Goal: Task Accomplishment & Management: Complete application form

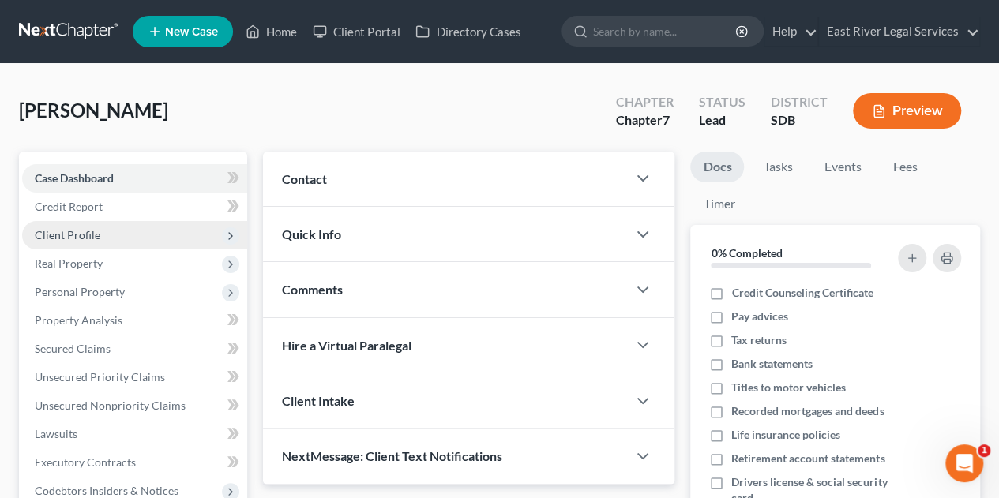
click at [98, 238] on span "Client Profile" at bounding box center [68, 234] width 66 height 13
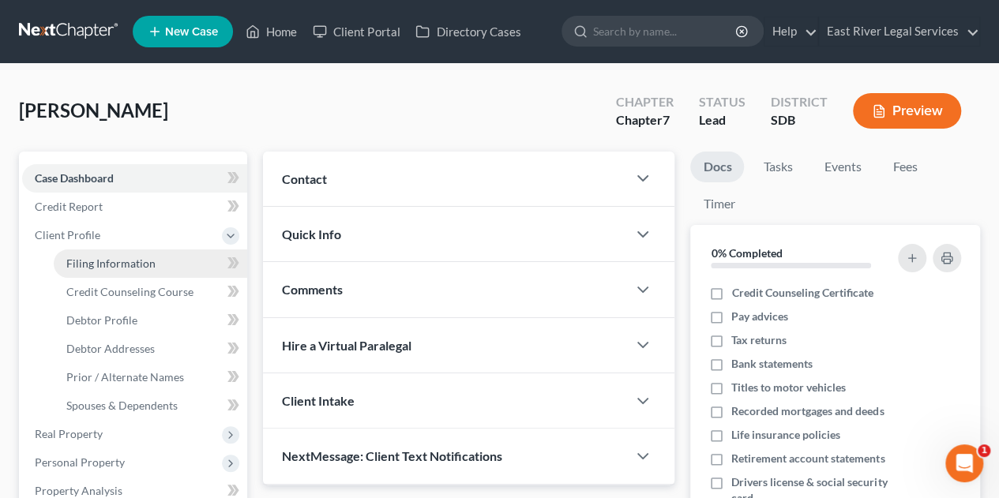
click at [103, 269] on span "Filing Information" at bounding box center [110, 263] width 89 height 13
select select "1"
select select "0"
select select "43"
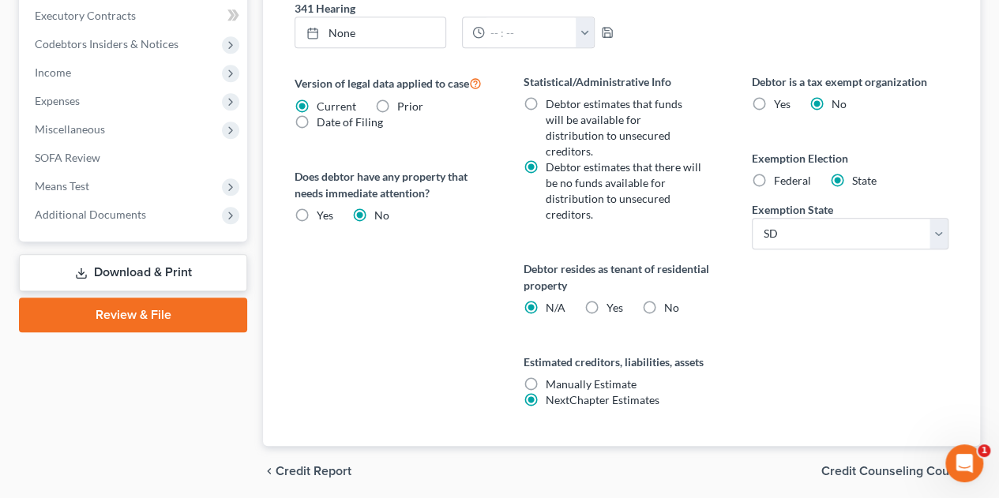
scroll to position [618, 0]
click at [877, 464] on span "Credit Counseling Course" at bounding box center [894, 470] width 146 height 13
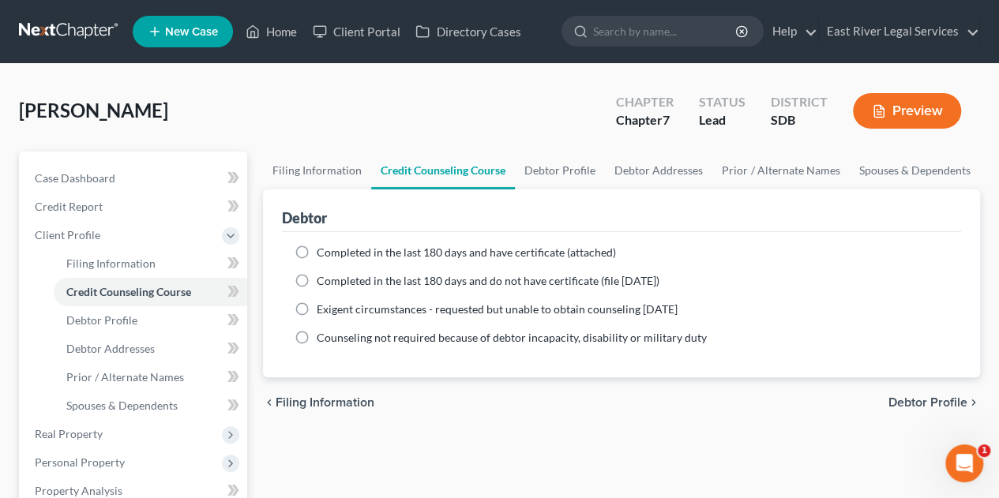
click at [942, 397] on span "Debtor Profile" at bounding box center [927, 402] width 79 height 13
select select "0"
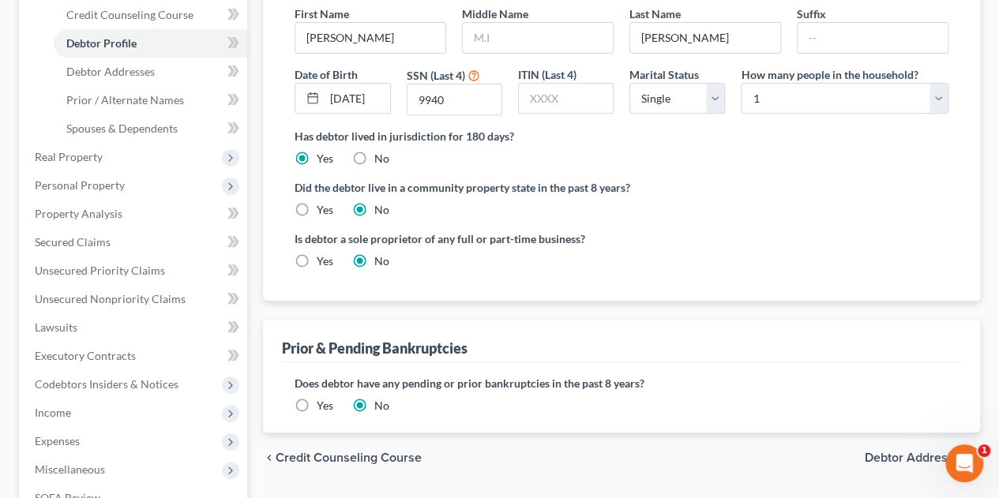
scroll to position [280, 0]
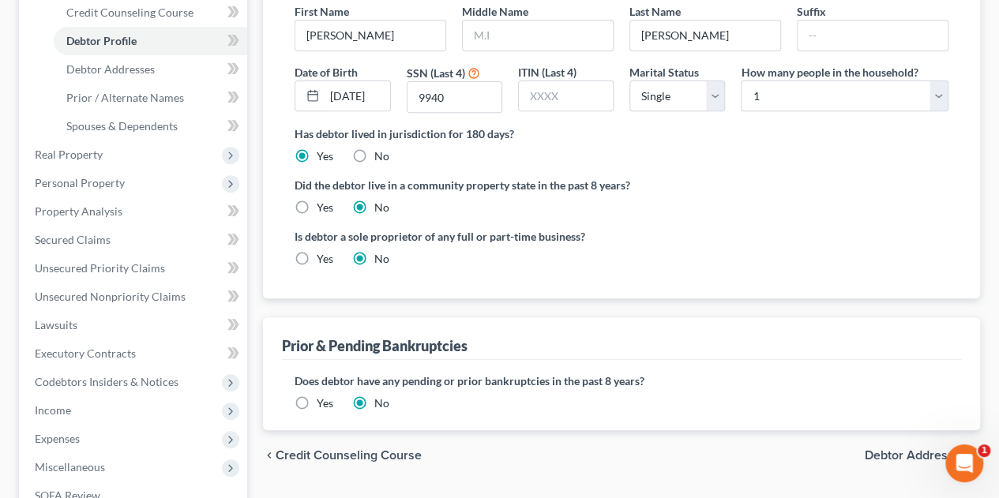
click at [914, 449] on span "Debtor Addresses" at bounding box center [916, 455] width 103 height 13
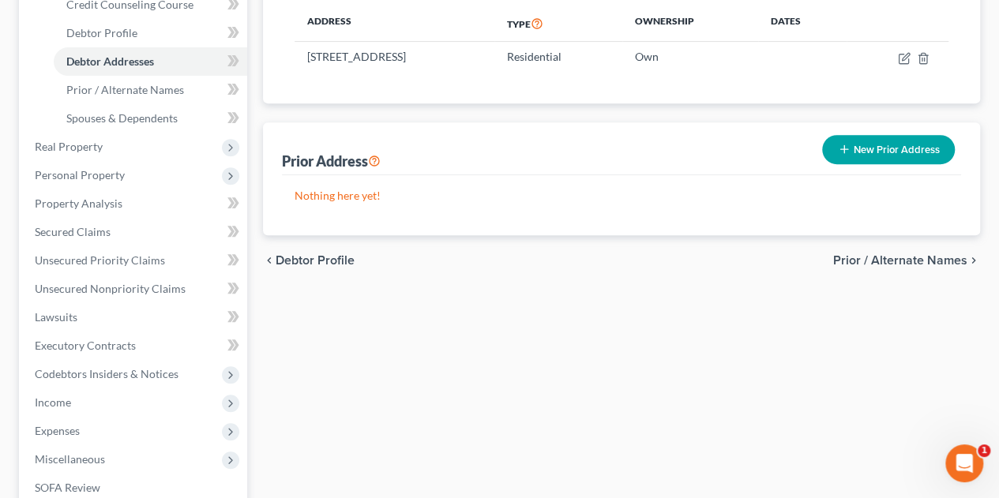
scroll to position [298, 0]
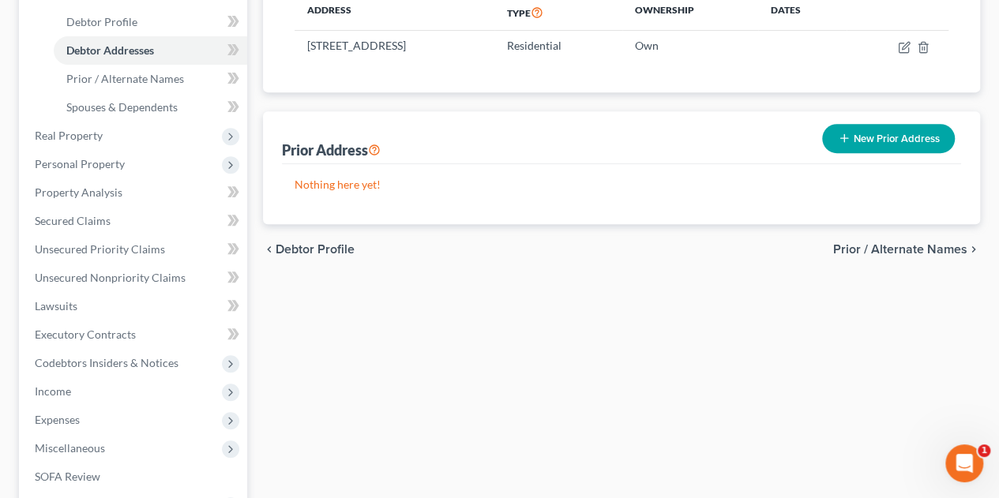
click at [907, 243] on span "Prior / Alternate Names" at bounding box center [900, 249] width 134 height 13
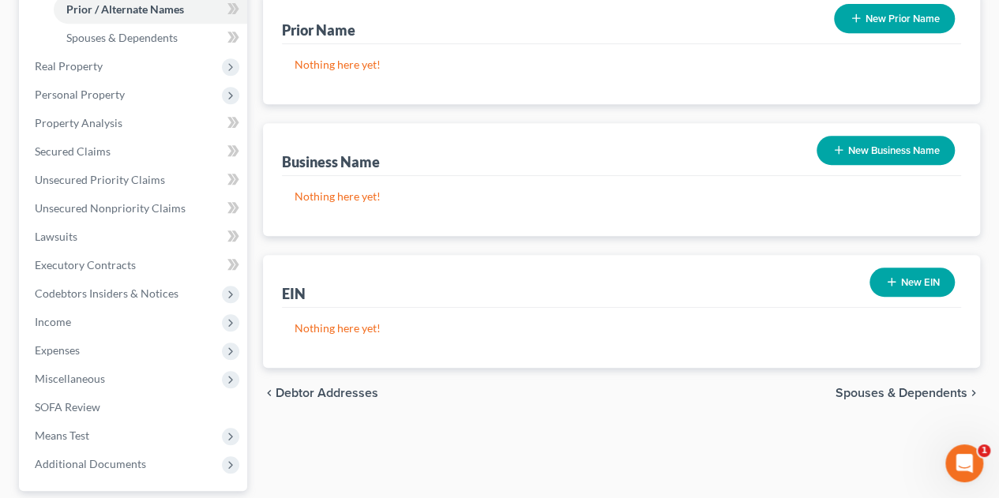
scroll to position [371, 0]
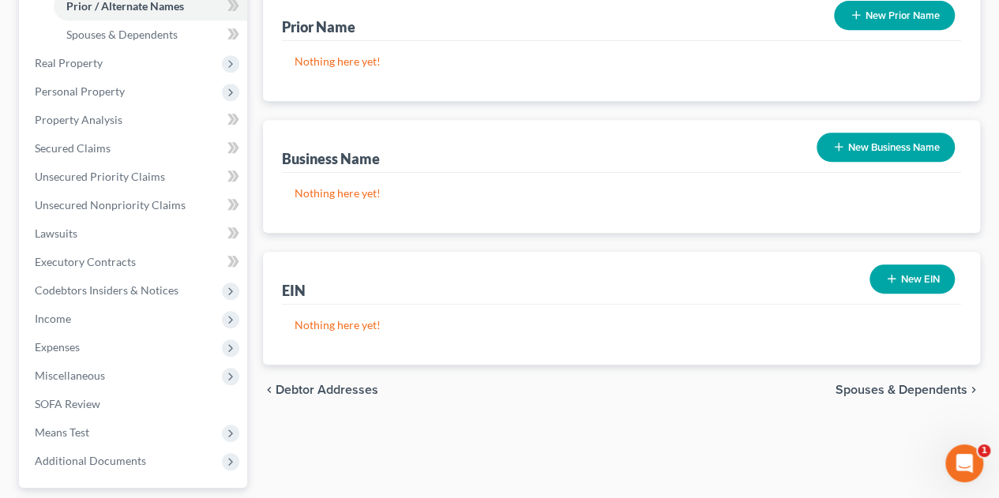
click at [922, 384] on span "Spouses & Dependents" at bounding box center [901, 390] width 132 height 13
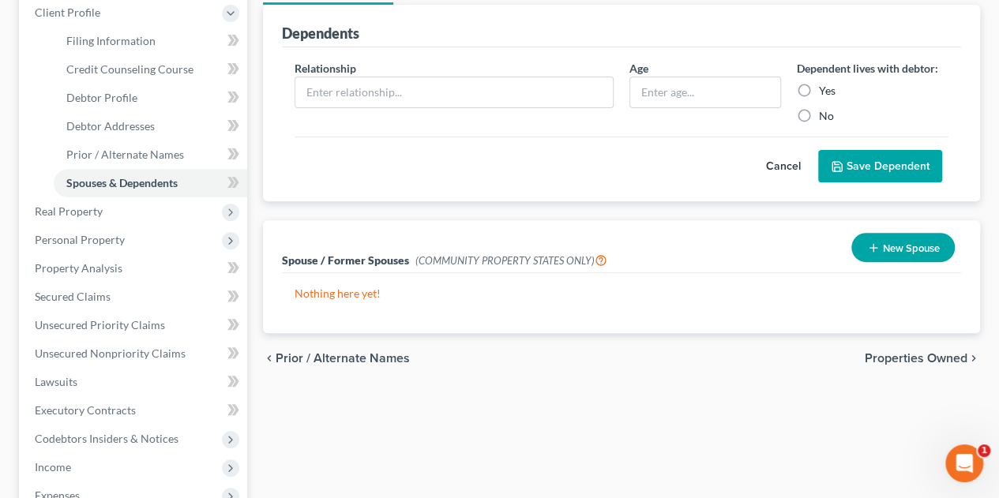
scroll to position [225, 0]
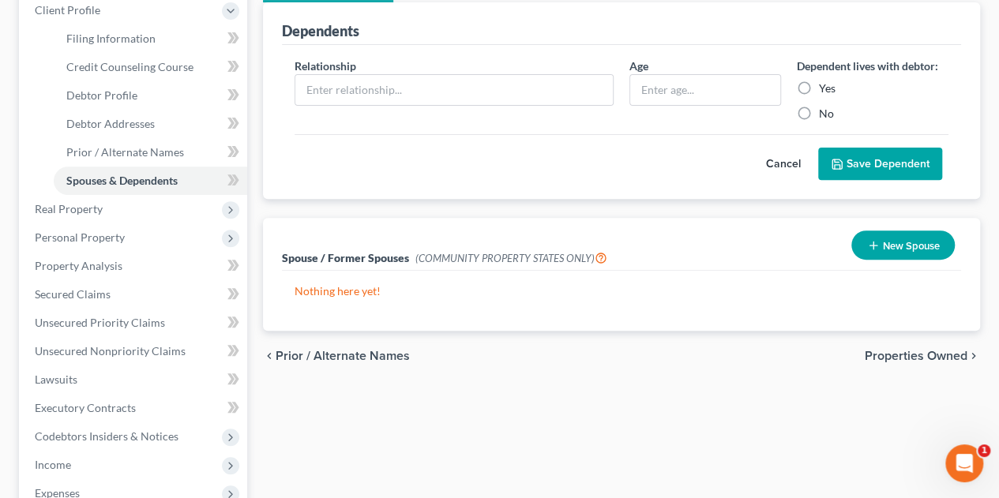
click at [949, 350] on span "Properties Owned" at bounding box center [916, 356] width 103 height 13
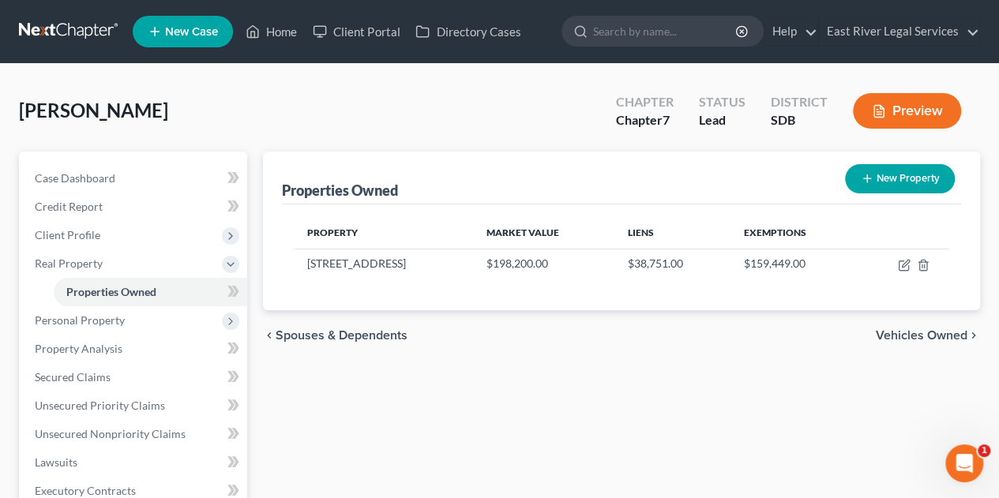
click at [943, 329] on span "Vehicles Owned" at bounding box center [922, 335] width 92 height 13
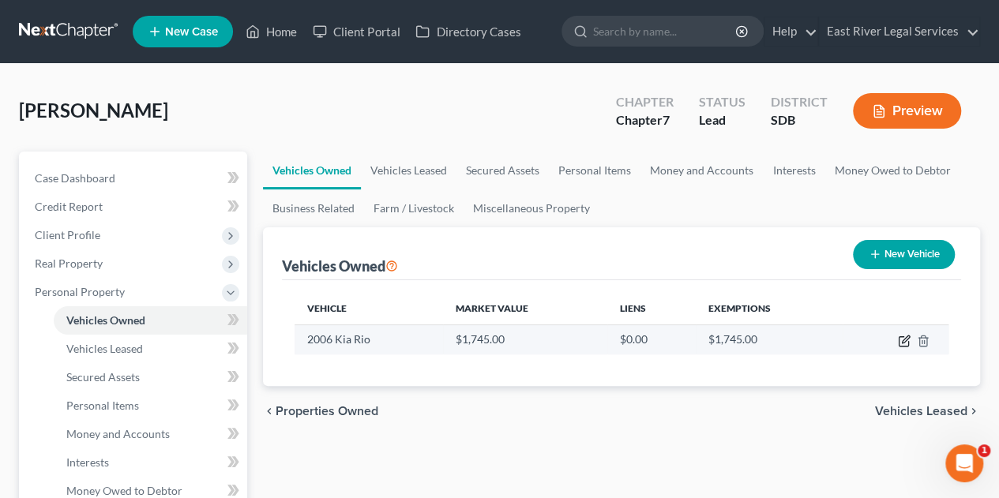
click at [907, 336] on icon "button" at bounding box center [905, 339] width 7 height 7
select select "0"
select select "20"
select select "4"
select select "0"
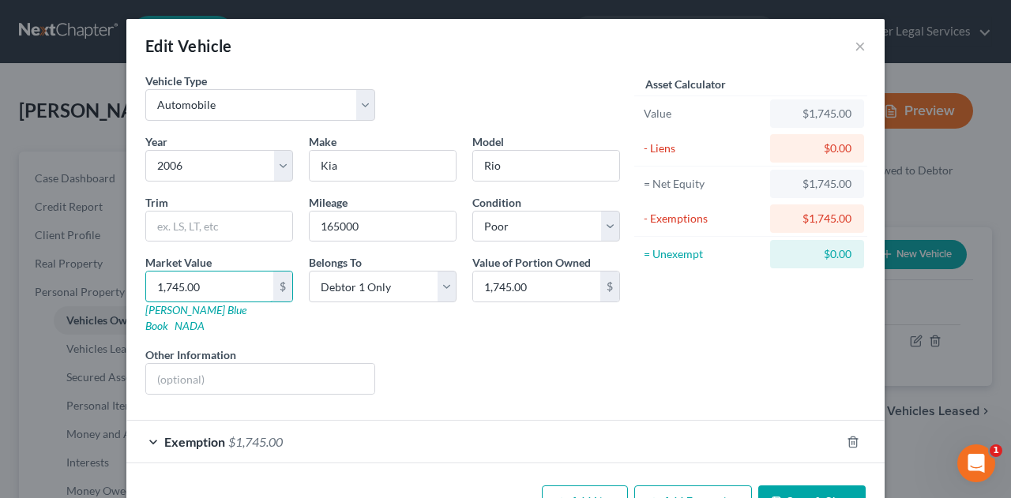
type input "8"
type input "8.00"
type input "80"
type input "80.00"
type input "800"
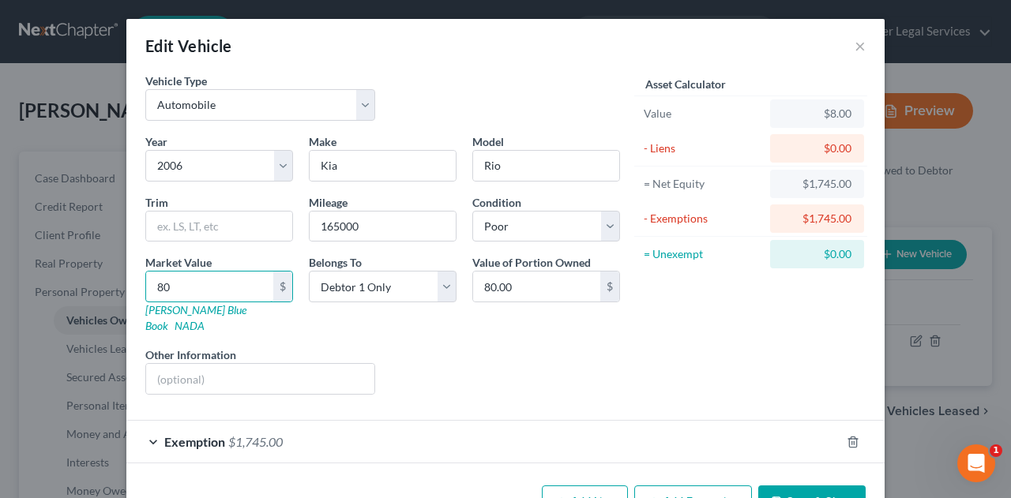
type input "800.00"
click at [235, 282] on input "800" at bounding box center [209, 287] width 127 height 30
type input "800.00"
click at [310, 424] on div "Exemption $1,745.00" at bounding box center [483, 442] width 714 height 42
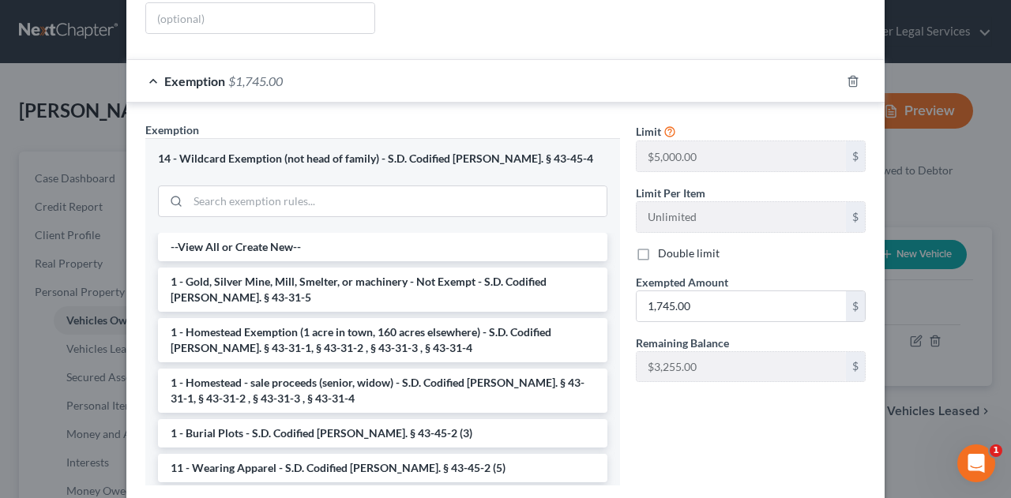
scroll to position [379, 0]
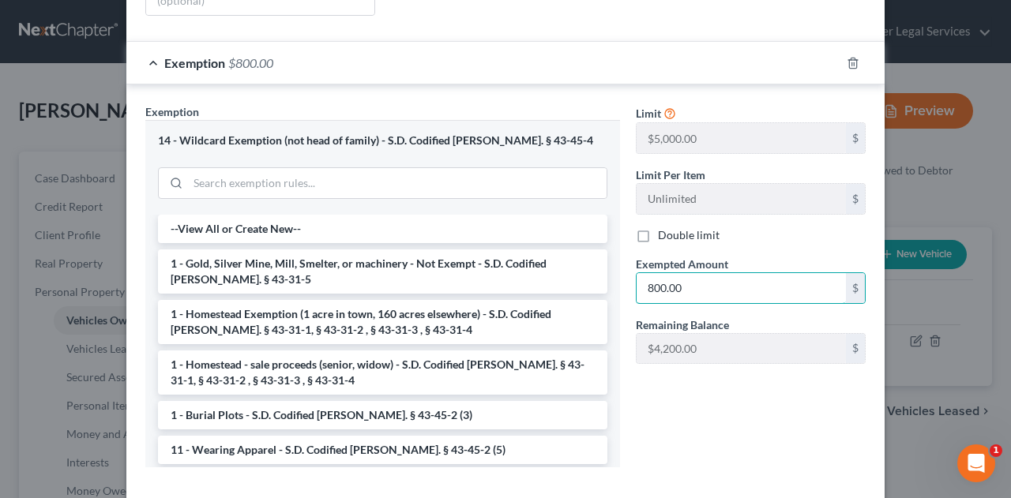
type input "800.00"
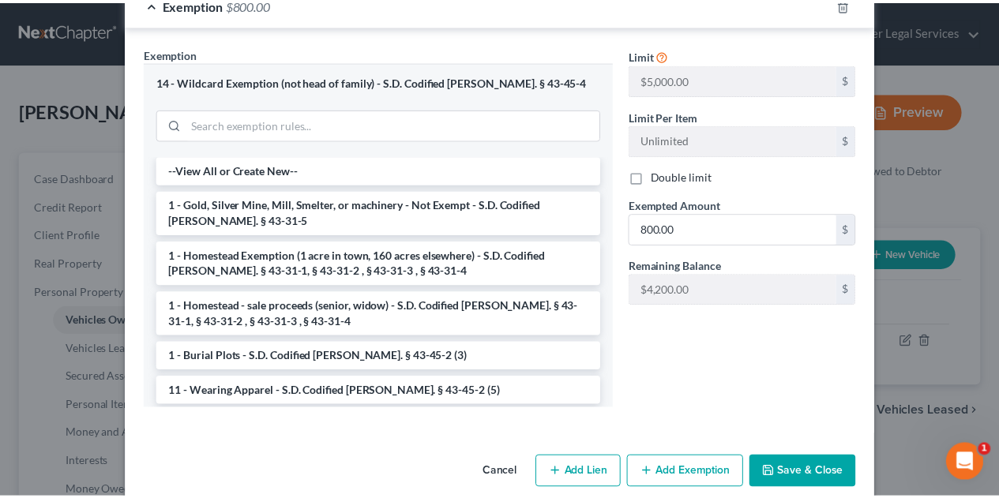
scroll to position [441, 0]
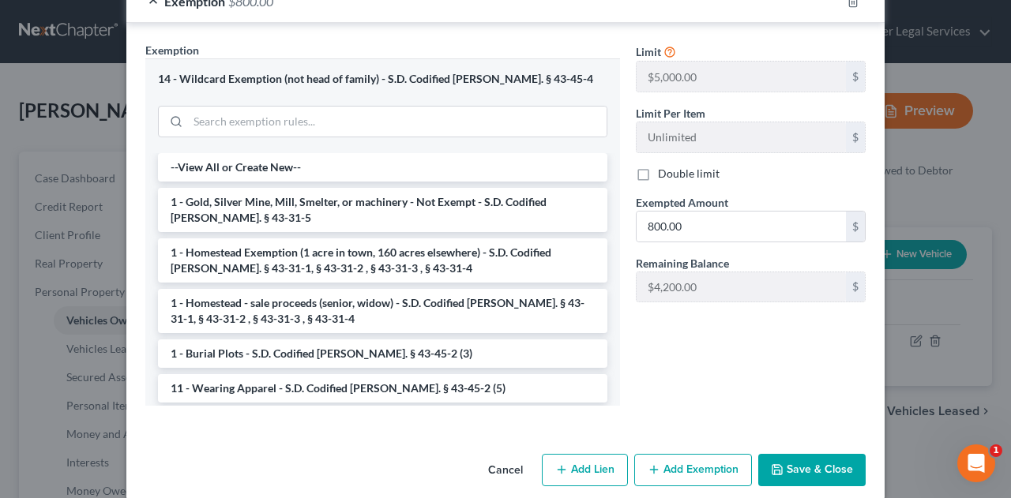
click at [818, 454] on button "Save & Close" at bounding box center [811, 470] width 107 height 33
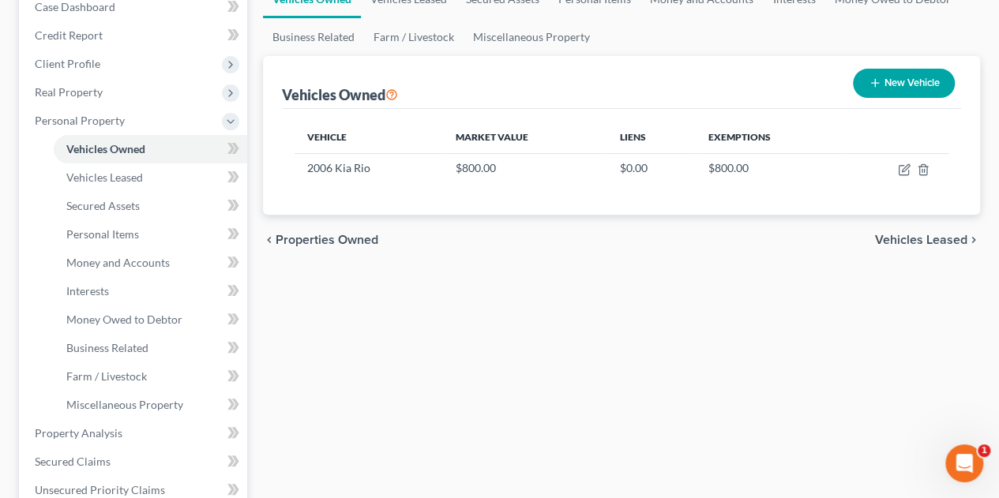
scroll to position [152, 0]
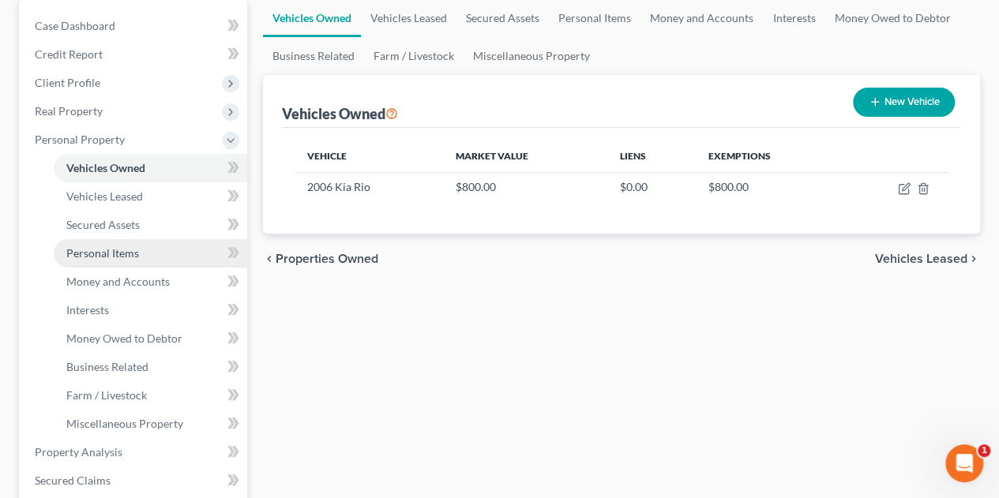
click at [88, 243] on link "Personal Items" at bounding box center [150, 253] width 193 height 28
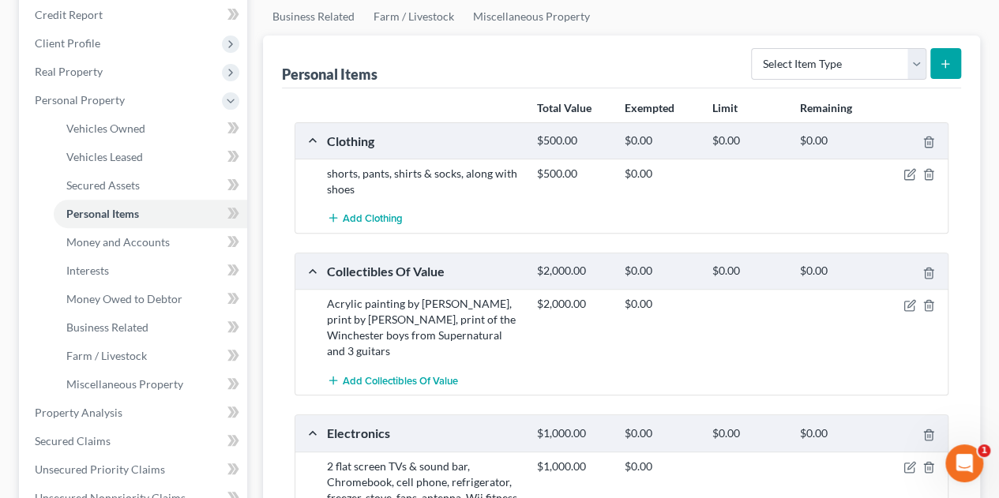
scroll to position [202, 0]
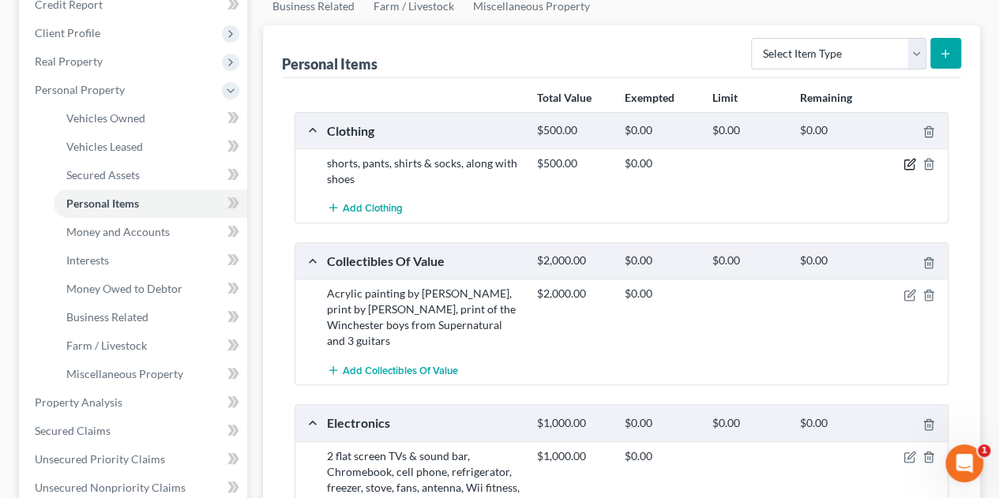
click at [910, 160] on icon "button" at bounding box center [910, 163] width 7 height 7
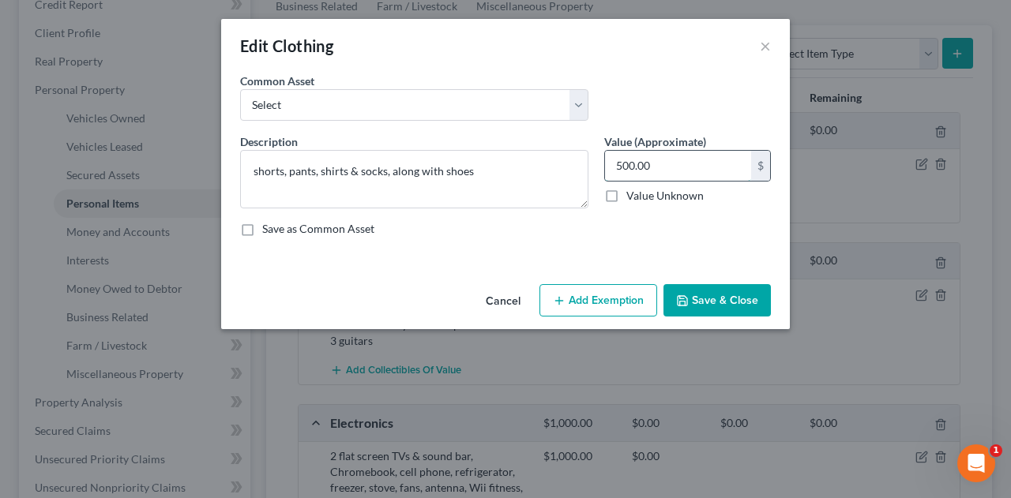
click at [670, 163] on input "500.00" at bounding box center [678, 166] width 146 height 30
type input "7"
type input "50.00"
click at [742, 302] on button "Save & Close" at bounding box center [716, 300] width 107 height 33
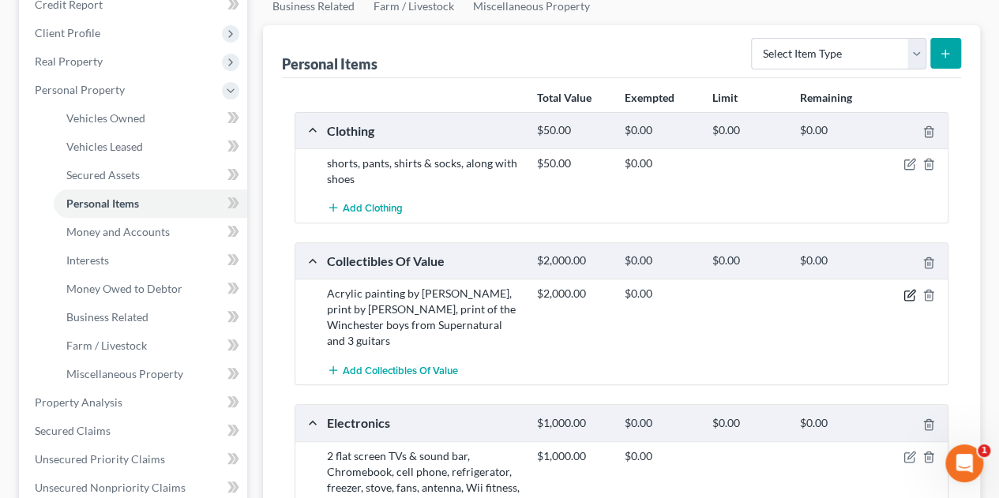
click at [907, 296] on icon "button" at bounding box center [909, 295] width 13 height 13
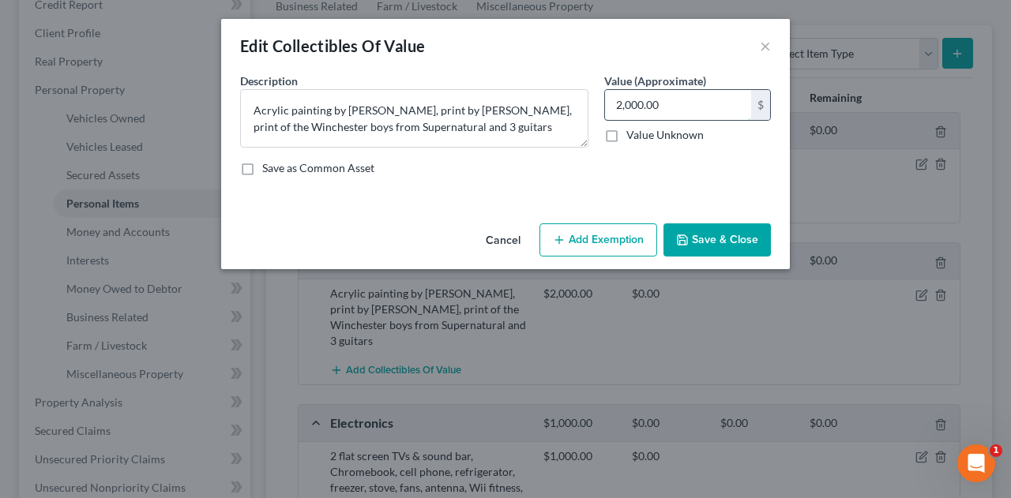
click at [689, 97] on input "2,000.00" at bounding box center [678, 105] width 146 height 30
type input "500."
click at [725, 238] on button "Save & Close" at bounding box center [716, 239] width 107 height 33
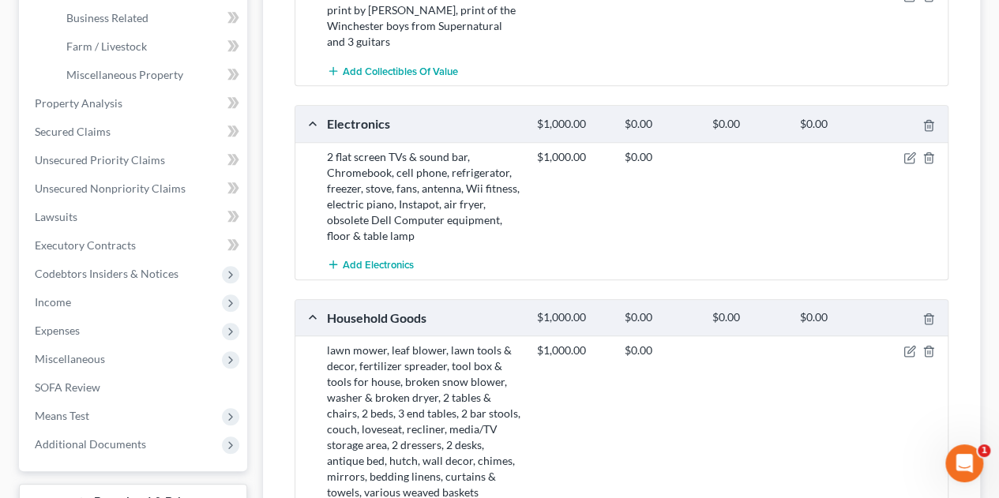
scroll to position [524, 0]
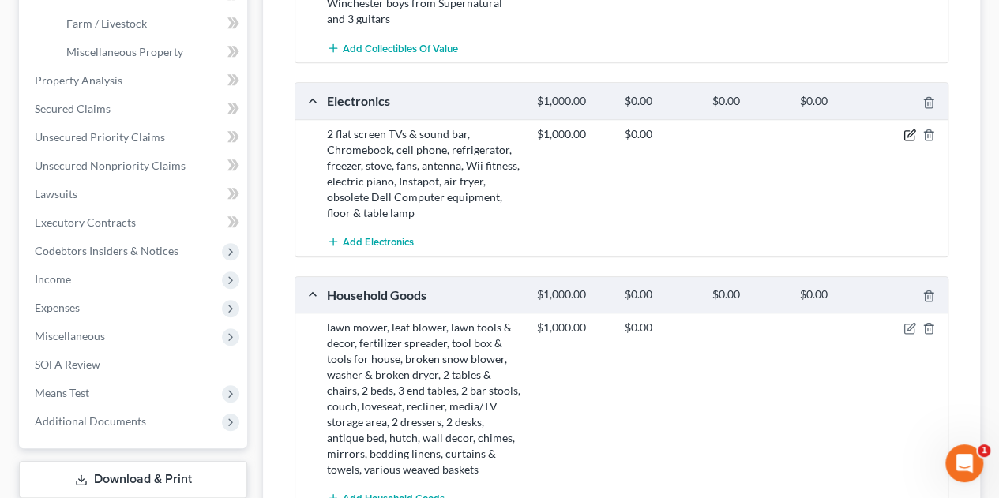
click at [905, 133] on icon "button" at bounding box center [909, 135] width 13 height 13
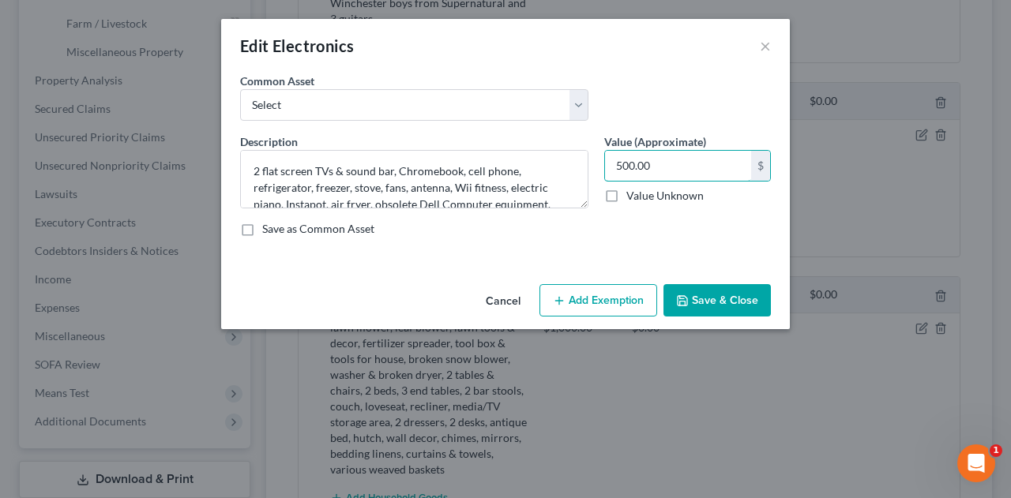
type input "500.00"
click at [713, 306] on button "Save & Close" at bounding box center [716, 300] width 107 height 33
click at [713, 306] on div "Cancel Add Exemption Save & Close" at bounding box center [505, 304] width 569 height 52
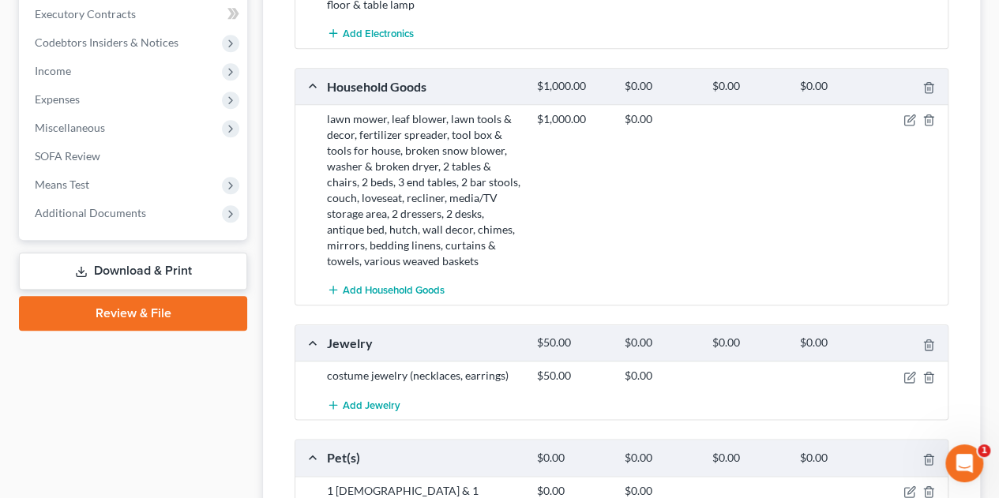
scroll to position [744, 0]
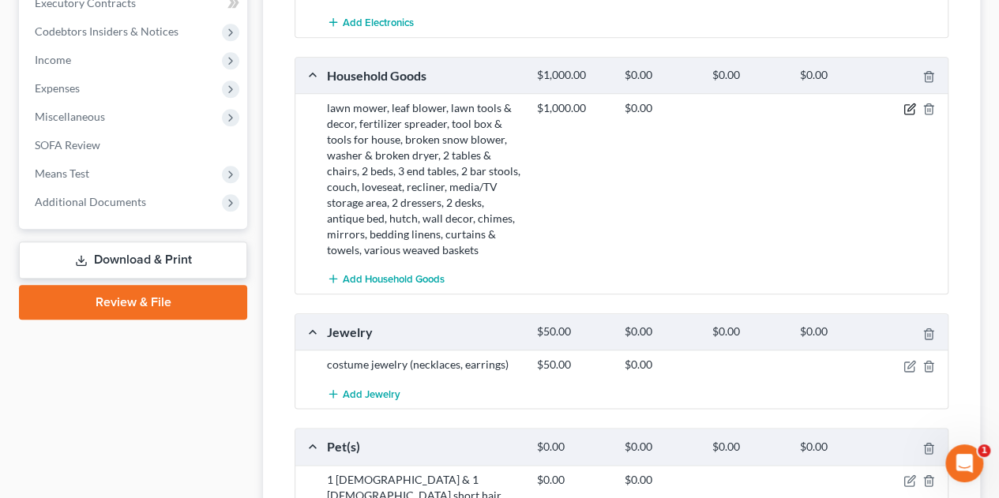
click at [910, 107] on icon "button" at bounding box center [910, 107] width 7 height 7
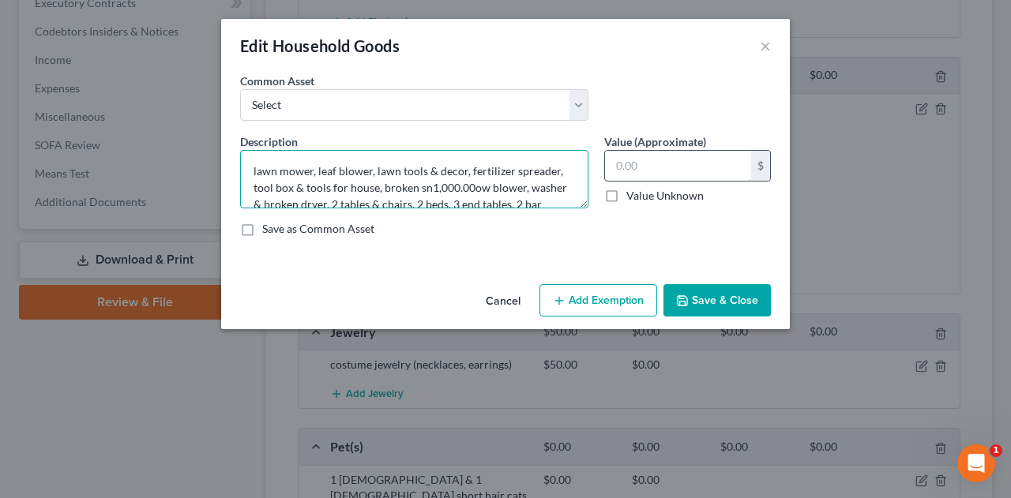
type textarea "lawn mower, leaf blower, lawn tools & decor, fertilizer spreader, tool box & to…"
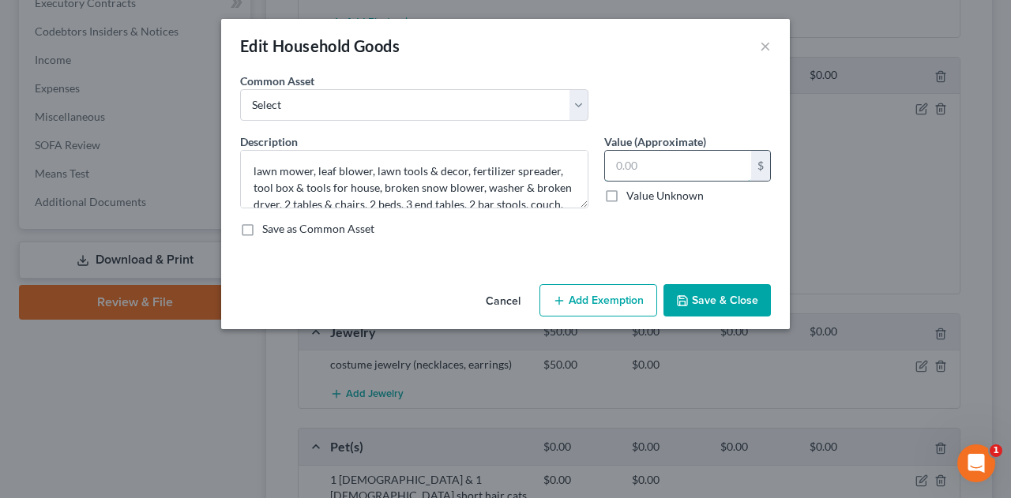
click at [692, 157] on input "text" at bounding box center [678, 166] width 146 height 30
type input "300.00"
click at [753, 300] on button "Save & Close" at bounding box center [716, 300] width 107 height 33
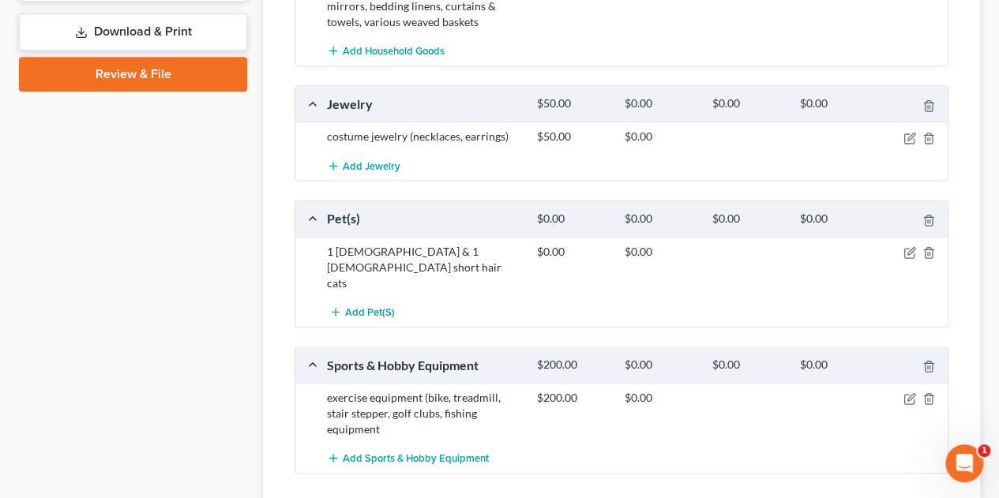
scroll to position [978, 0]
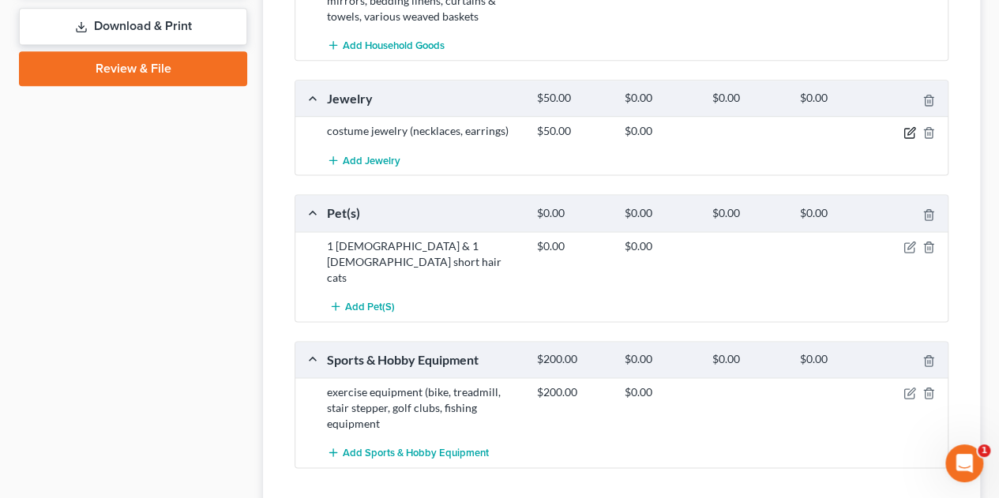
click at [906, 128] on icon "button" at bounding box center [908, 132] width 9 height 9
click at [911, 128] on icon "button" at bounding box center [910, 130] width 7 height 7
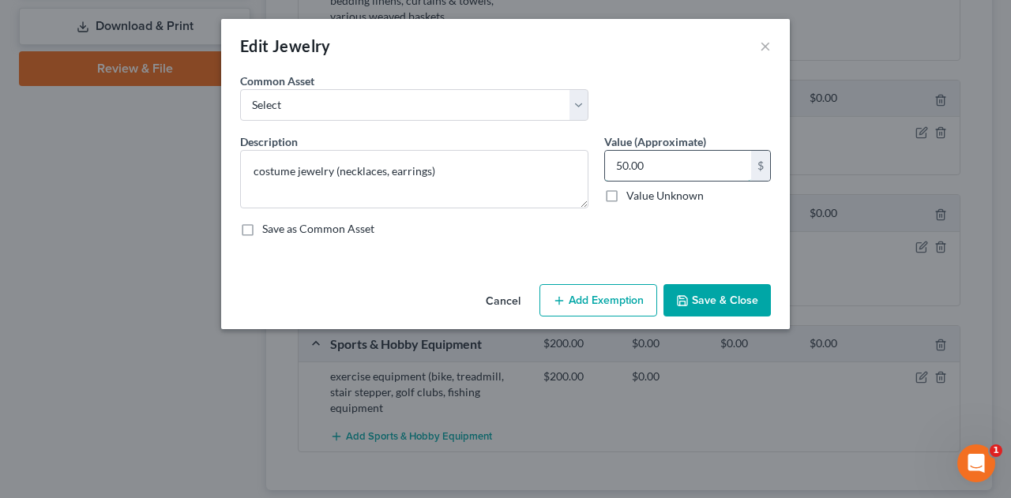
click at [693, 156] on input "50.00" at bounding box center [678, 166] width 146 height 30
type input "1.00"
type input "1"
type input "10.00"
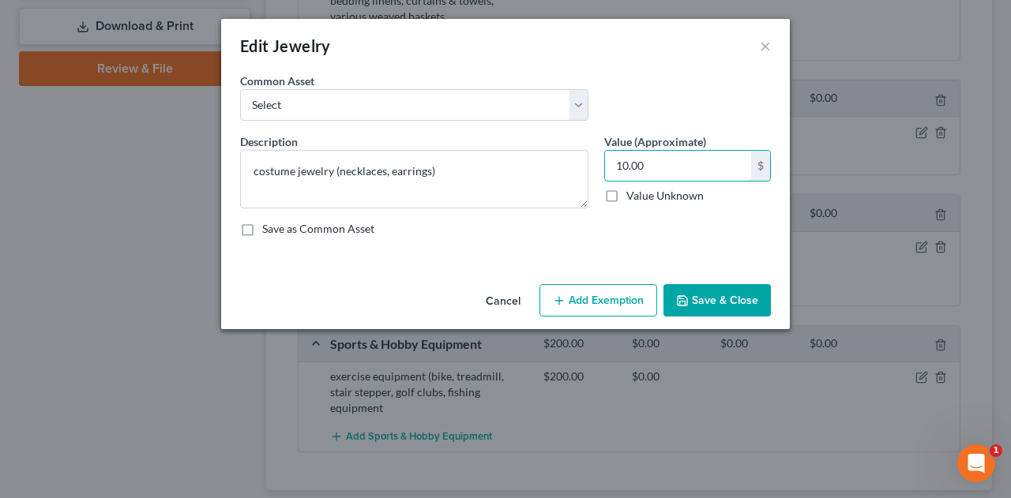
type input "10.00"
click at [709, 300] on button "Save & Close" at bounding box center [716, 300] width 107 height 33
click at [771, 34] on div "Edit Jewelry ×" at bounding box center [505, 46] width 569 height 54
click at [768, 50] on button "×" at bounding box center [765, 45] width 11 height 19
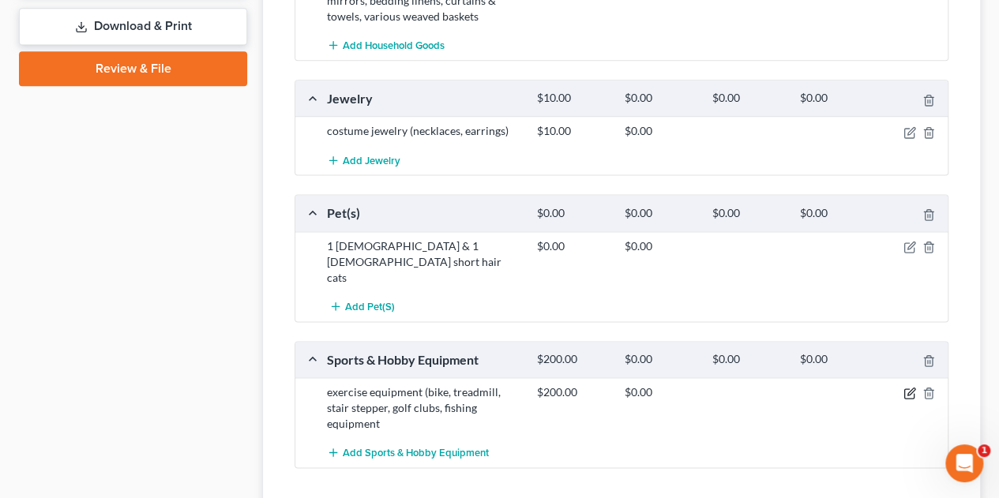
click at [909, 389] on icon "button" at bounding box center [910, 392] width 7 height 7
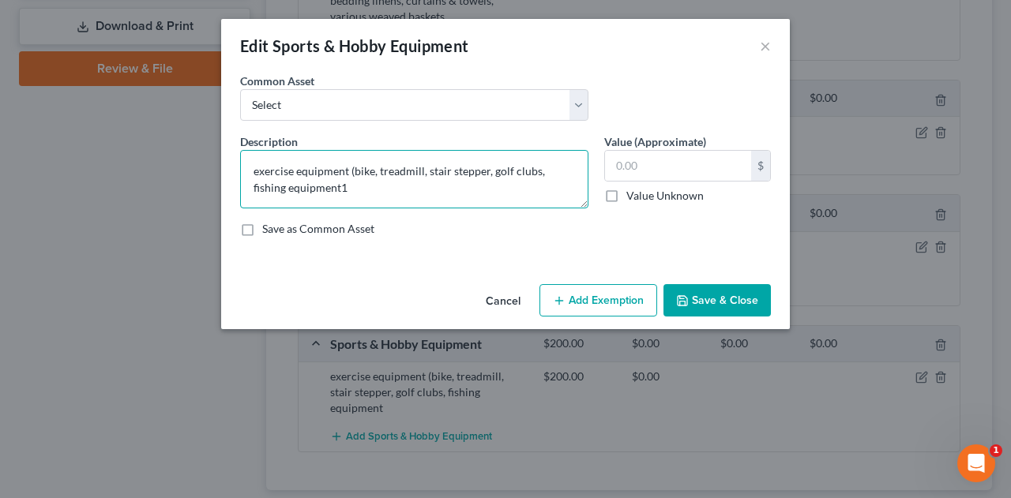
type textarea "exercise equipment (bike, treadmill, stair stepper, golf clubs, fishing equipme…"
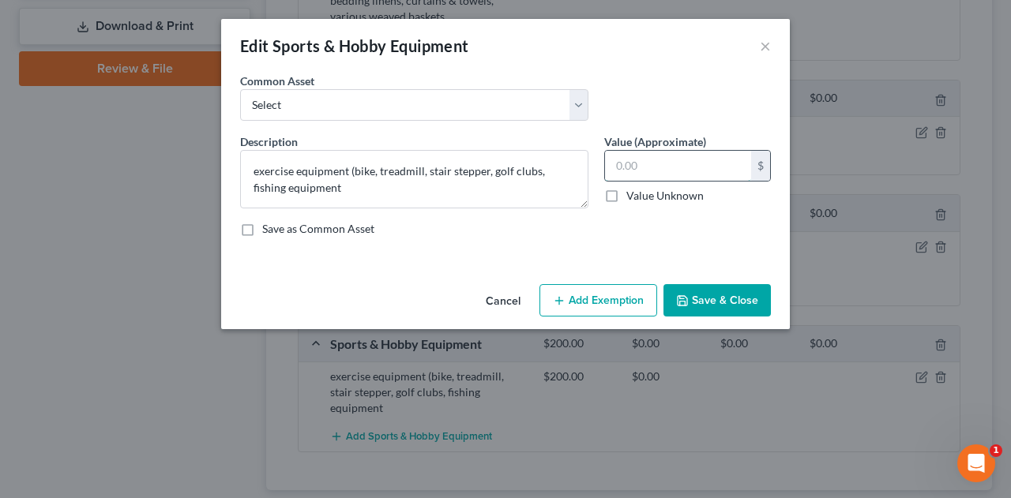
click at [641, 171] on input "text" at bounding box center [678, 166] width 146 height 30
type input "100.00"
click at [717, 303] on button "Save & Close" at bounding box center [716, 300] width 107 height 33
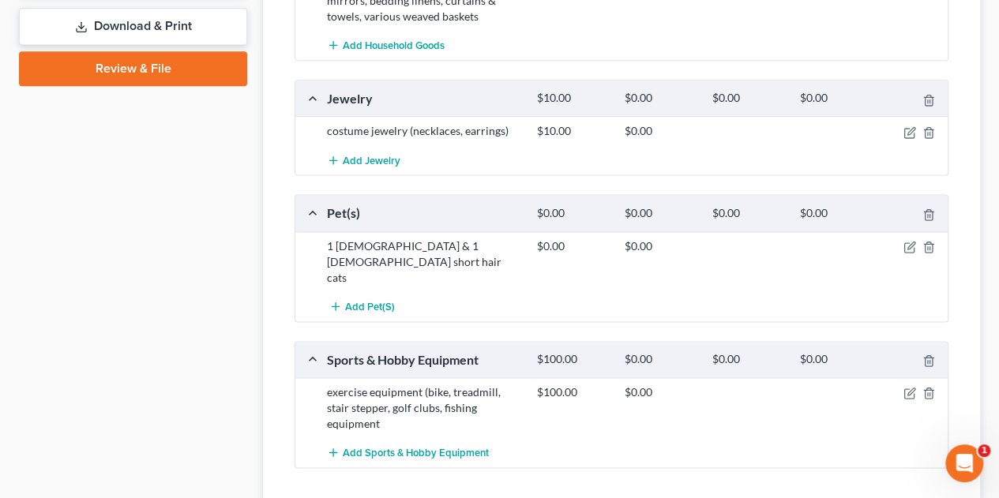
scroll to position [1041, 0]
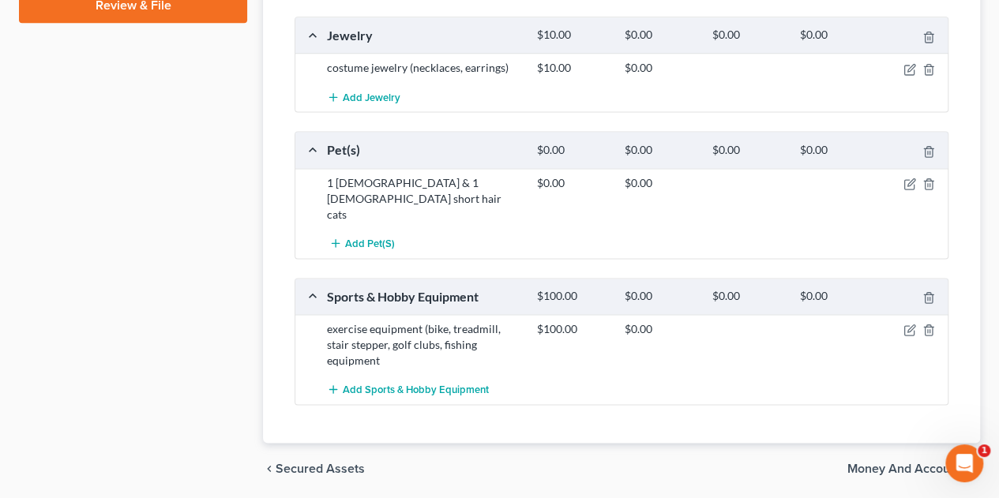
click at [903, 462] on span "Money and Accounts" at bounding box center [907, 468] width 120 height 13
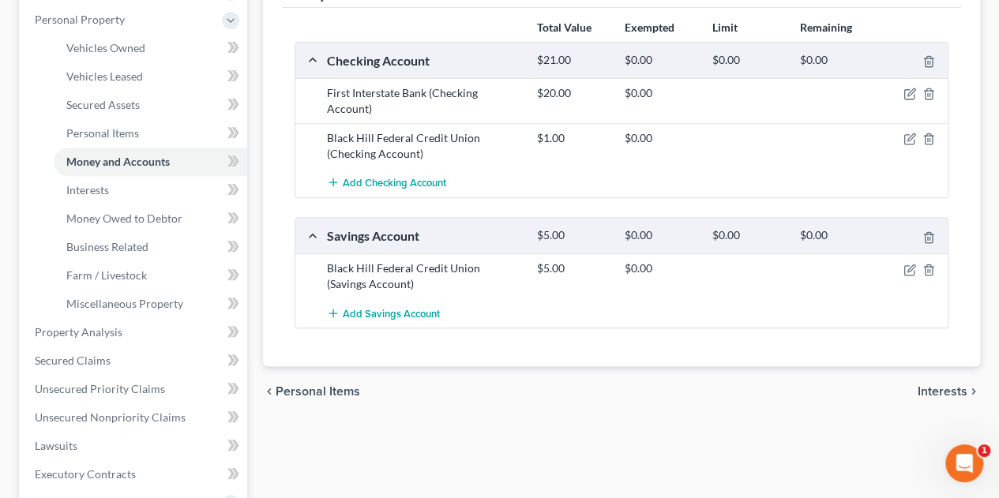
scroll to position [330, 0]
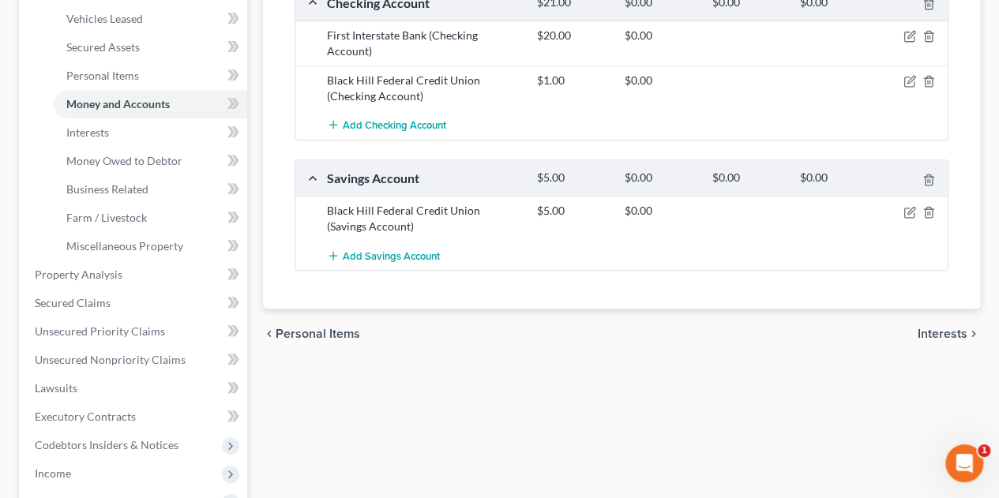
click at [924, 332] on span "Interests" at bounding box center [943, 334] width 50 height 13
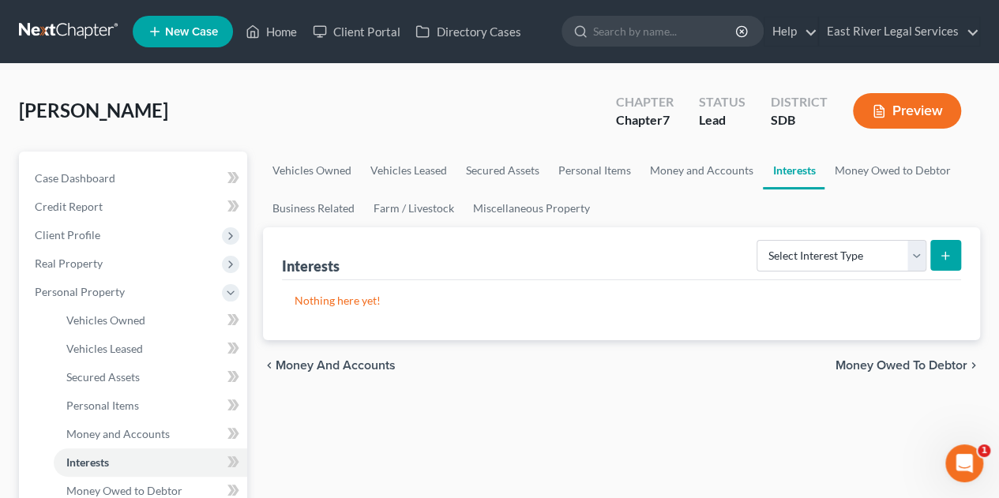
click at [945, 256] on line "submit" at bounding box center [945, 255] width 0 height 7
click at [914, 252] on select "Select Interest Type 401K Annuity Bond Education IRA Government Bond Government…" at bounding box center [841, 256] width 170 height 32
click at [910, 359] on span "Money Owed to Debtor" at bounding box center [901, 365] width 132 height 13
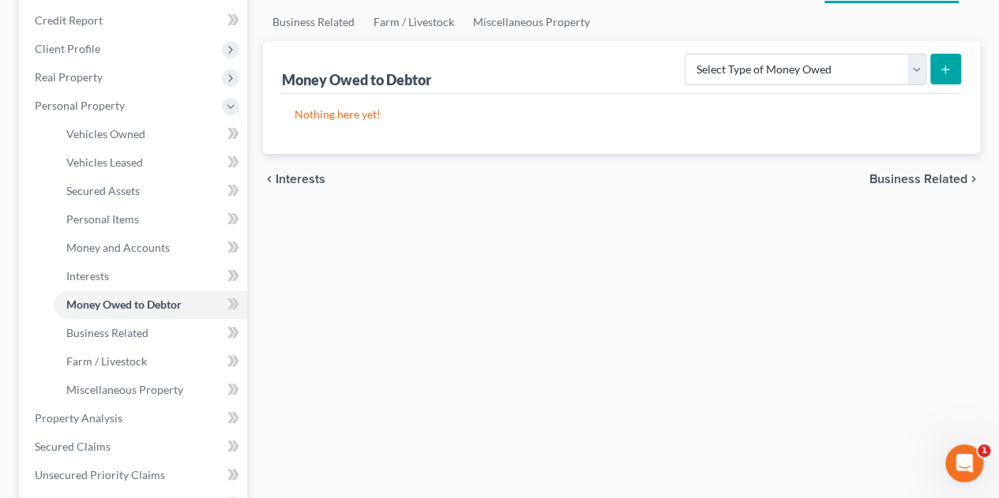
scroll to position [175, 0]
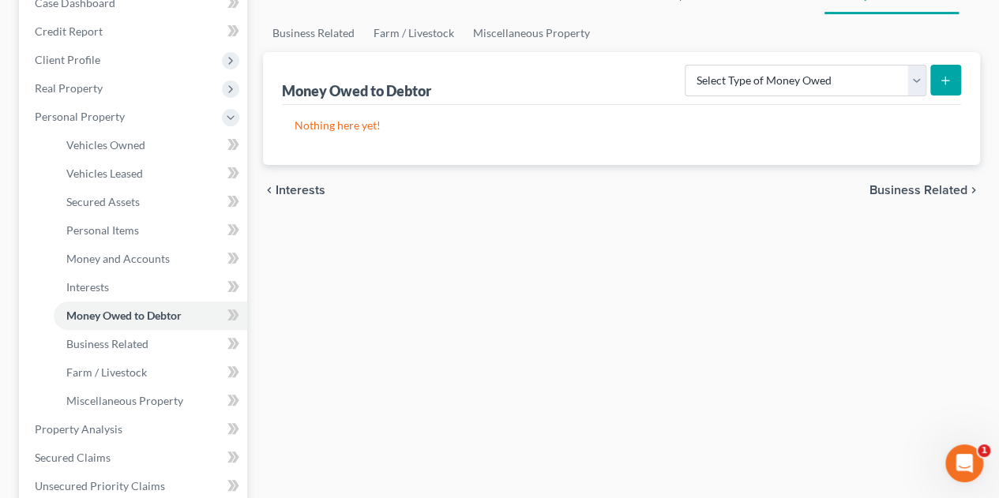
click at [931, 187] on span "Business Related" at bounding box center [918, 190] width 98 height 13
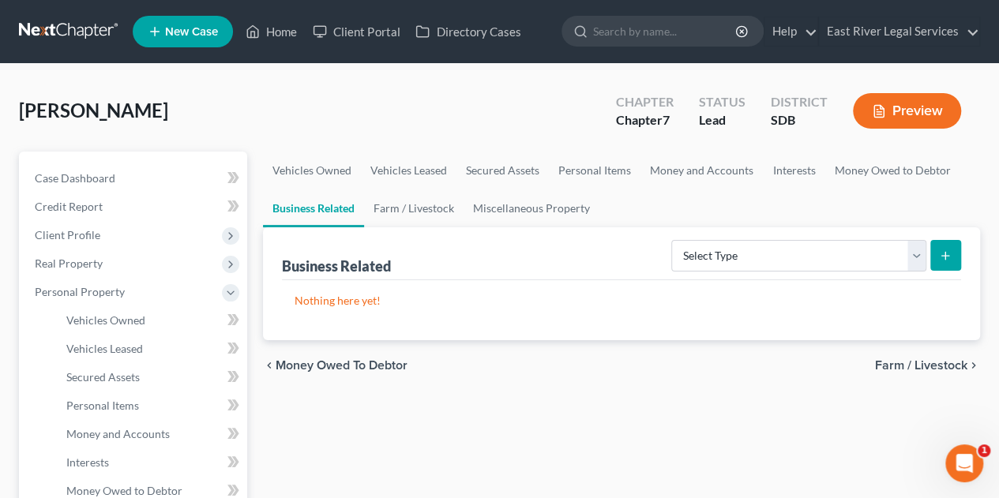
click at [912, 360] on span "Farm / Livestock" at bounding box center [921, 365] width 92 height 13
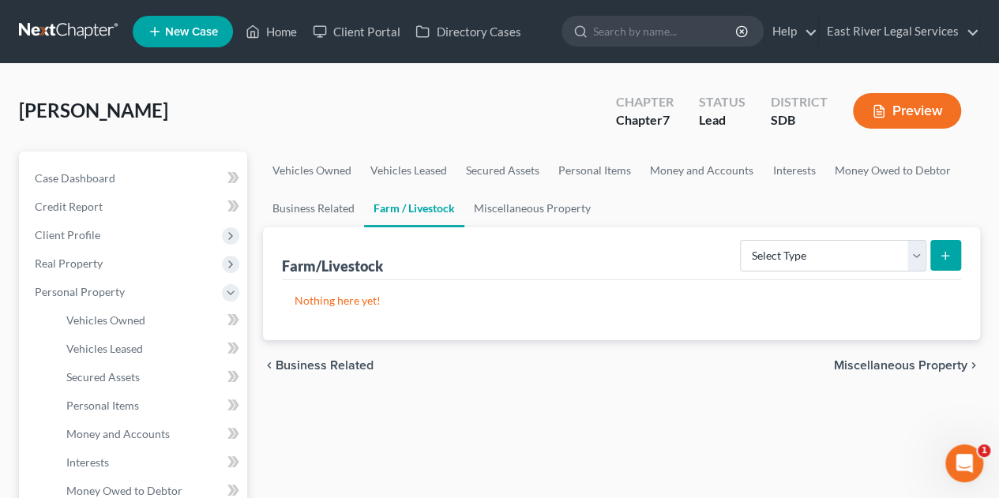
click at [912, 361] on span "Miscellaneous Property" at bounding box center [900, 365] width 133 height 13
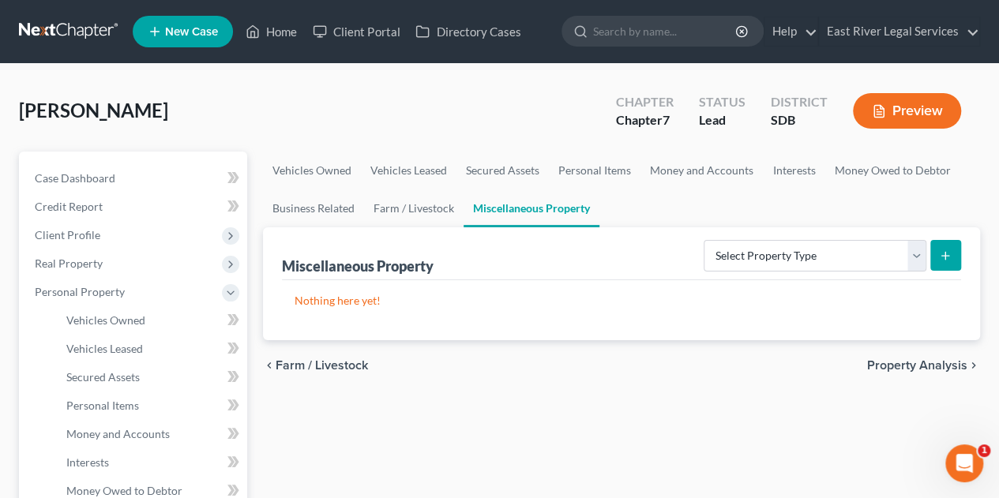
click at [912, 361] on span "Property Analysis" at bounding box center [917, 365] width 100 height 13
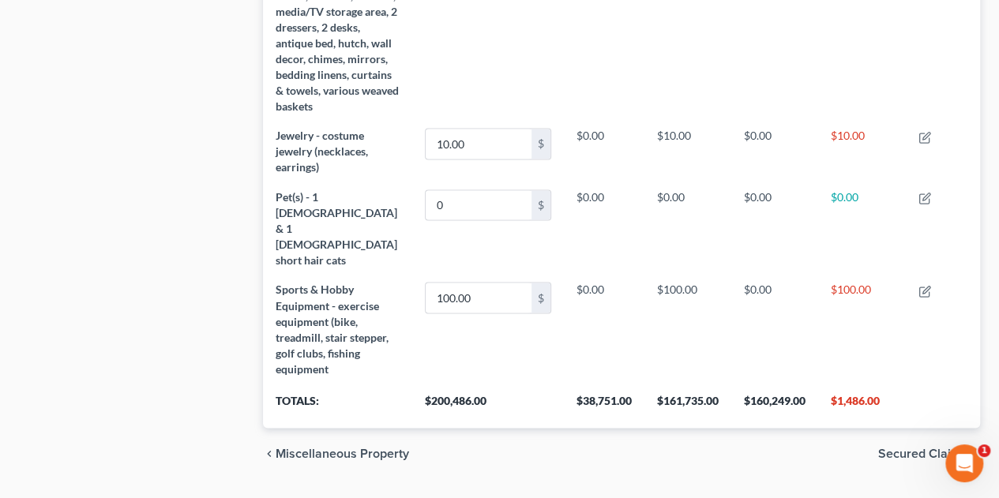
scroll to position [1208, 0]
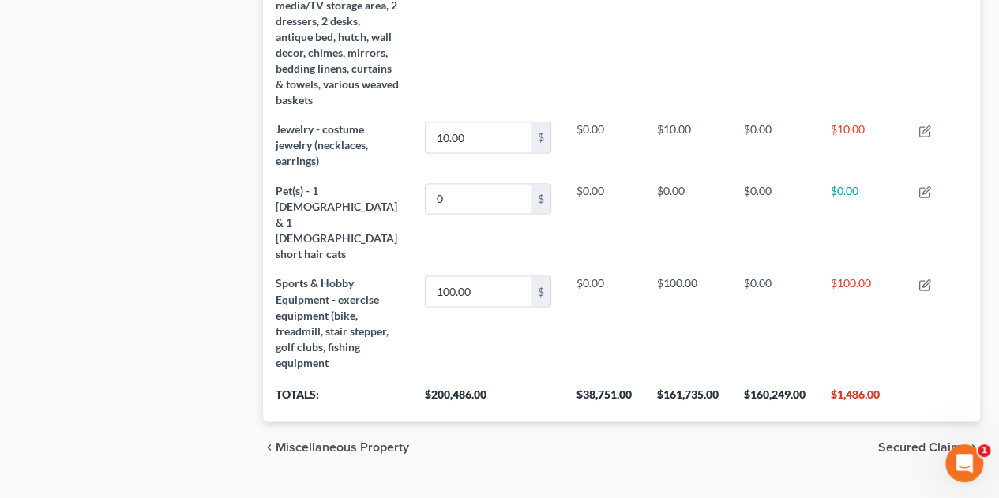
click at [933, 441] on span "Secured Claims" at bounding box center [922, 447] width 89 height 13
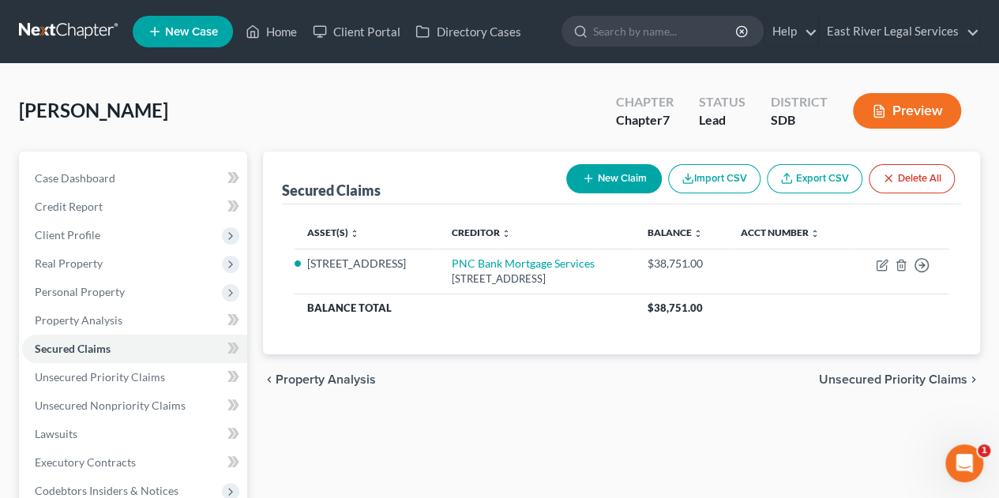
click at [960, 377] on span "Unsecured Priority Claims" at bounding box center [893, 379] width 148 height 13
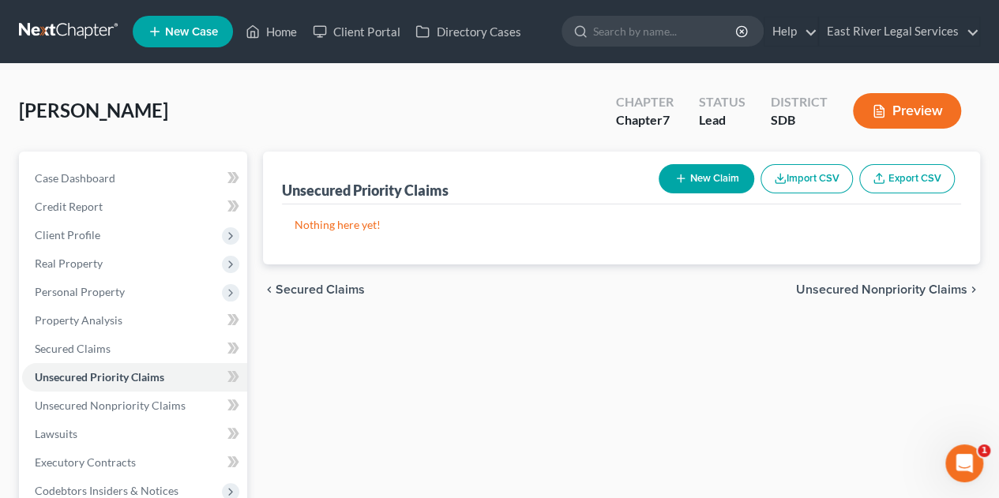
click at [948, 280] on div "chevron_left Secured Claims Unsecured Nonpriority Claims chevron_right" at bounding box center [621, 290] width 717 height 51
click at [944, 287] on span "Unsecured Nonpriority Claims" at bounding box center [881, 289] width 171 height 13
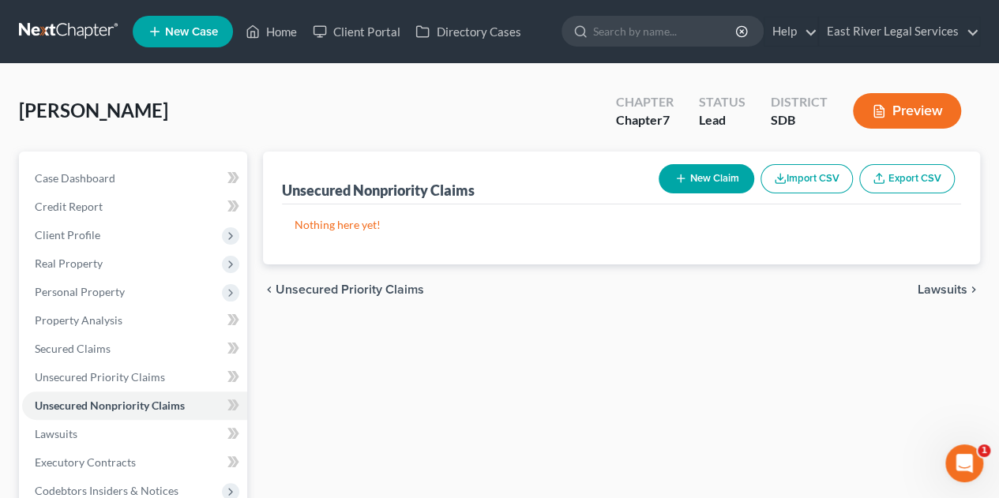
click at [944, 287] on span "Lawsuits" at bounding box center [943, 289] width 50 height 13
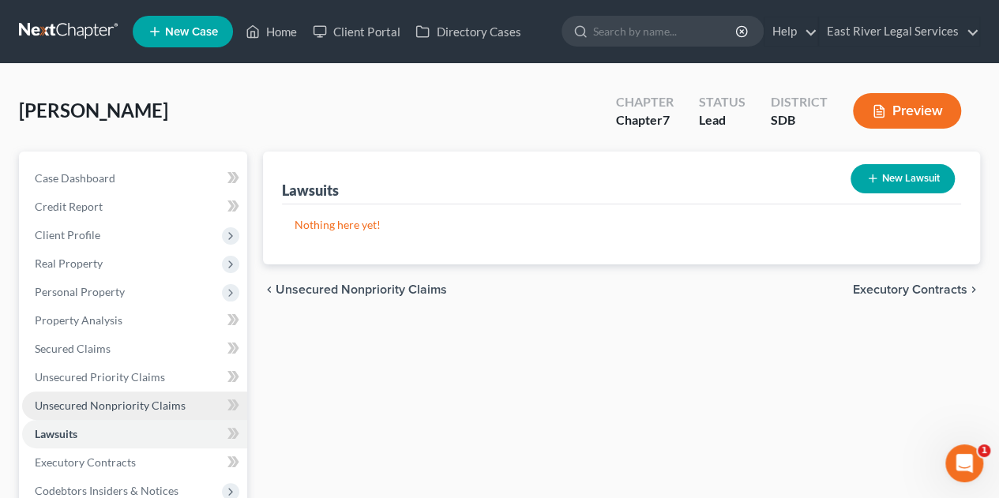
click at [117, 407] on span "Unsecured Nonpriority Claims" at bounding box center [110, 405] width 151 height 13
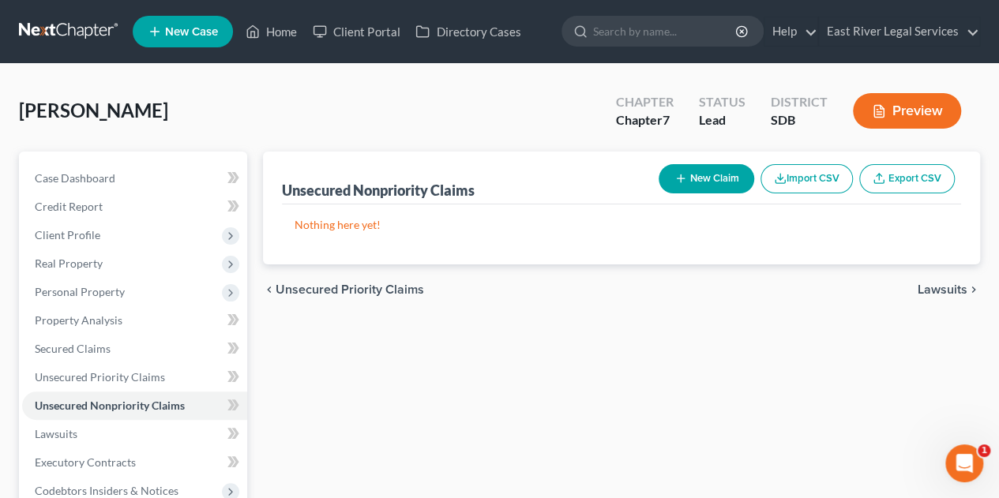
click at [957, 283] on span "Lawsuits" at bounding box center [943, 289] width 50 height 13
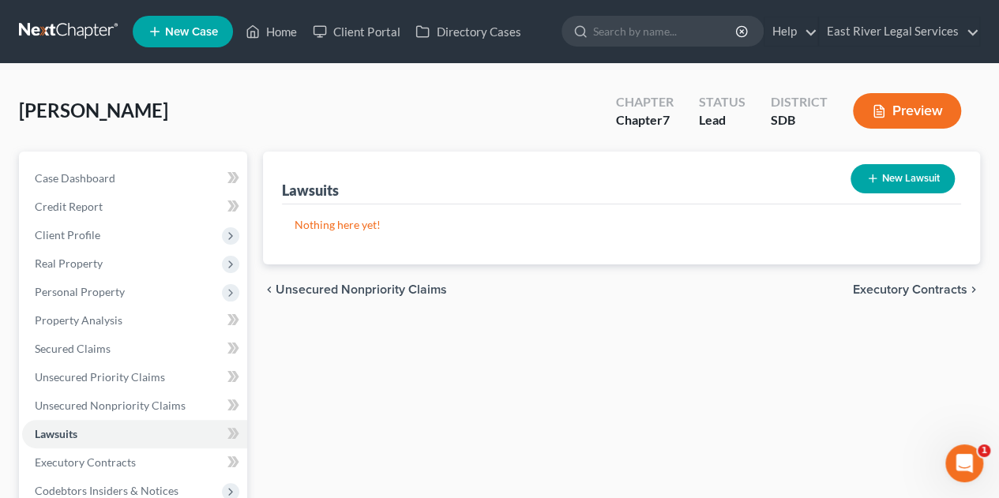
click at [957, 283] on span "Executory Contracts" at bounding box center [910, 289] width 114 height 13
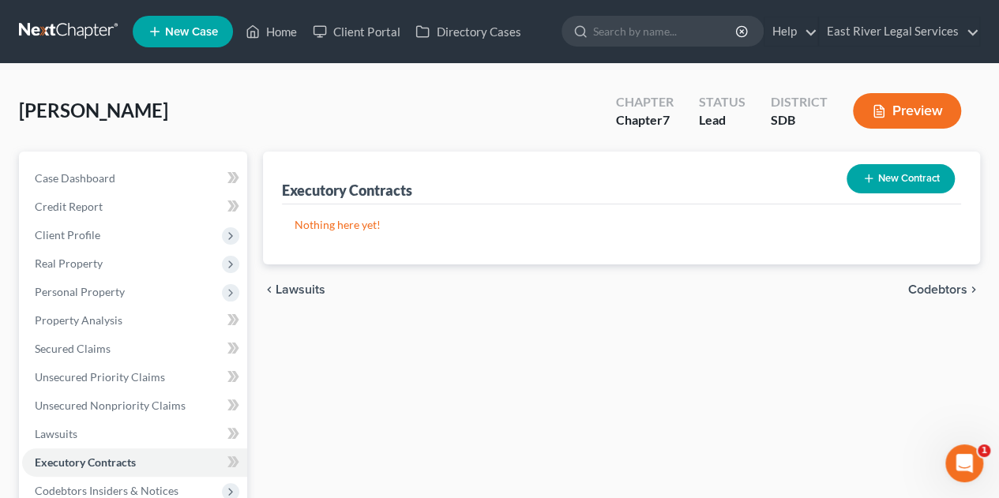
click at [957, 283] on span "Codebtors" at bounding box center [937, 289] width 59 height 13
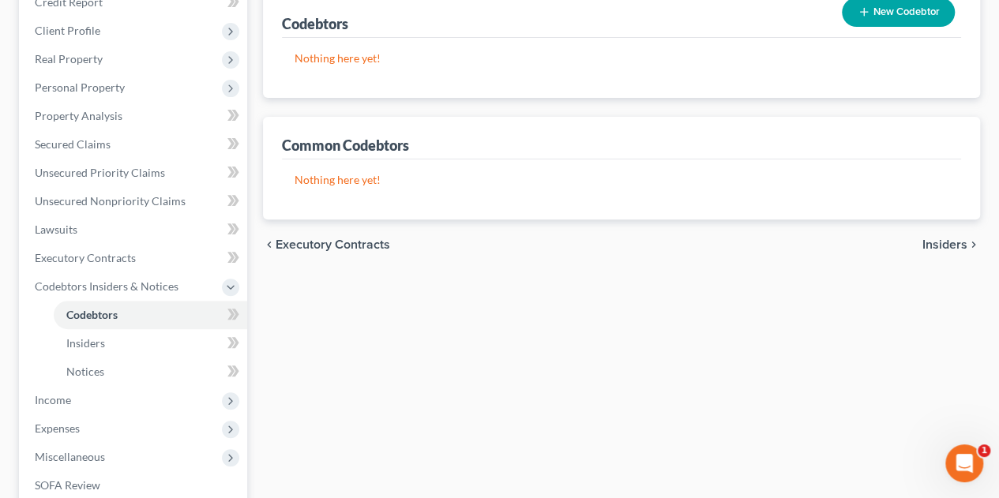
scroll to position [242, 0]
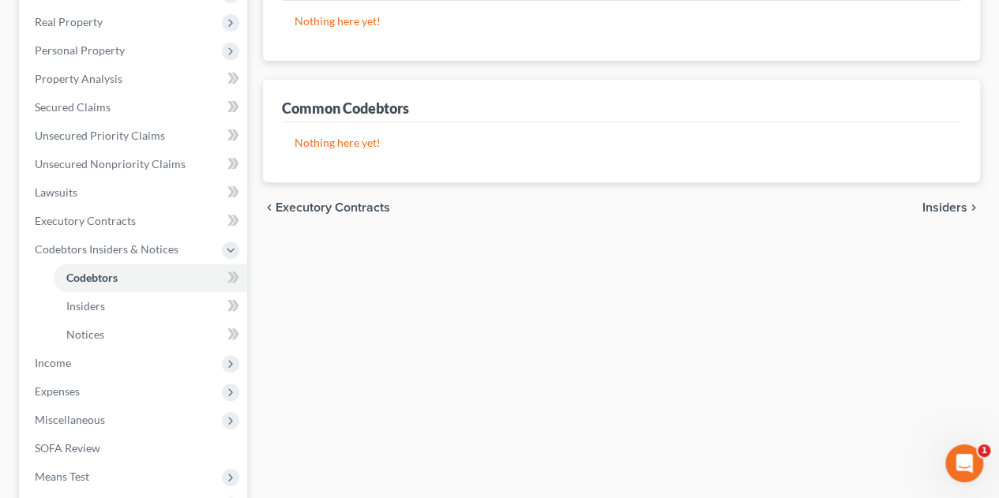
click at [944, 205] on span "Insiders" at bounding box center [944, 207] width 45 height 13
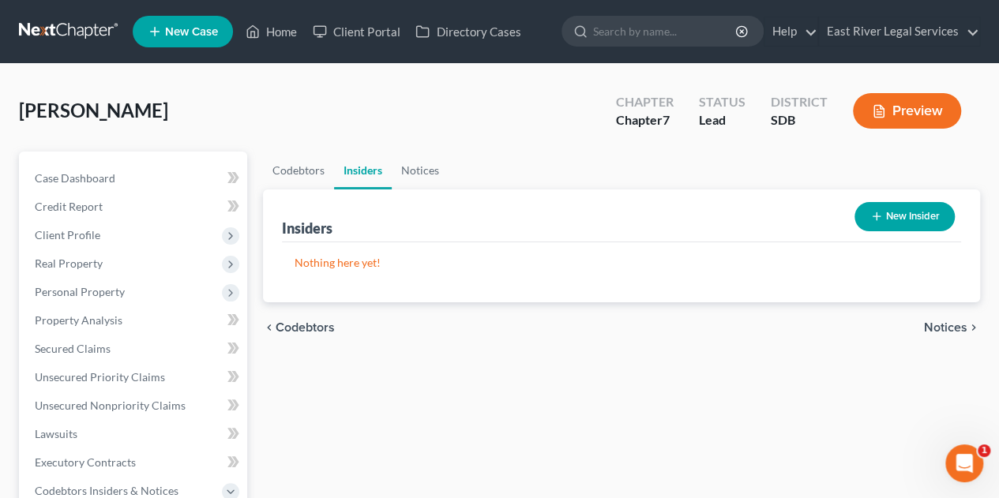
click at [959, 326] on span "Notices" at bounding box center [945, 327] width 43 height 13
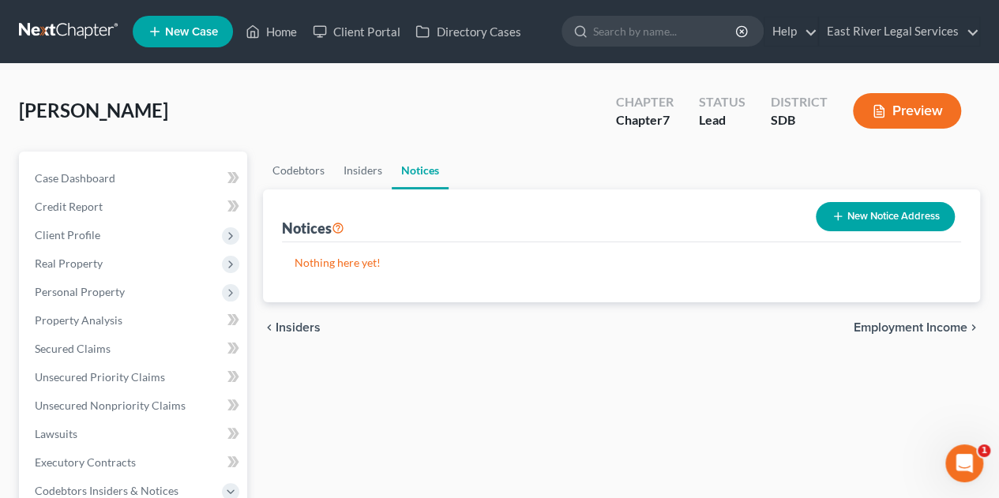
click at [946, 325] on span "Employment Income" at bounding box center [911, 327] width 114 height 13
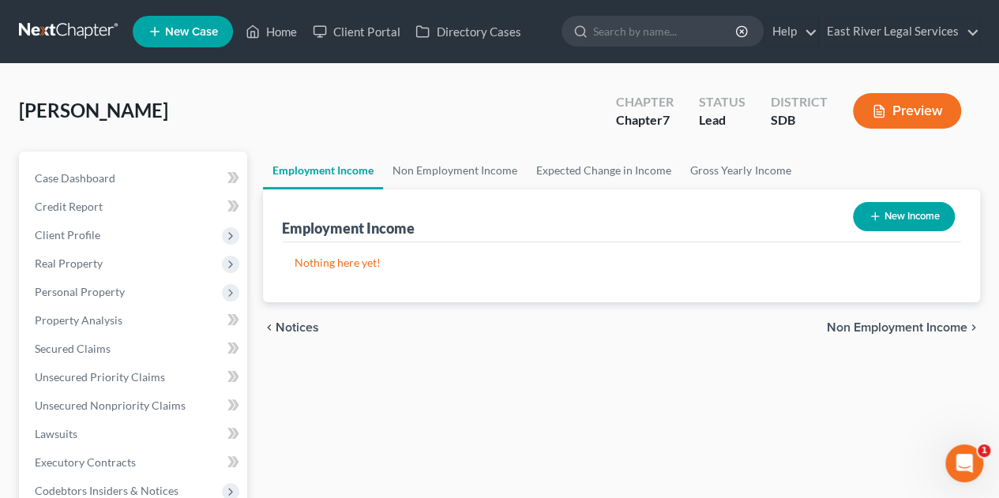
click at [946, 325] on span "Non Employment Income" at bounding box center [897, 327] width 141 height 13
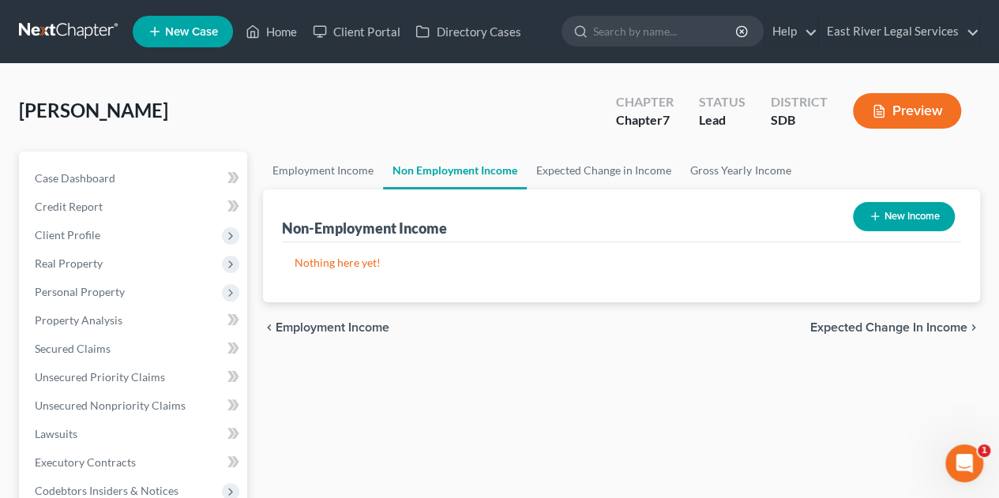
click at [946, 325] on span "Expected Change in Income" at bounding box center [888, 327] width 157 height 13
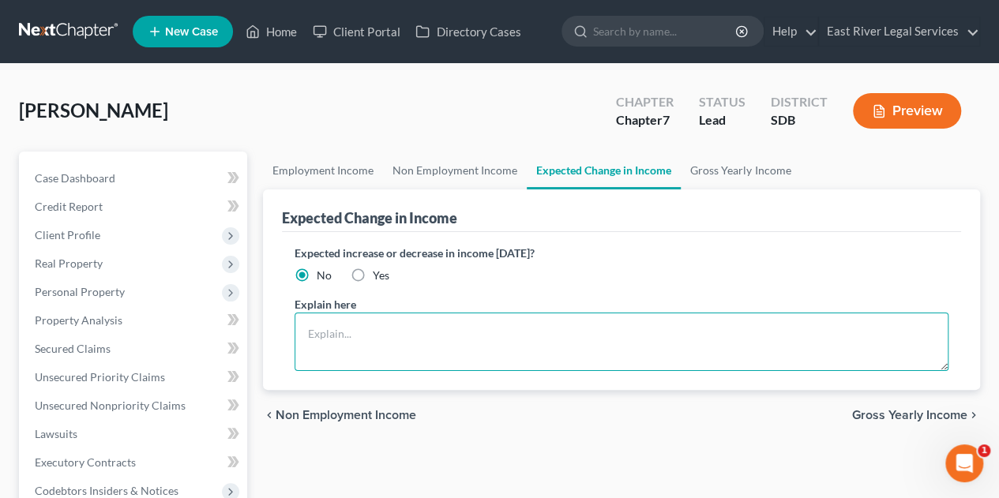
click at [324, 325] on textarea at bounding box center [622, 342] width 654 height 58
click at [344, 329] on textarea at bounding box center [622, 342] width 654 height 58
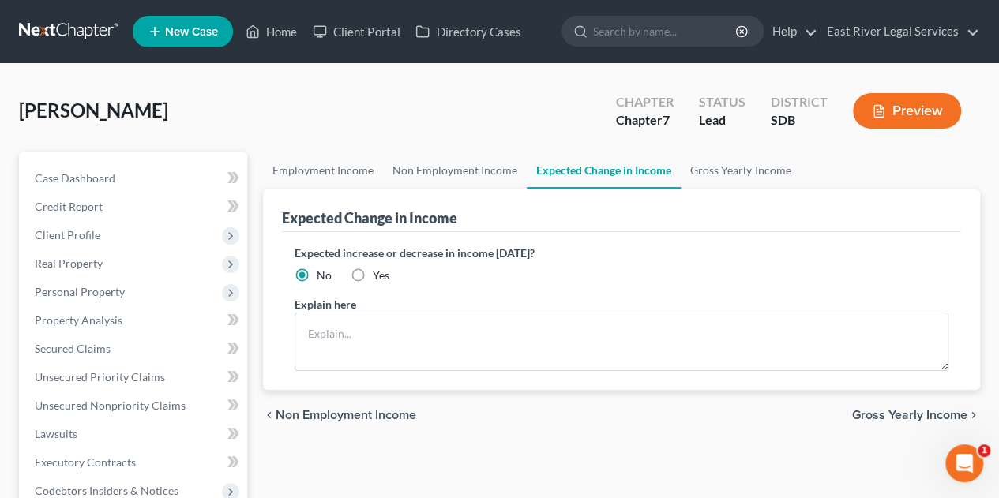
click at [871, 411] on span "Gross Yearly Income" at bounding box center [909, 415] width 115 height 13
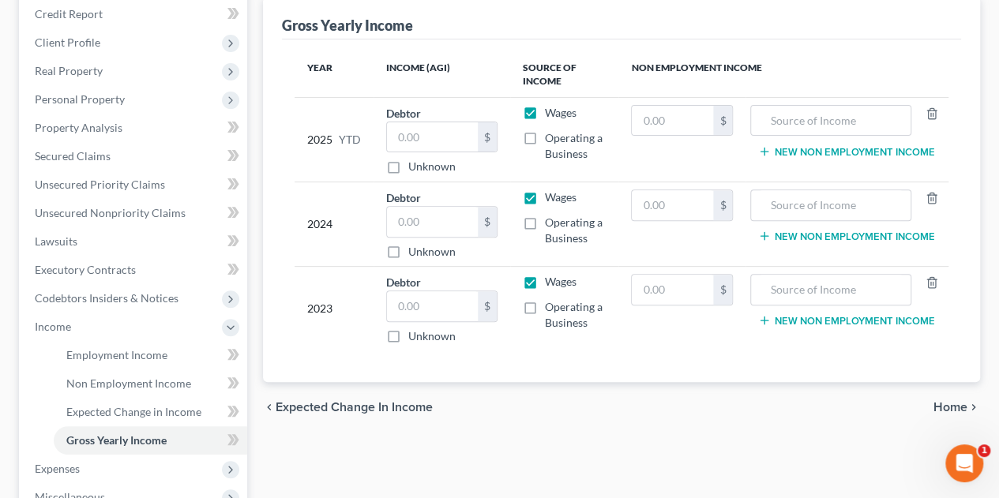
scroll to position [195, 0]
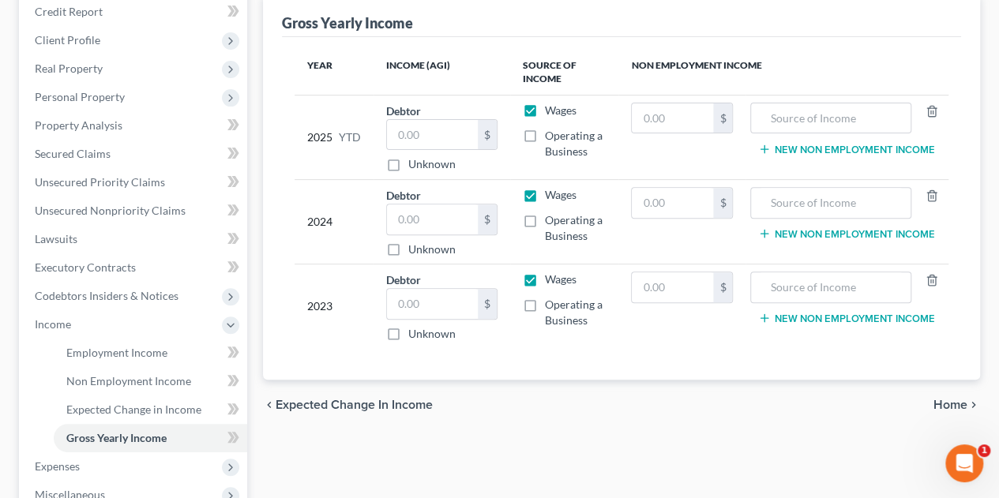
click at [955, 399] on span "Home" at bounding box center [950, 405] width 34 height 13
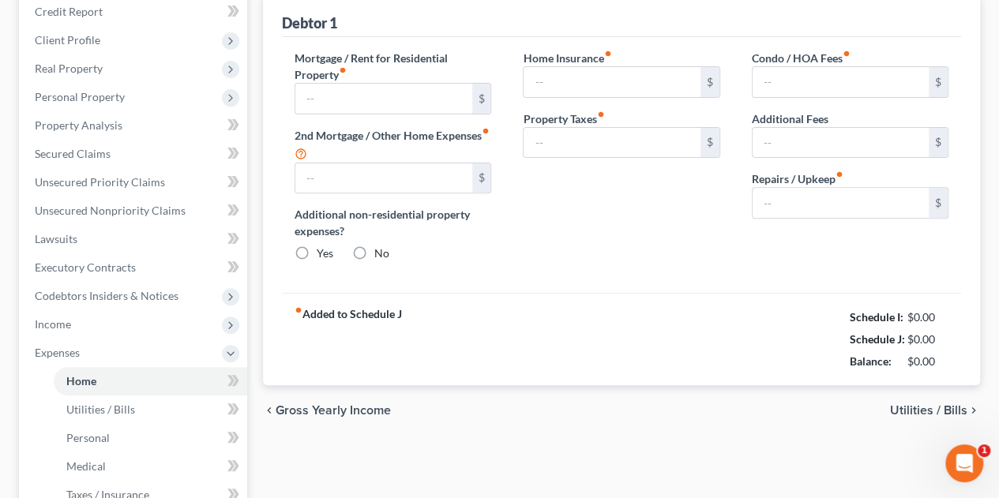
type input "625.00"
type input "0.00"
radio input "true"
type input "0.00"
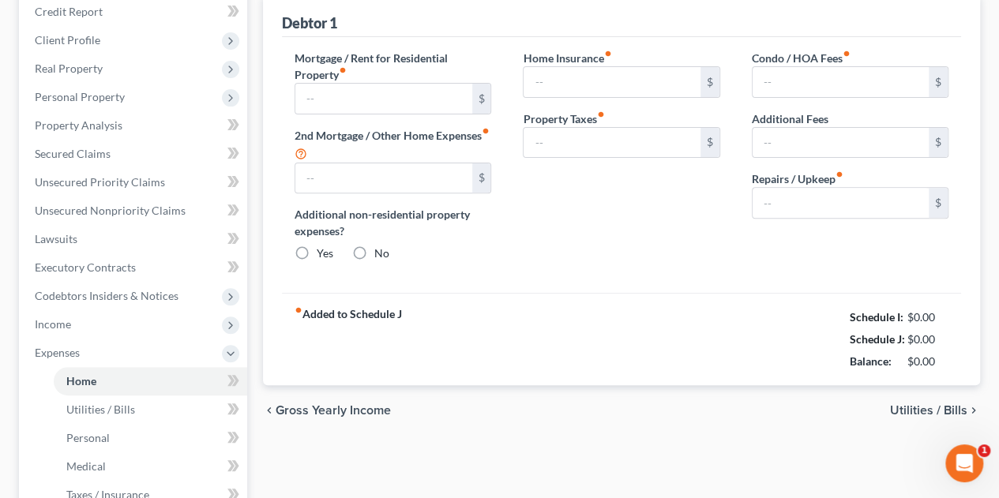
type input "0.00"
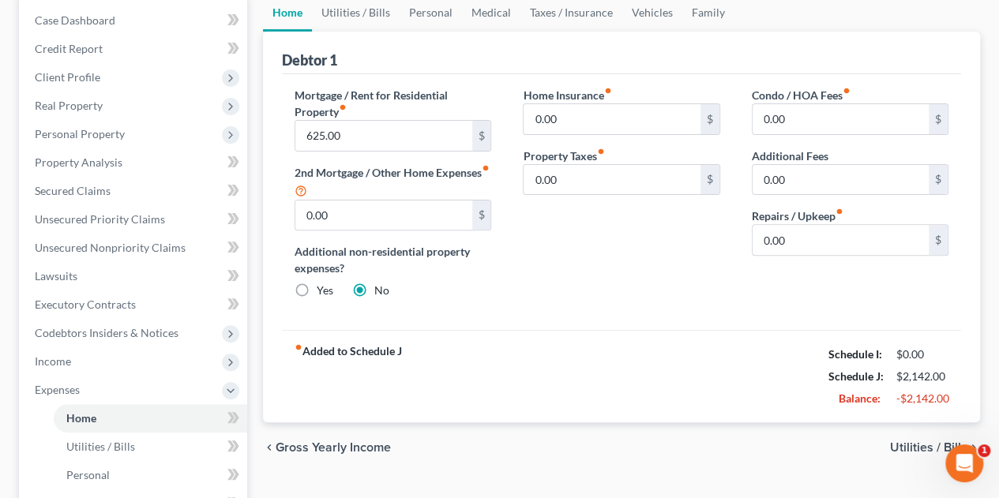
scroll to position [190, 0]
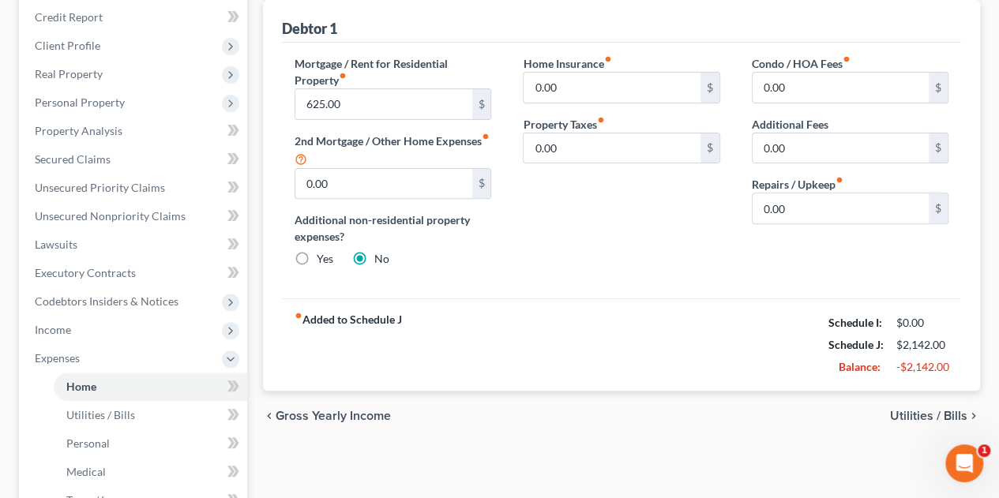
click at [920, 412] on span "Utilities / Bills" at bounding box center [928, 416] width 77 height 13
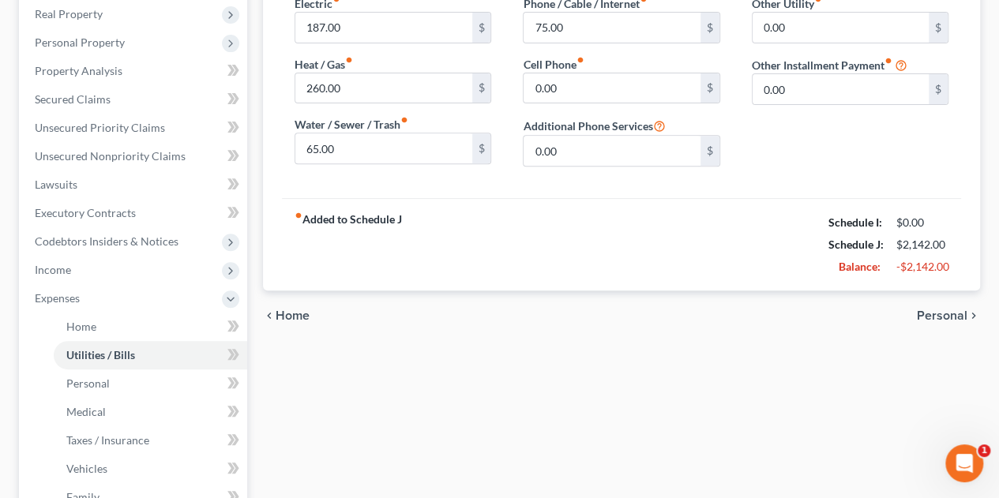
scroll to position [257, 0]
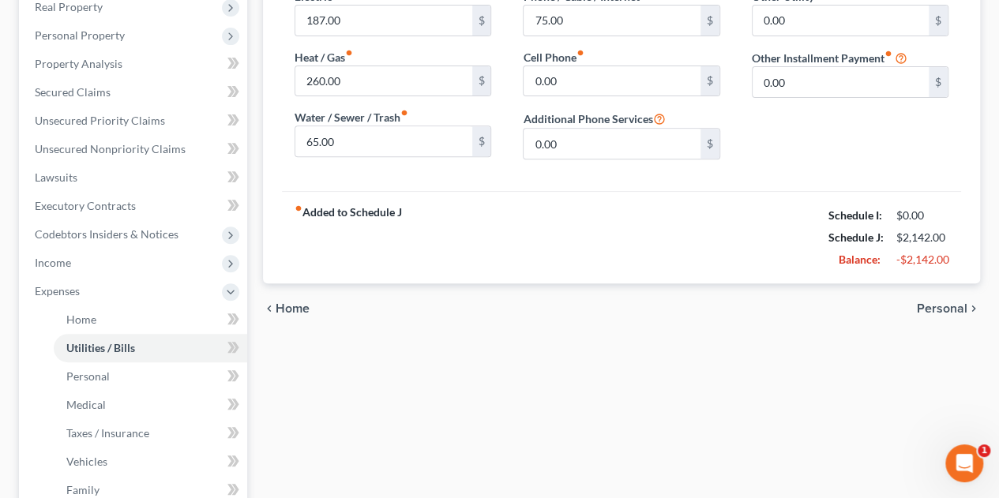
click at [558, 239] on div "fiber_manual_record Added to Schedule J Schedule I: $0.00 Schedule J: $2,142.00…" at bounding box center [621, 237] width 679 height 92
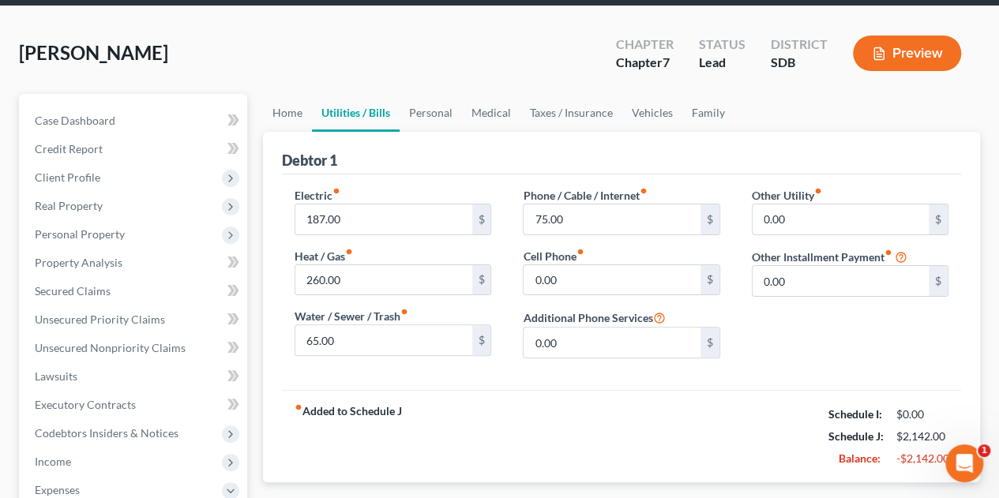
scroll to position [57, 0]
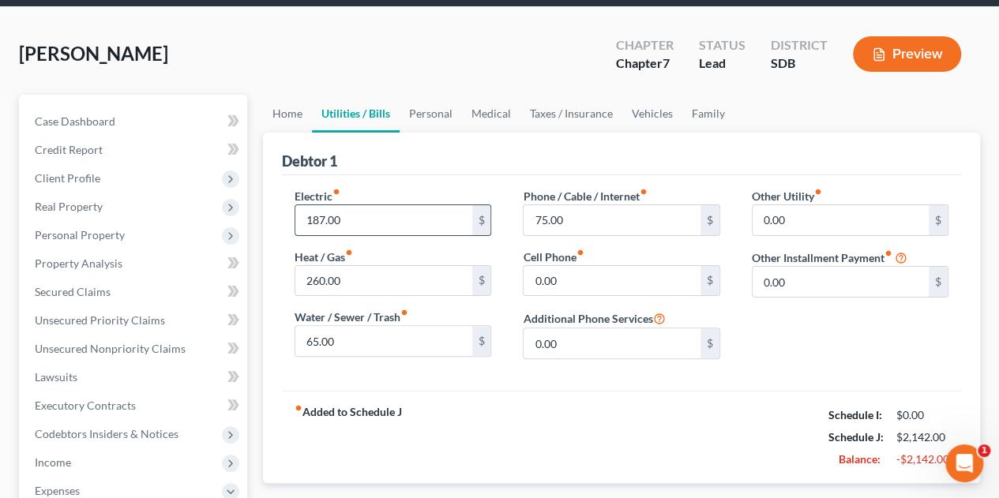
click at [359, 216] on input "187.00" at bounding box center [383, 220] width 176 height 30
type input "7"
type input "80.00"
click at [364, 280] on input "260.00" at bounding box center [383, 281] width 176 height 30
type input "80.00"
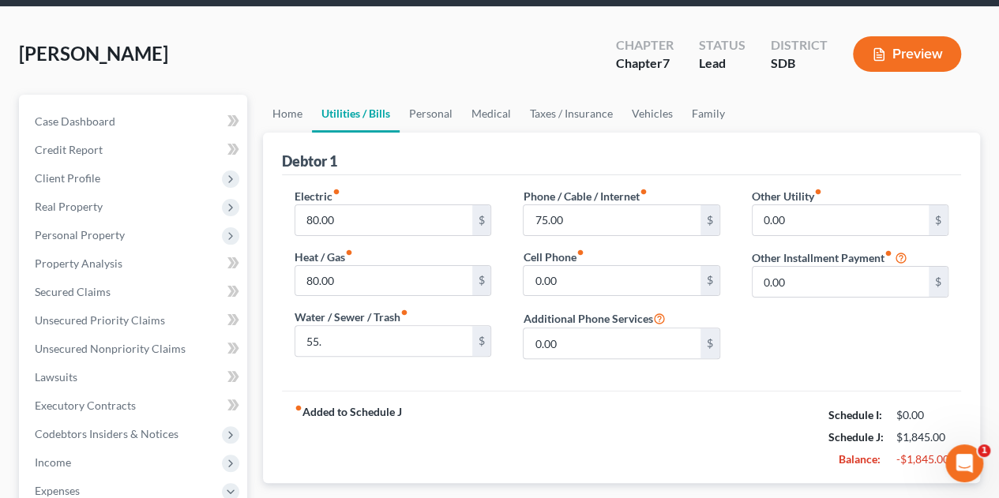
click at [366, 361] on div "Electric fiber_manual_record 80.00 $ Heat / Gas fiber_manual_record 80.00 $ Wat…" at bounding box center [393, 280] width 228 height 184
click at [363, 328] on input "55." at bounding box center [383, 341] width 176 height 30
type input "55.00"
click at [592, 216] on input "75.00" at bounding box center [612, 220] width 176 height 30
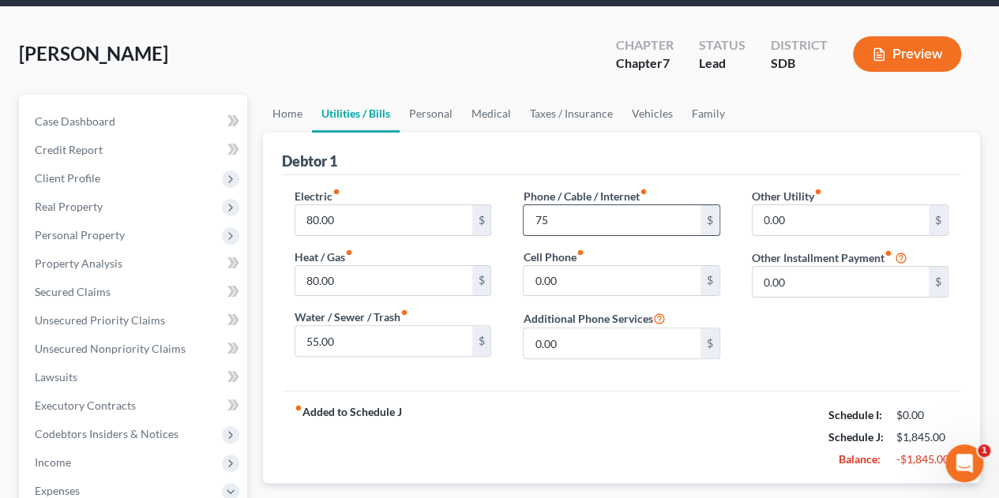
type input "7"
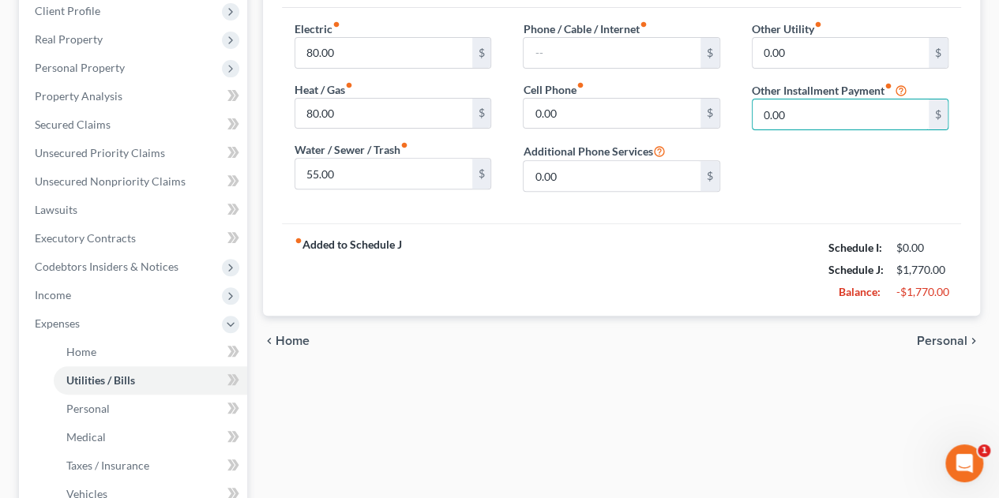
scroll to position [229, 0]
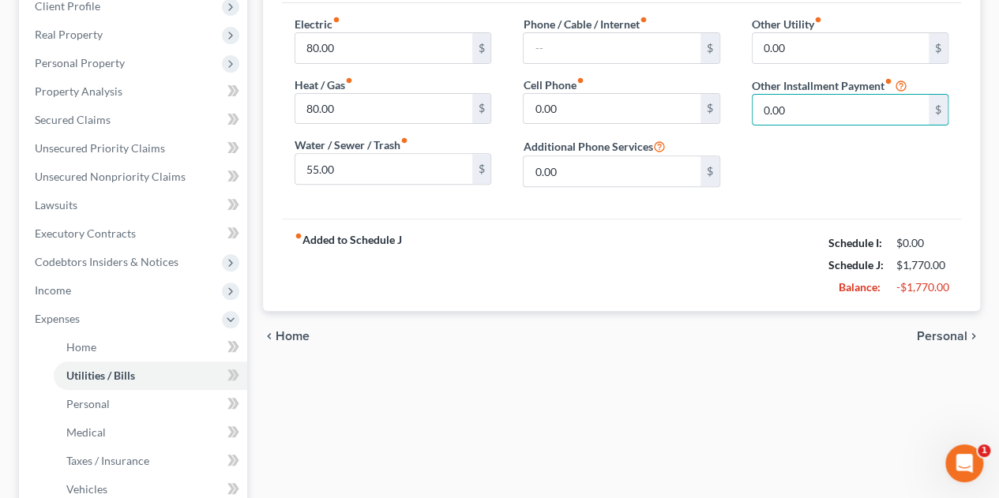
click at [938, 335] on span "Personal" at bounding box center [942, 336] width 51 height 13
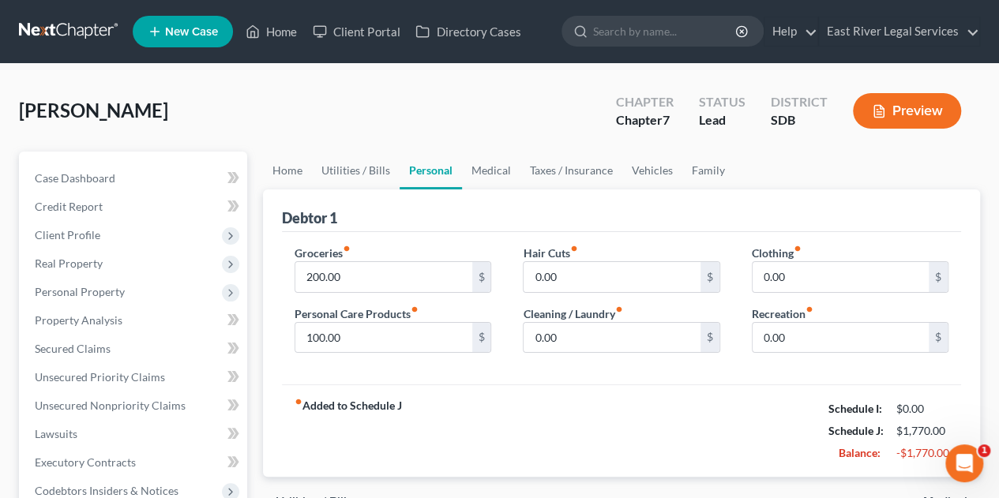
scroll to position [90, 0]
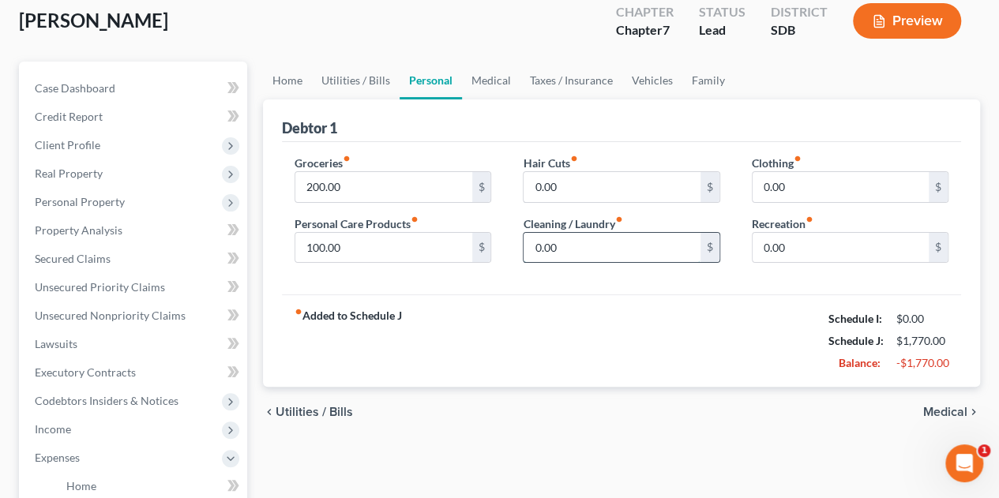
click at [579, 247] on input "0.00" at bounding box center [612, 248] width 176 height 30
type input "10.00"
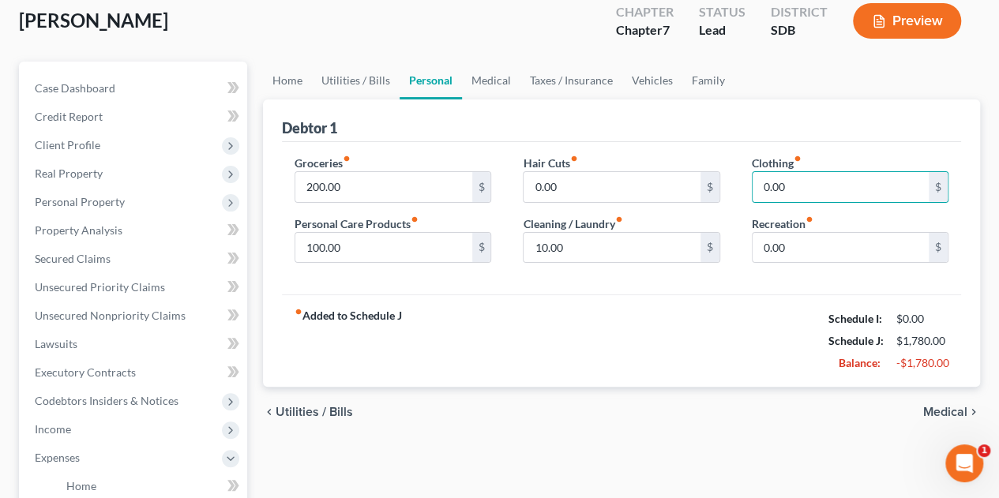
click at [937, 413] on span "Medical" at bounding box center [945, 412] width 44 height 13
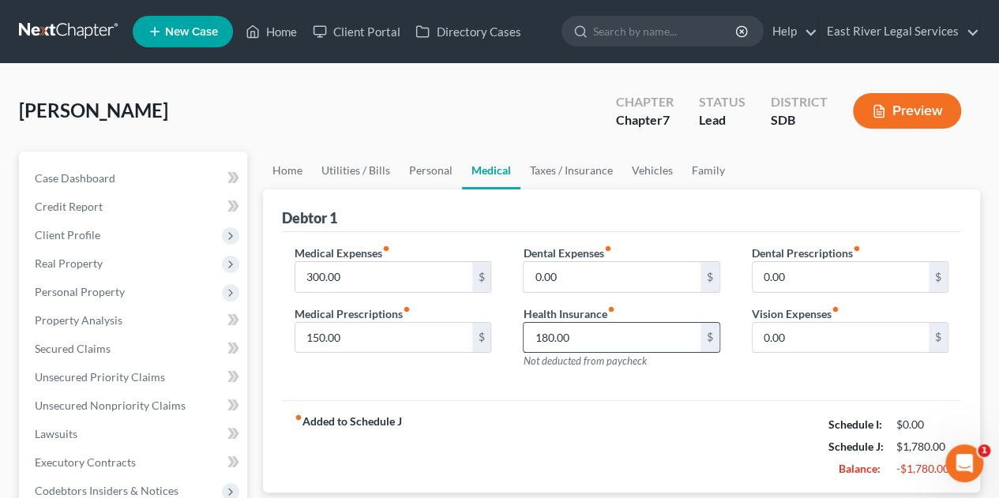
click at [613, 338] on input "180.00" at bounding box center [612, 338] width 176 height 30
type input "1"
click at [701, 437] on div "fiber_manual_record Added to Schedule J Schedule I: $0.00 Schedule J: $1,600.00…" at bounding box center [621, 446] width 679 height 92
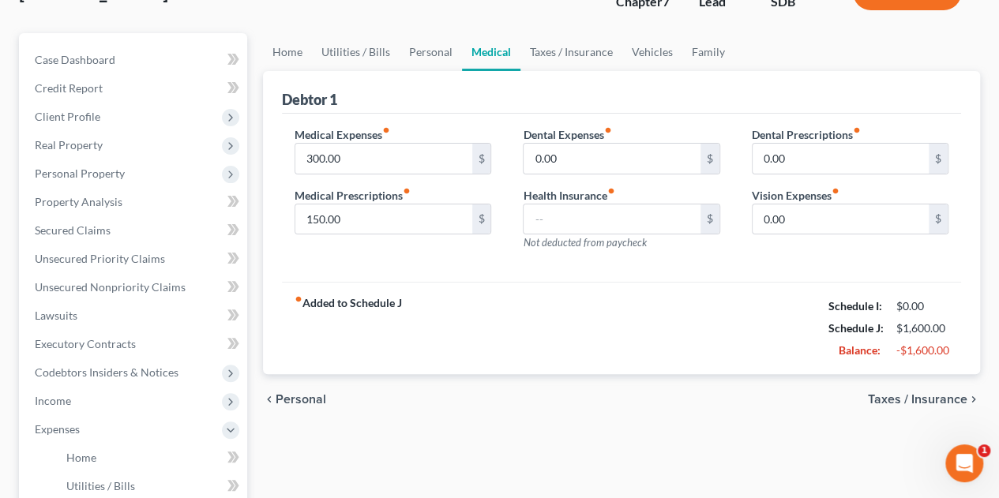
scroll to position [148, 0]
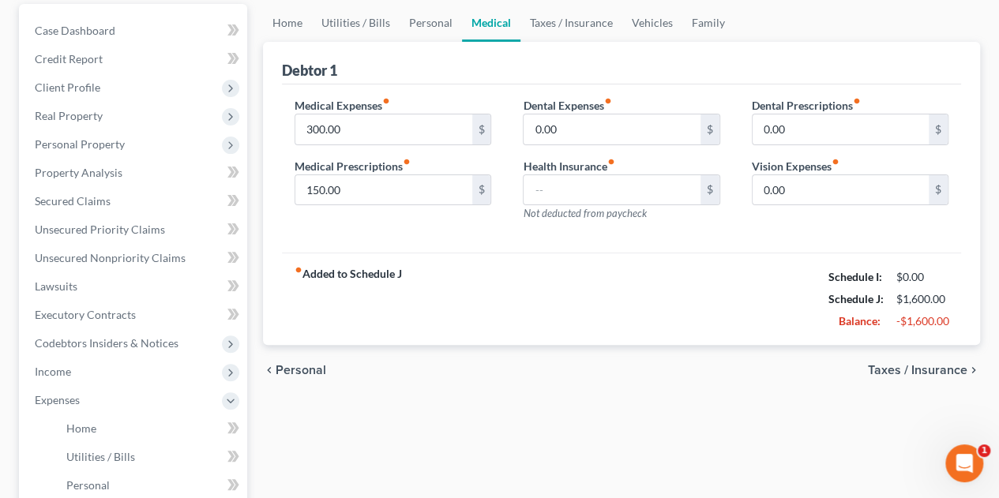
click at [908, 367] on span "Taxes / Insurance" at bounding box center [917, 370] width 99 height 13
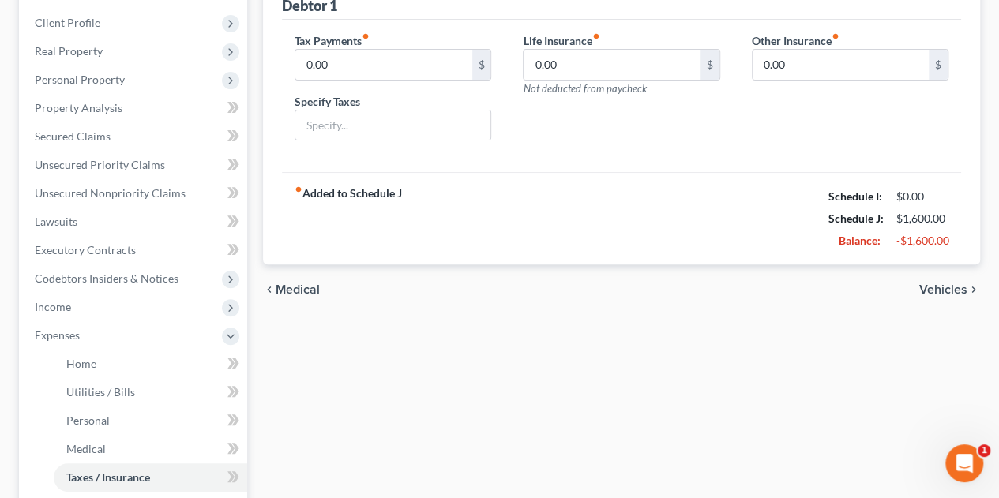
scroll to position [223, 0]
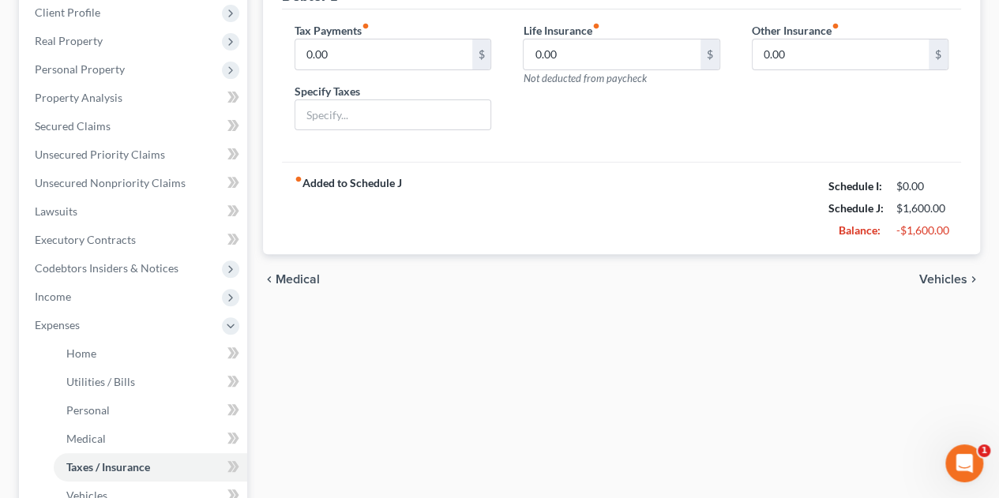
click at [955, 279] on span "Vehicles" at bounding box center [943, 279] width 48 height 13
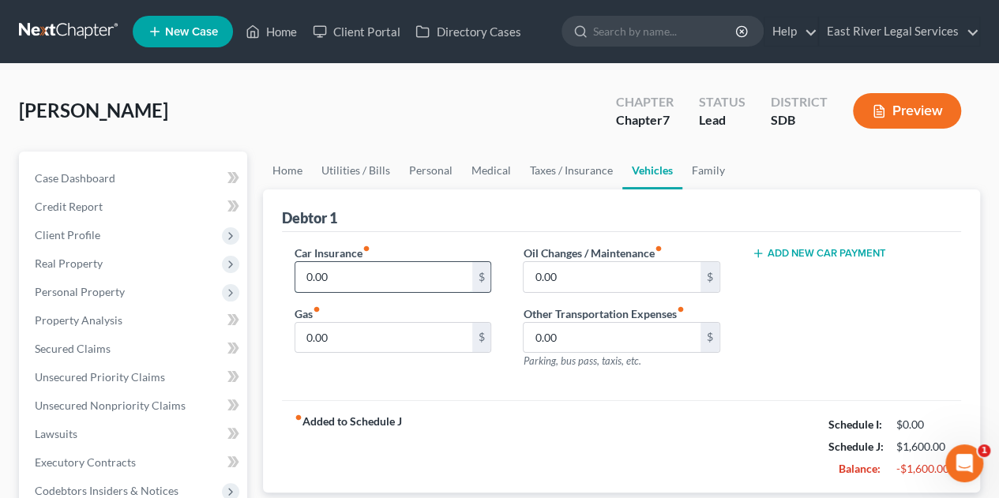
click at [371, 276] on input "0.00" at bounding box center [383, 277] width 176 height 30
type input "60.00"
click at [587, 277] on input "0.00" at bounding box center [612, 277] width 176 height 30
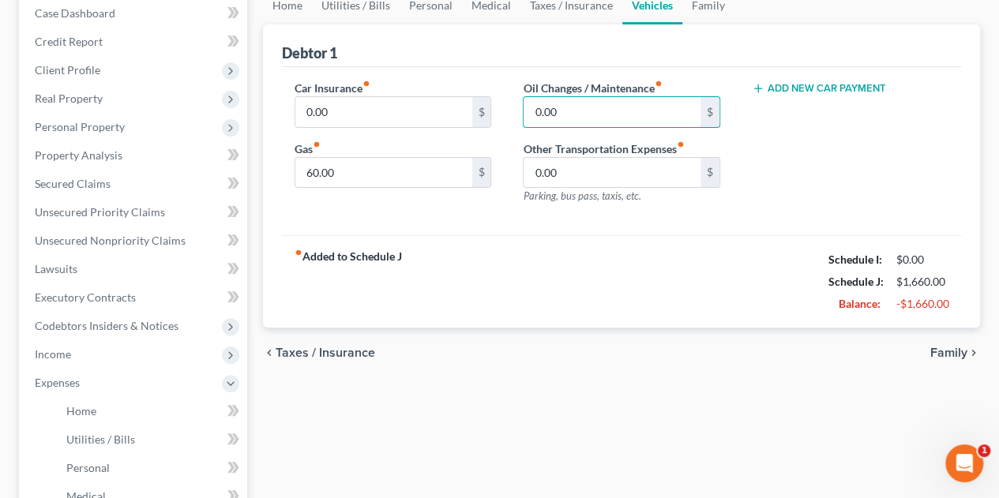
scroll to position [180, 0]
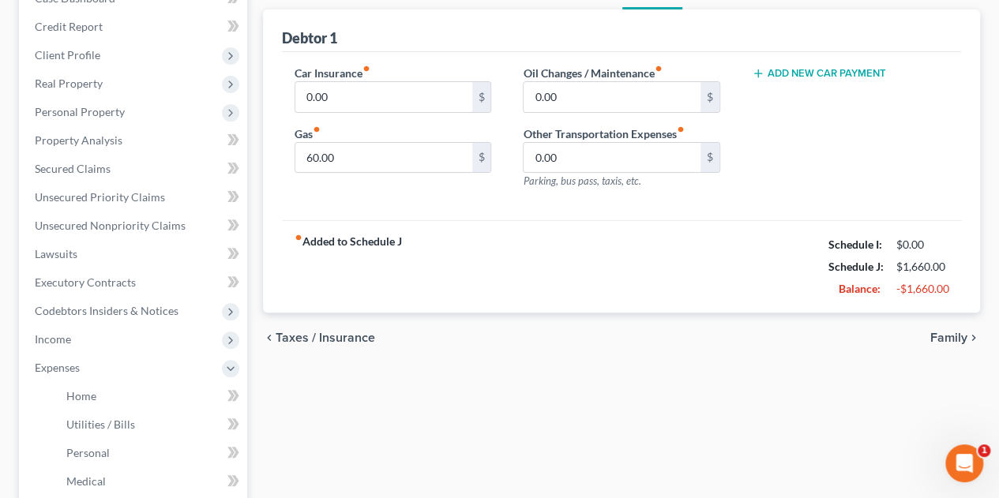
click at [959, 332] on span "Family" at bounding box center [948, 338] width 37 height 13
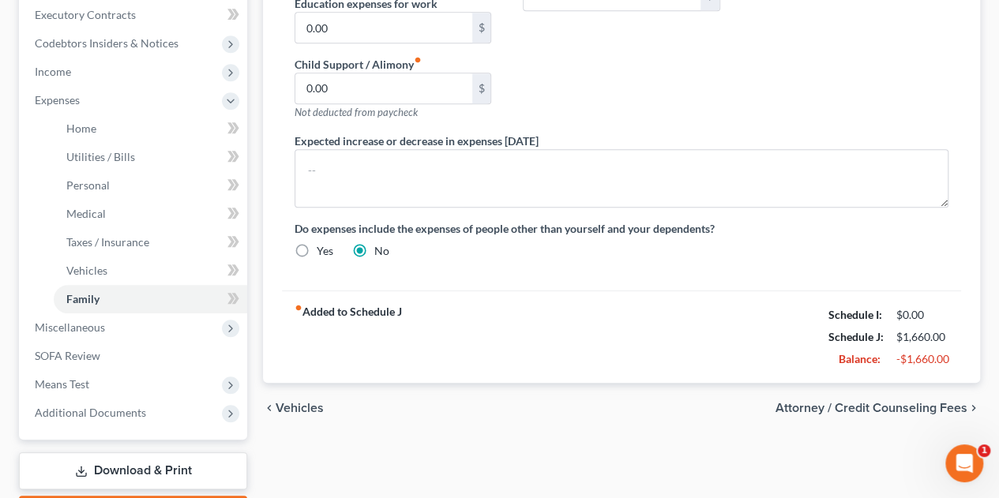
scroll to position [509, 0]
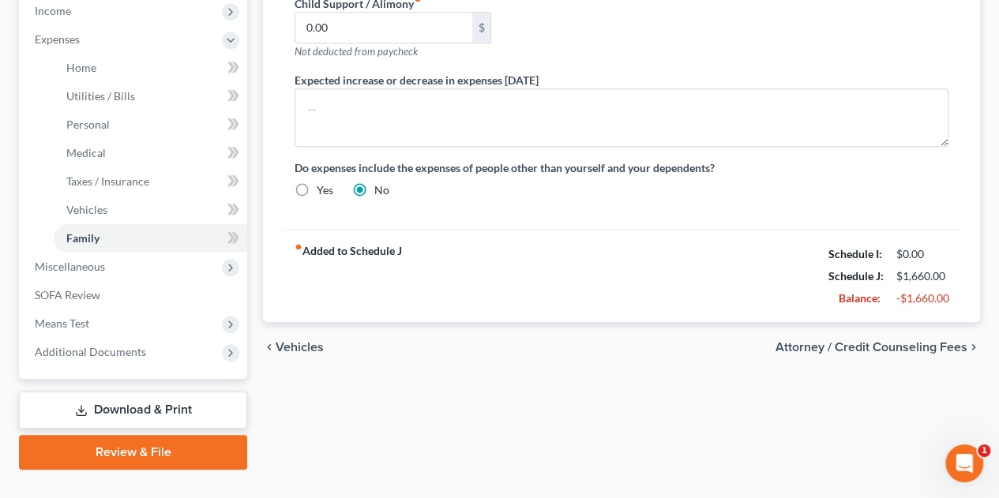
click at [912, 343] on span "Attorney / Credit Counseling Fees" at bounding box center [871, 347] width 192 height 13
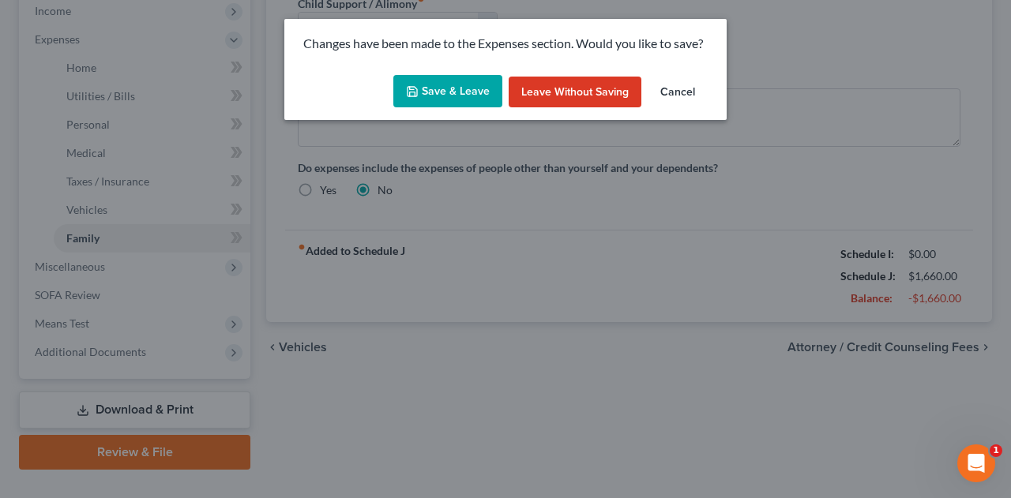
click at [453, 102] on button "Save & Leave" at bounding box center [447, 91] width 109 height 33
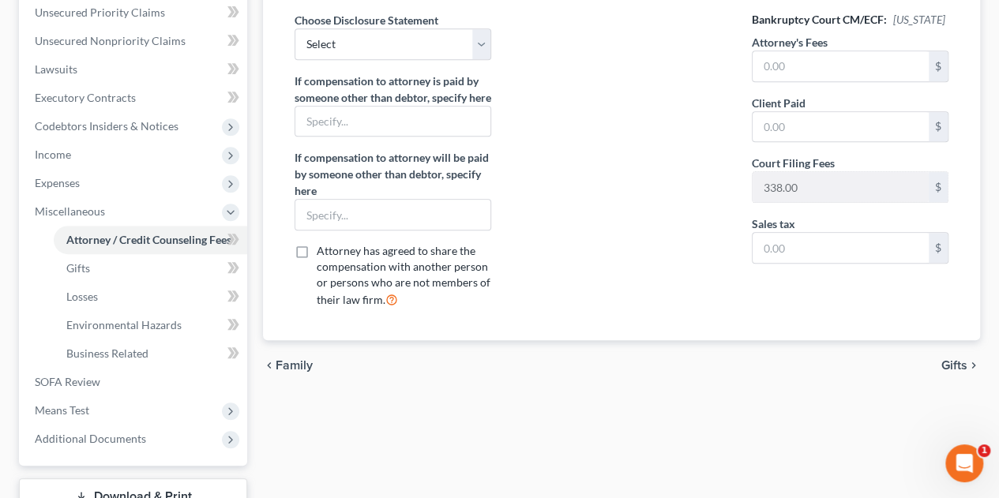
scroll to position [463, 0]
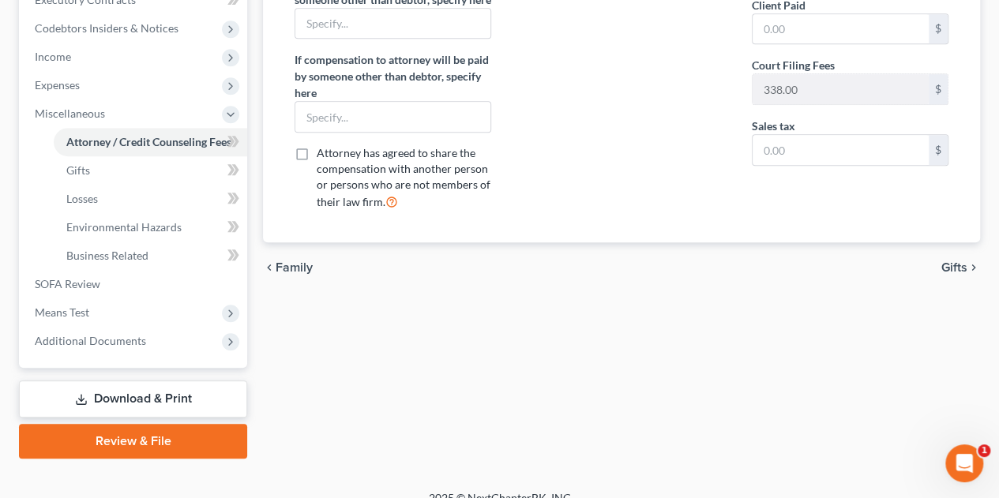
click at [960, 274] on span "Gifts" at bounding box center [954, 267] width 26 height 13
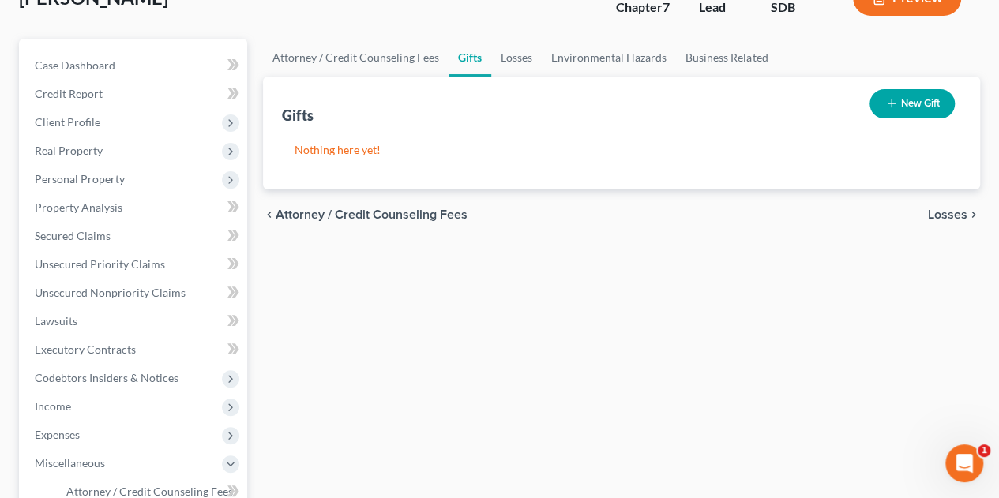
scroll to position [135, 0]
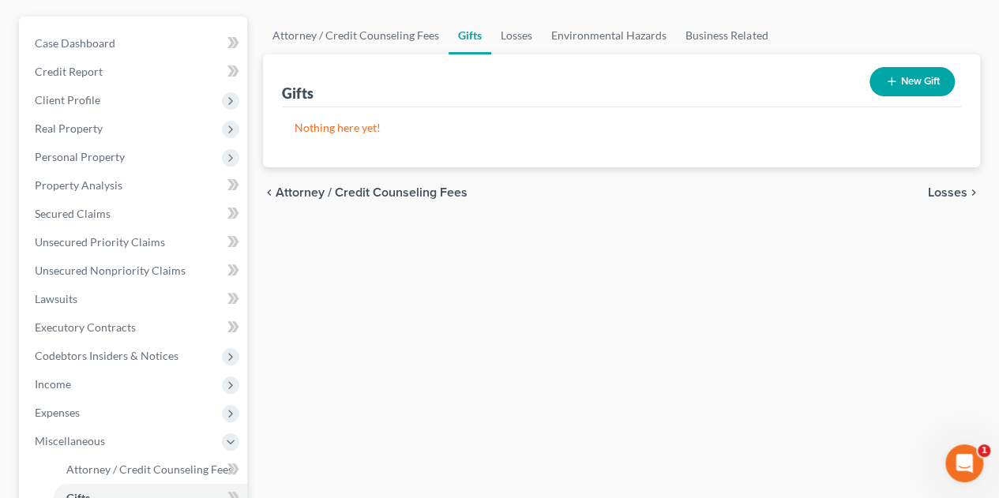
click at [947, 193] on span "Losses" at bounding box center [947, 192] width 39 height 13
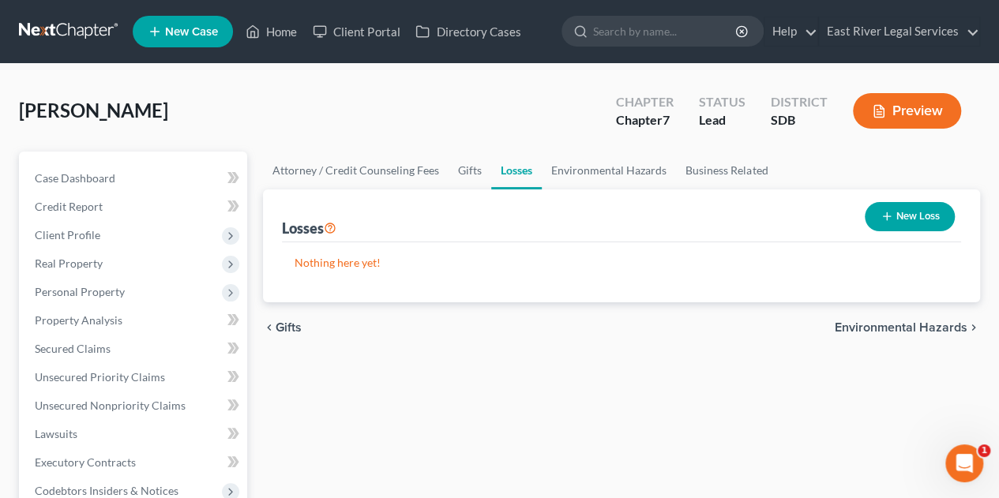
click at [907, 332] on span "Environmental Hazards" at bounding box center [901, 327] width 133 height 13
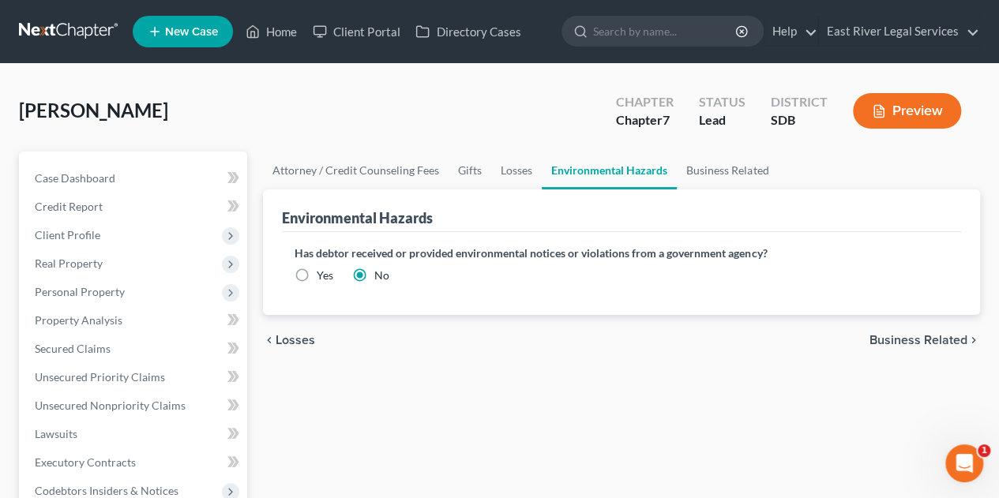
click at [932, 342] on span "Business Related" at bounding box center [918, 340] width 98 height 13
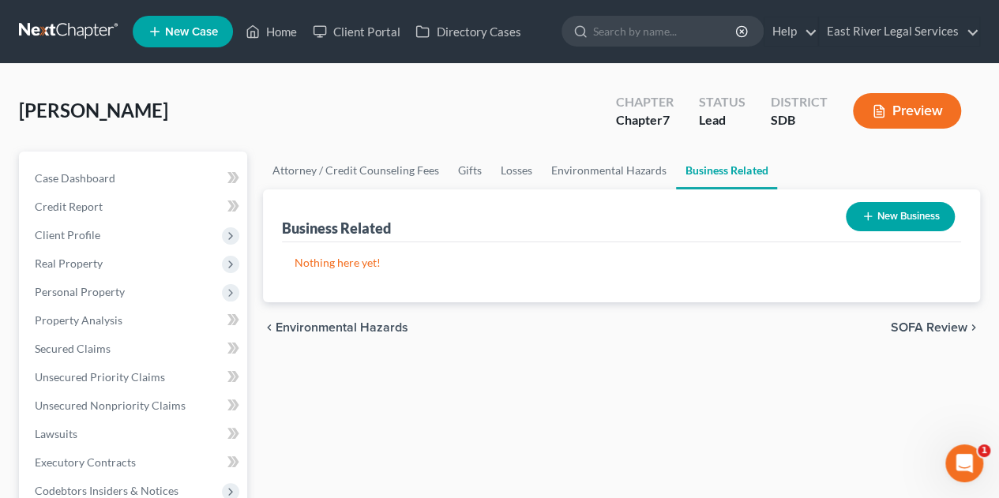
click at [943, 317] on div "chevron_left Environmental Hazards SOFA Review chevron_right" at bounding box center [621, 327] width 717 height 51
click at [943, 329] on span "SOFA Review" at bounding box center [929, 327] width 77 height 13
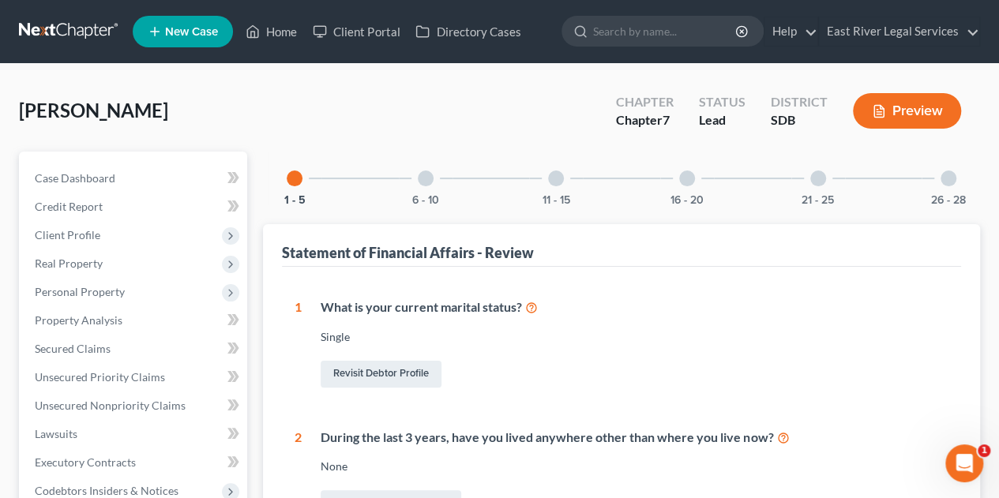
click at [423, 182] on div at bounding box center [426, 179] width 16 height 16
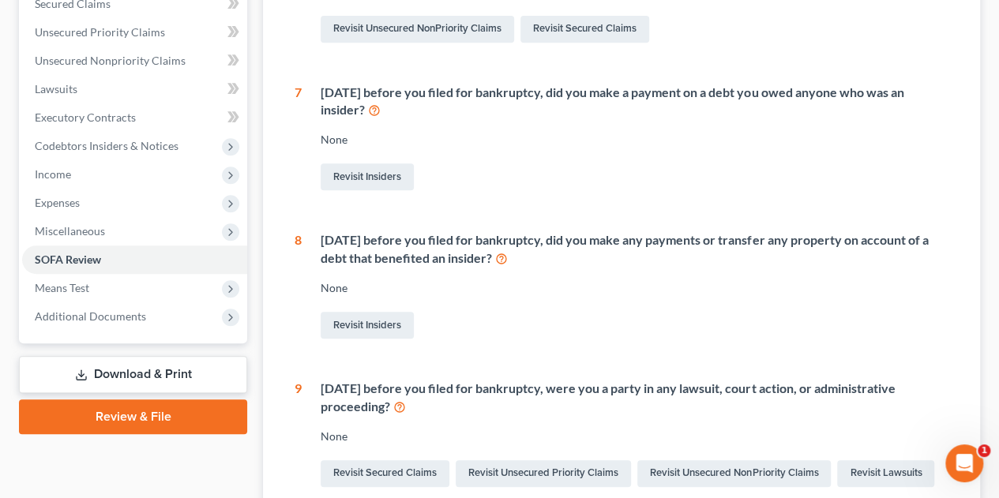
scroll to position [347, 0]
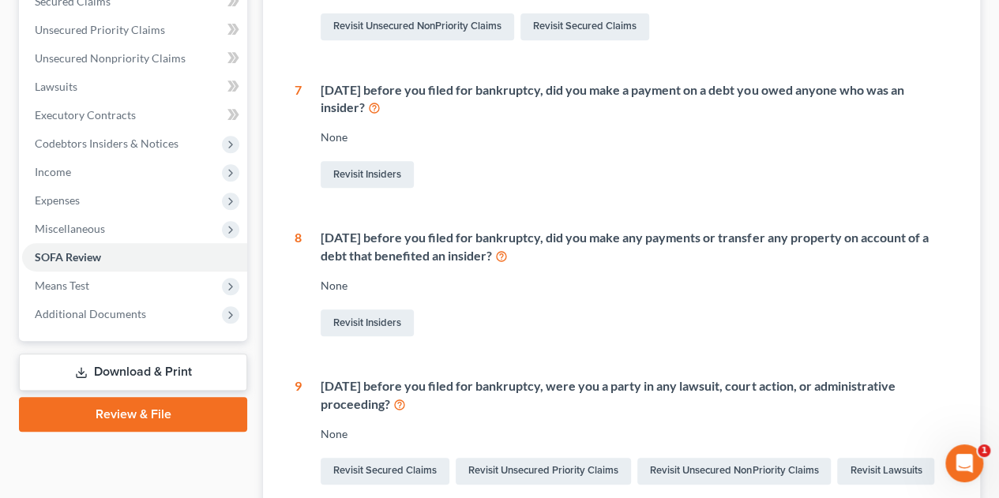
click at [373, 110] on icon at bounding box center [374, 106] width 13 height 15
click at [675, 279] on div "None" at bounding box center [635, 286] width 628 height 16
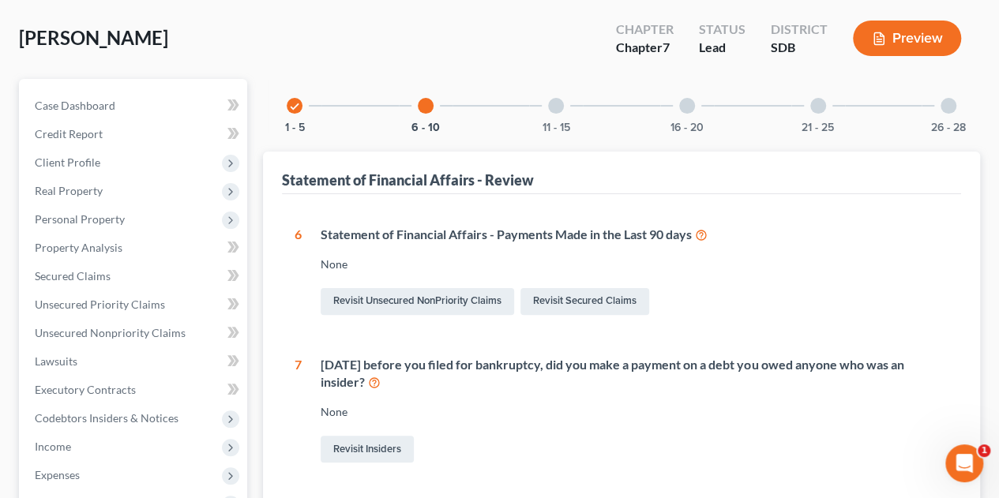
scroll to position [25, 0]
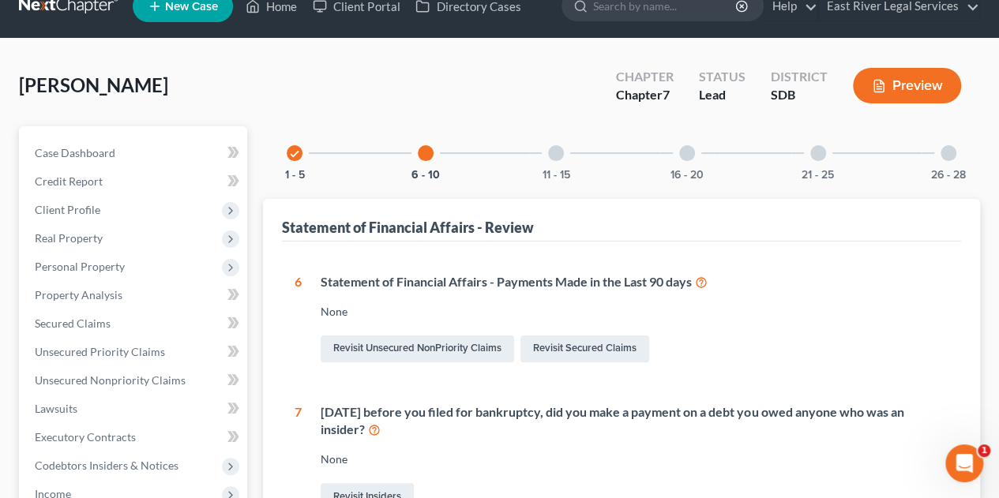
click at [554, 155] on div at bounding box center [556, 153] width 16 height 16
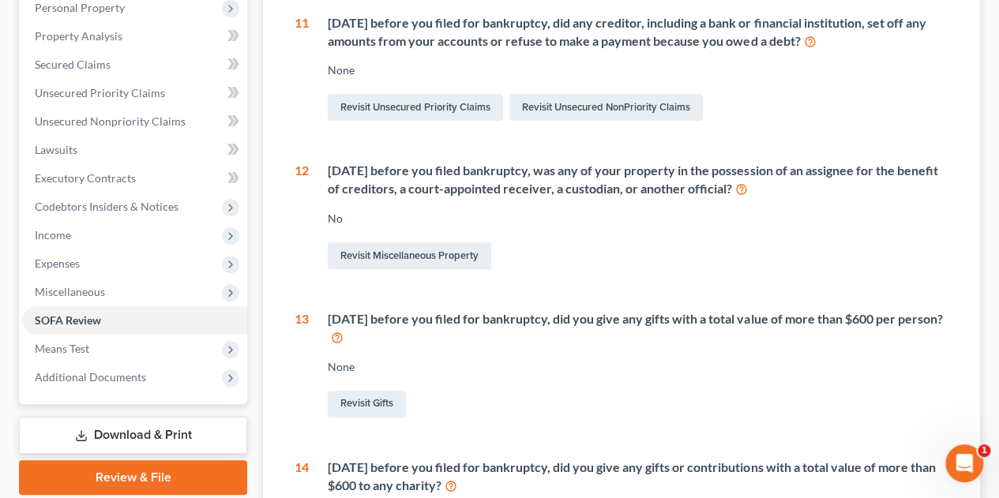
scroll to position [143, 0]
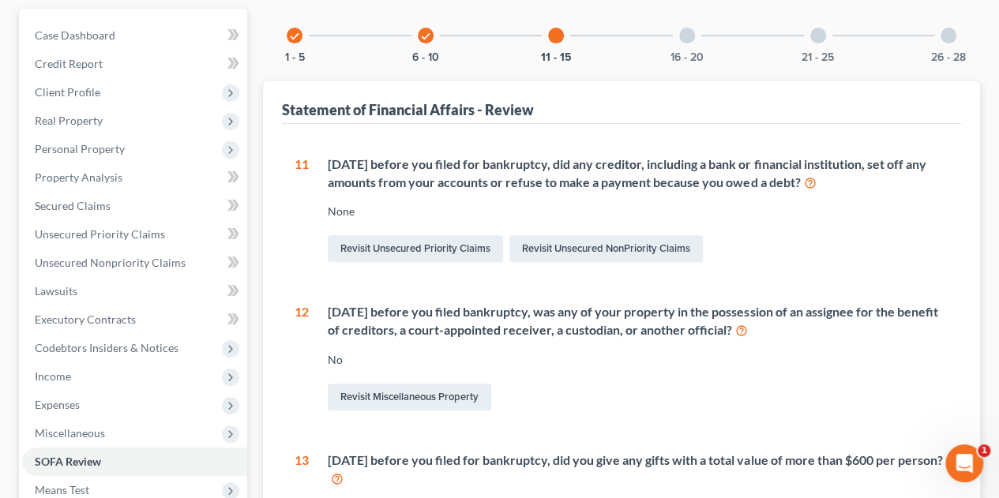
click at [680, 26] on div "16 - 20" at bounding box center [687, 36] width 54 height 54
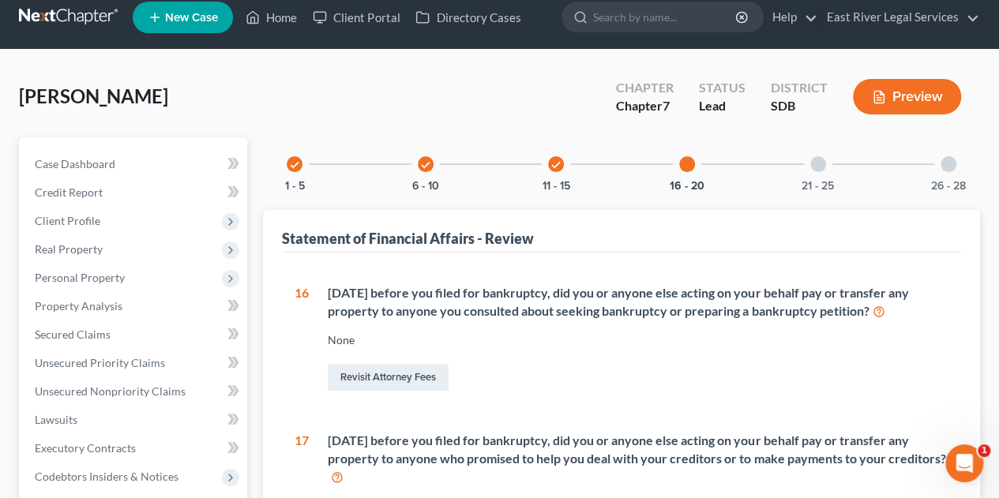
scroll to position [0, 0]
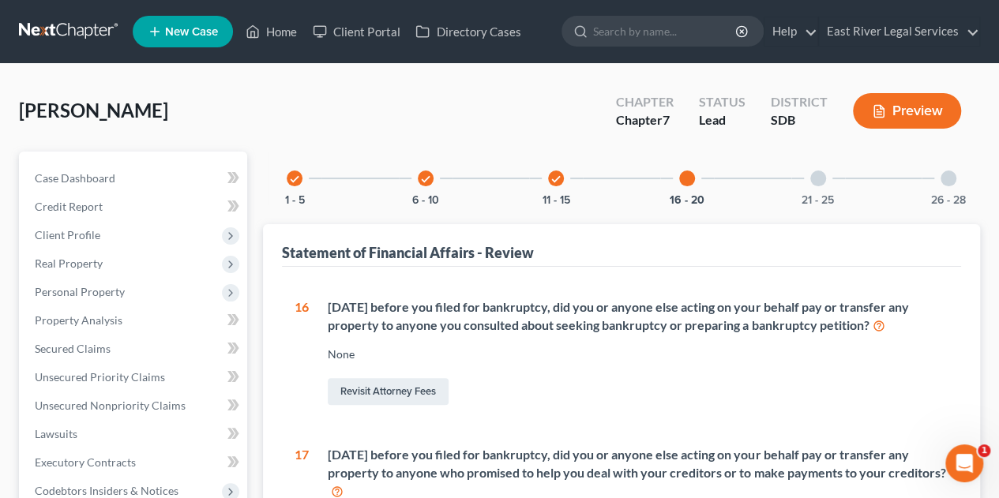
click at [813, 176] on div at bounding box center [818, 179] width 16 height 16
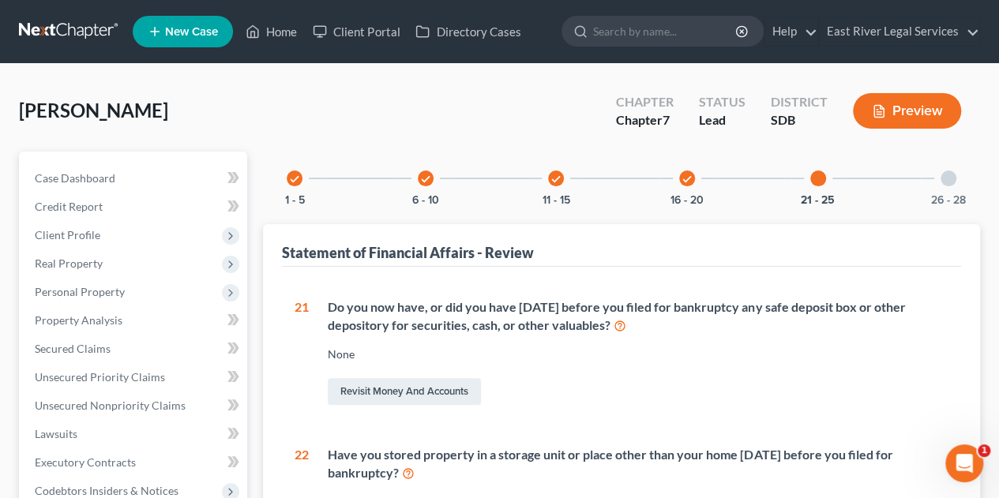
click at [948, 178] on div at bounding box center [948, 179] width 16 height 16
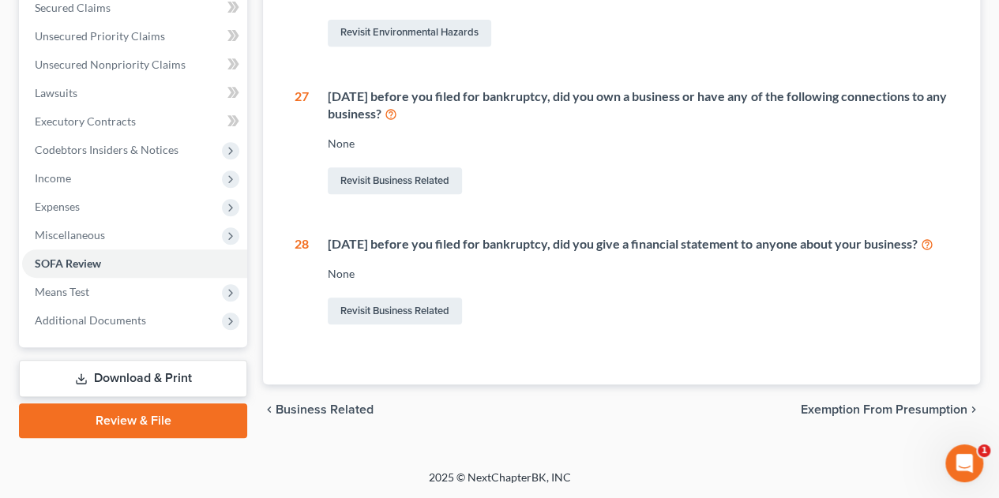
scroll to position [355, 0]
click at [880, 416] on span "Exemption from Presumption" at bounding box center [884, 410] width 167 height 13
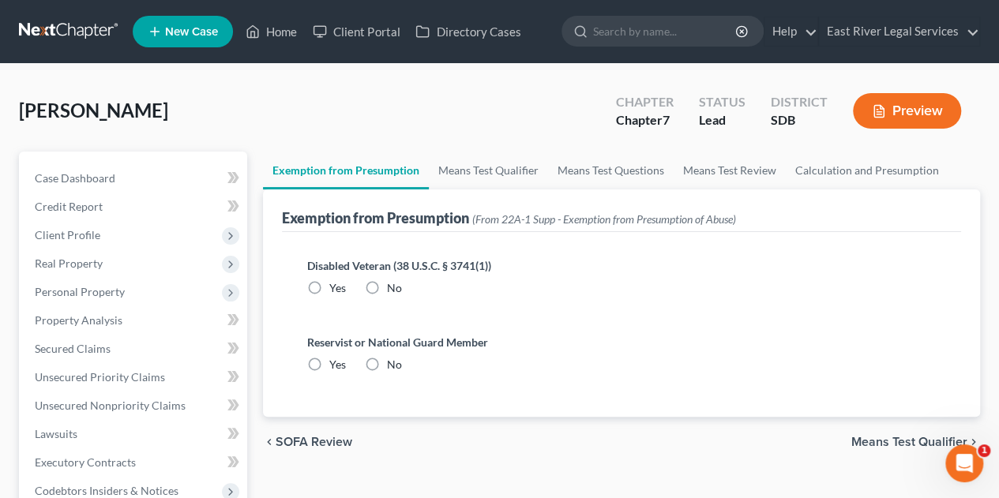
click at [387, 284] on label "No" at bounding box center [394, 288] width 15 height 16
click at [393, 284] on input "No" at bounding box center [398, 285] width 10 height 10
radio input "true"
click at [387, 362] on label "No" at bounding box center [394, 365] width 15 height 16
click at [393, 362] on input "No" at bounding box center [398, 362] width 10 height 10
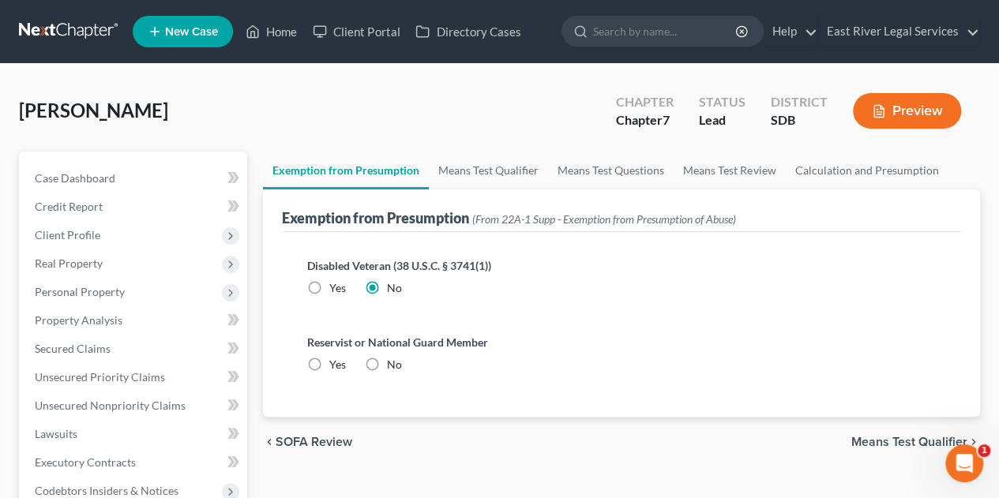
radio input "true"
click at [502, 172] on link "Means Test Qualifier" at bounding box center [488, 171] width 119 height 38
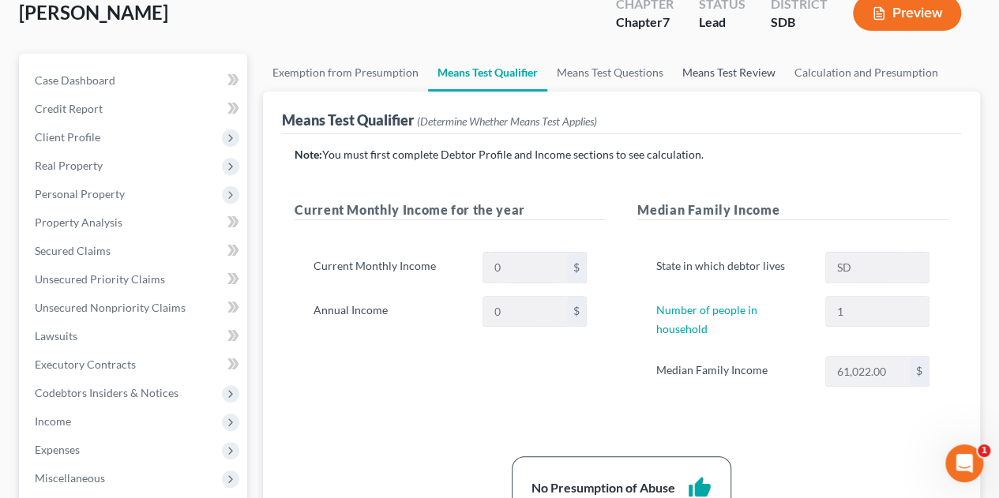
scroll to position [96, 0]
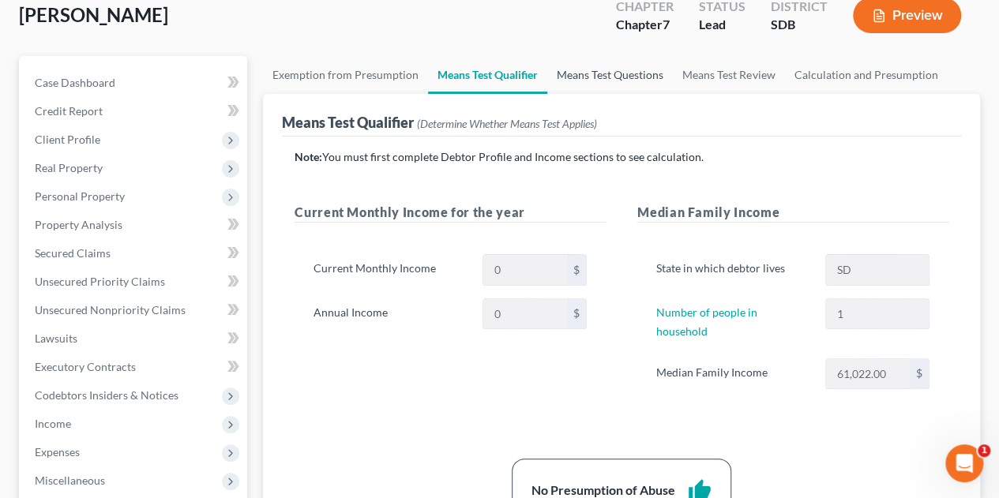
click at [591, 71] on link "Means Test Questions" at bounding box center [610, 75] width 126 height 38
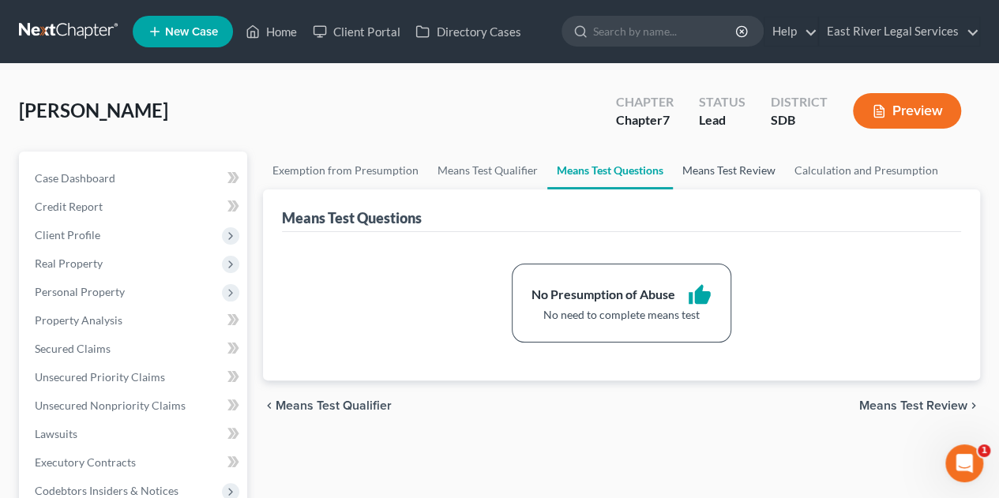
click at [723, 171] on link "Means Test Review" at bounding box center [728, 171] width 111 height 38
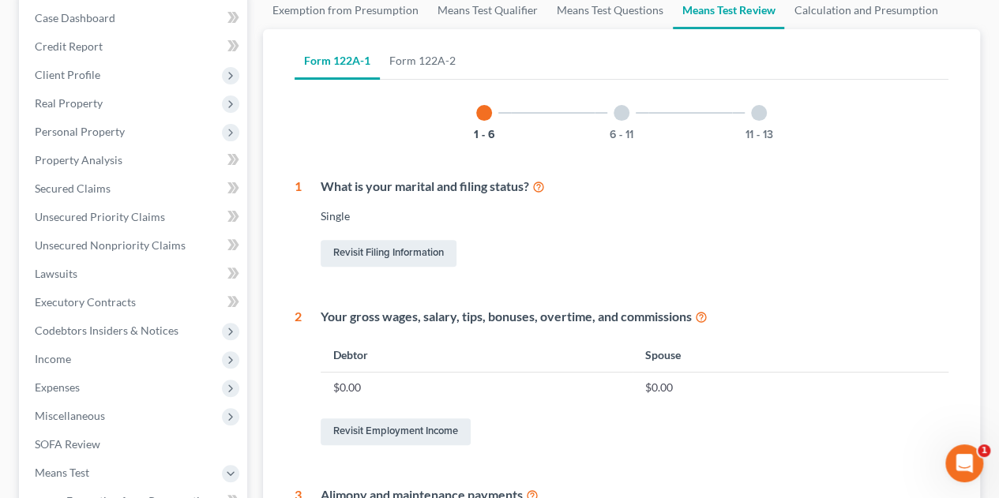
scroll to position [156, 0]
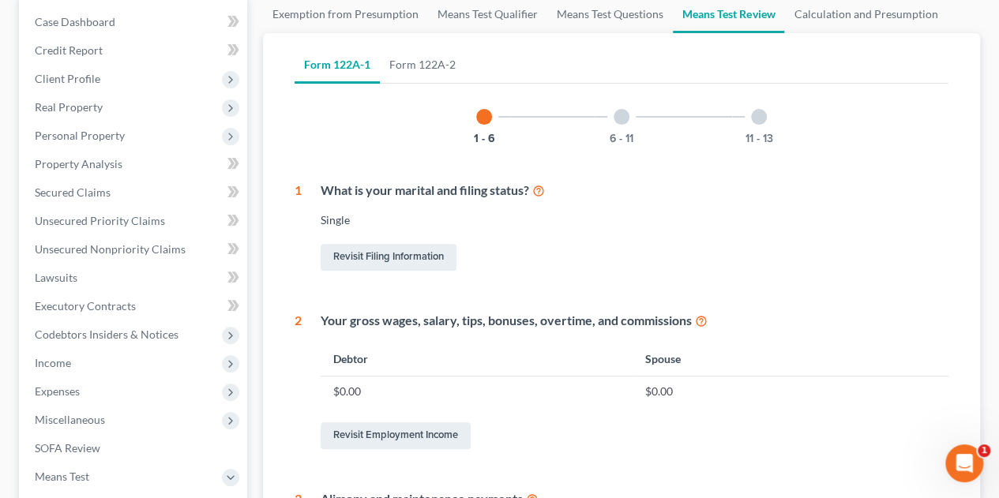
click at [616, 117] on div at bounding box center [622, 117] width 16 height 16
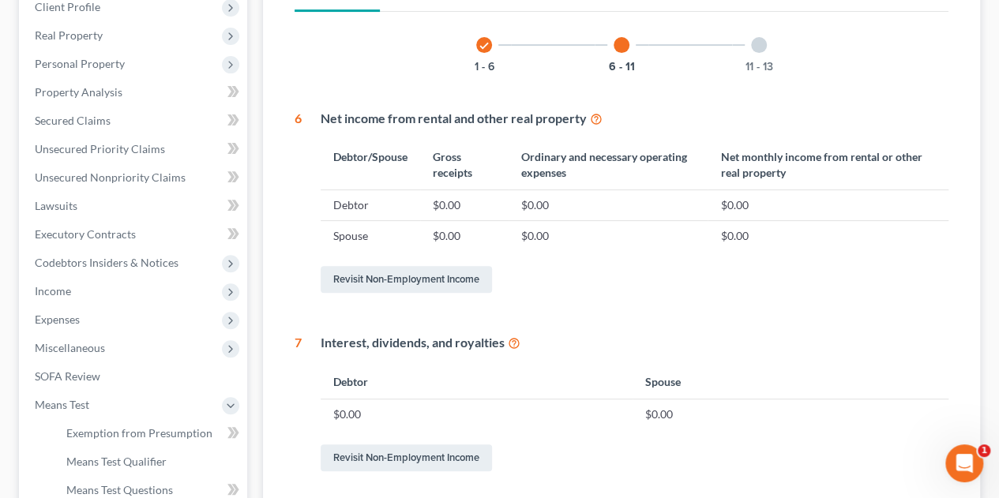
scroll to position [0, 0]
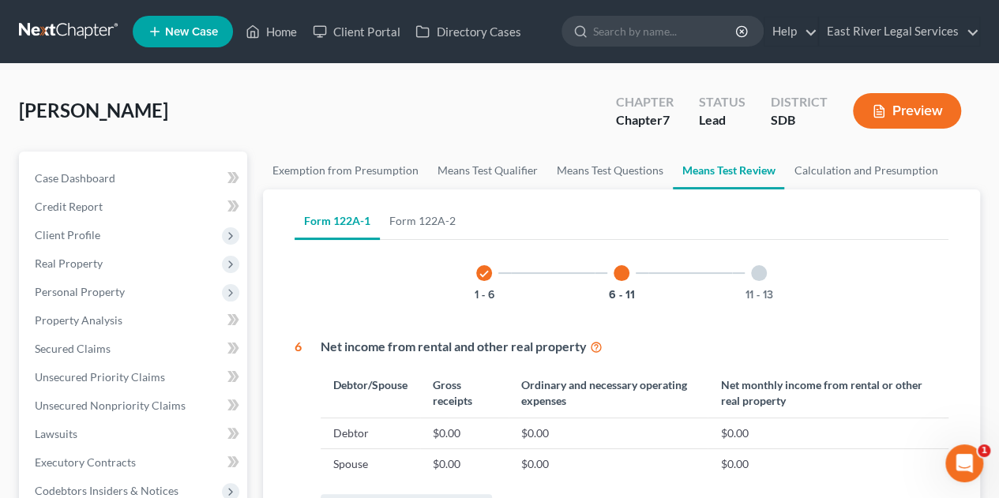
click at [755, 282] on div "11 - 13" at bounding box center [759, 273] width 54 height 54
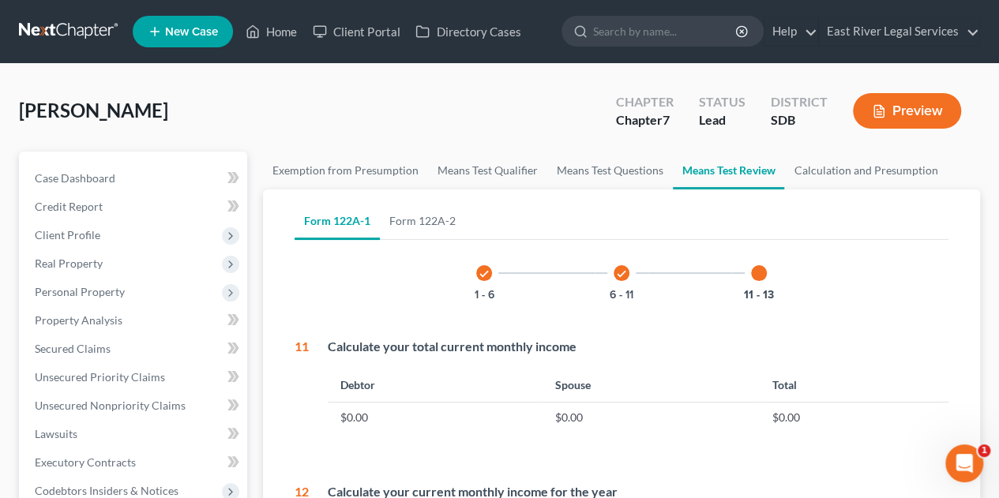
scroll to position [481, 0]
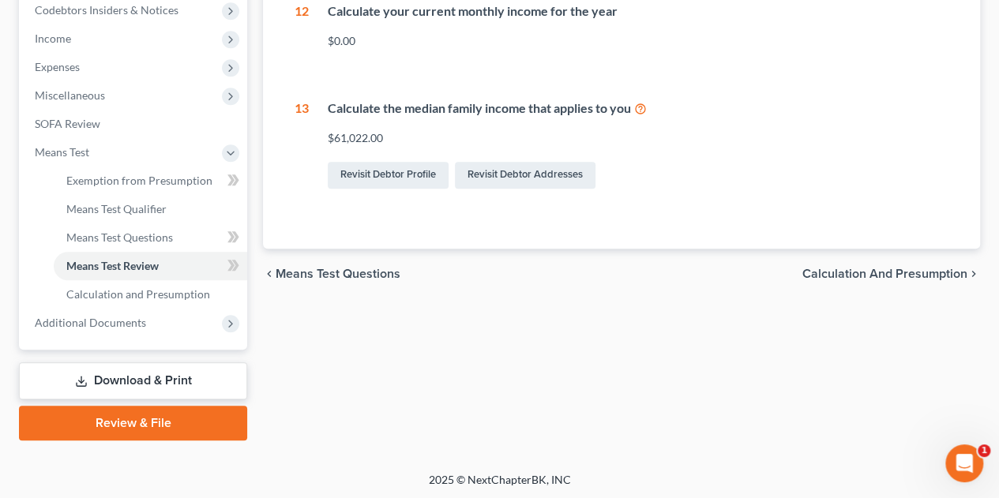
click at [933, 276] on span "Calculation and Presumption" at bounding box center [884, 274] width 165 height 13
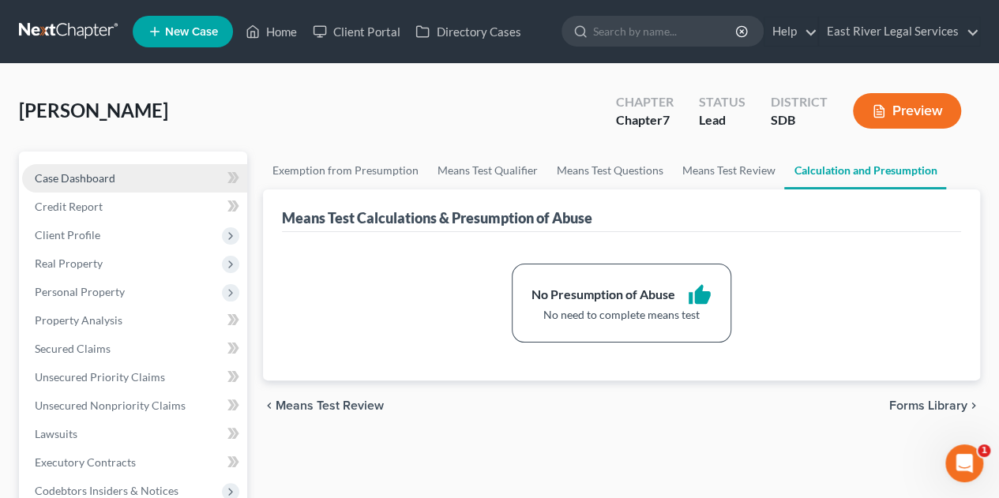
click at [92, 170] on link "Case Dashboard" at bounding box center [134, 178] width 225 height 28
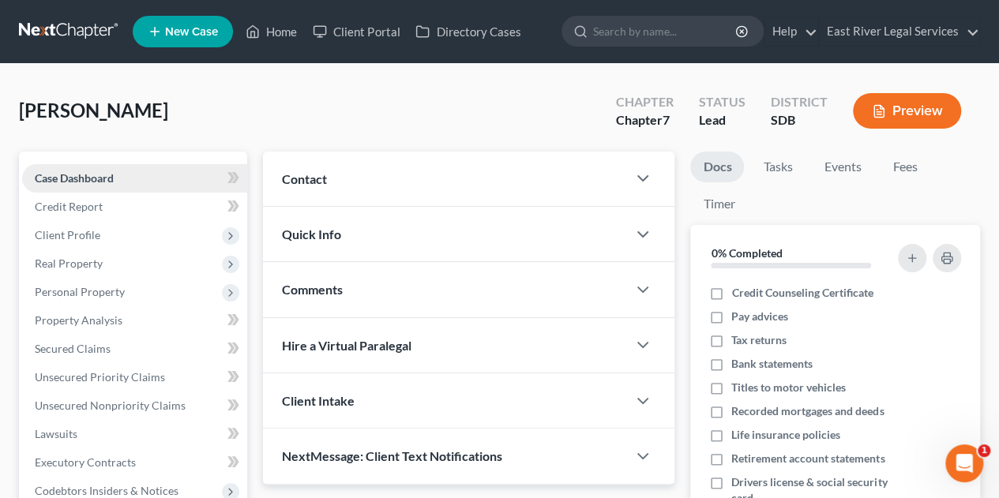
click at [92, 170] on link "Case Dashboard" at bounding box center [134, 178] width 225 height 28
click at [141, 413] on link "Unsecured Nonpriority Claims" at bounding box center [134, 406] width 225 height 28
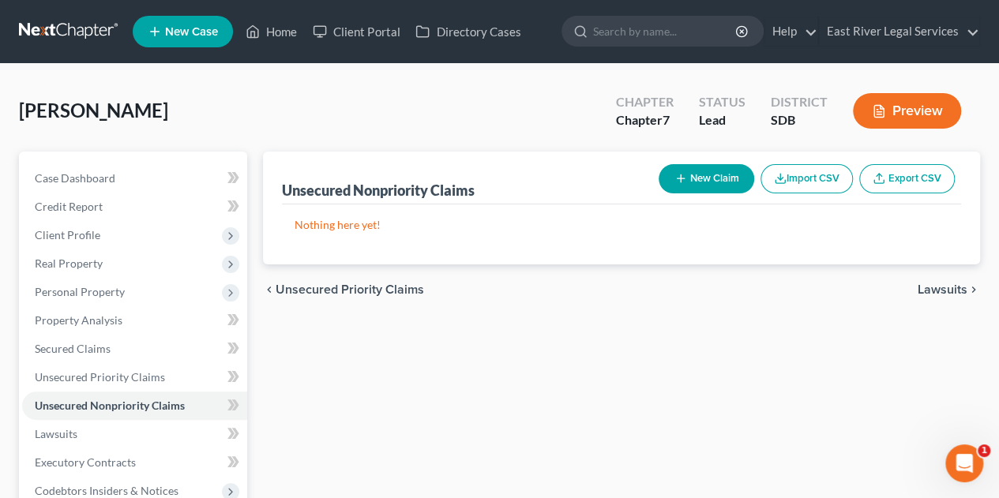
click at [712, 169] on button "New Claim" at bounding box center [707, 178] width 96 height 29
select select "0"
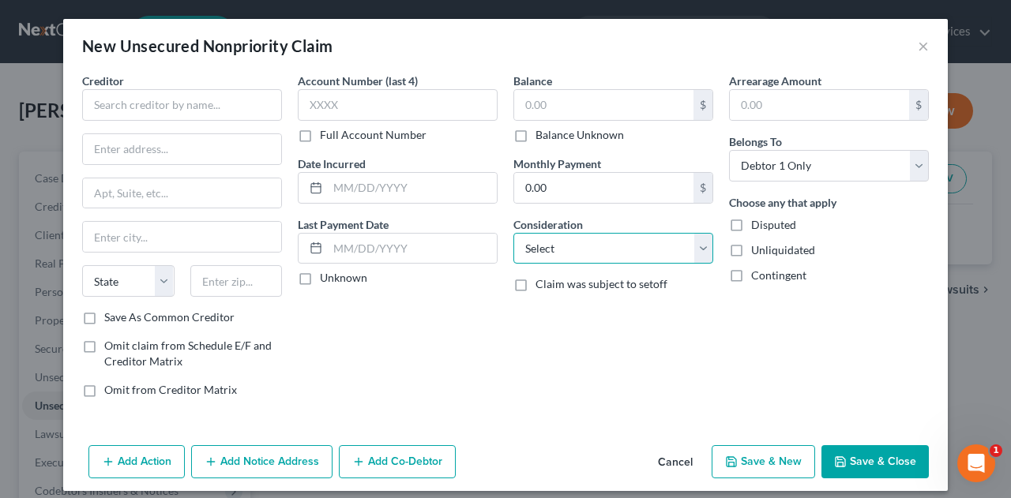
click at [551, 257] on select "Select Cable / Satellite Services Collection Agency Credit Card Debt Debt Couns…" at bounding box center [613, 249] width 200 height 32
click at [575, 342] on div "Balance $ Balance Unknown Balance Undetermined $ Balance Unknown Monthly Paymen…" at bounding box center [613, 242] width 216 height 338
click at [144, 470] on button "Add Action" at bounding box center [136, 461] width 96 height 33
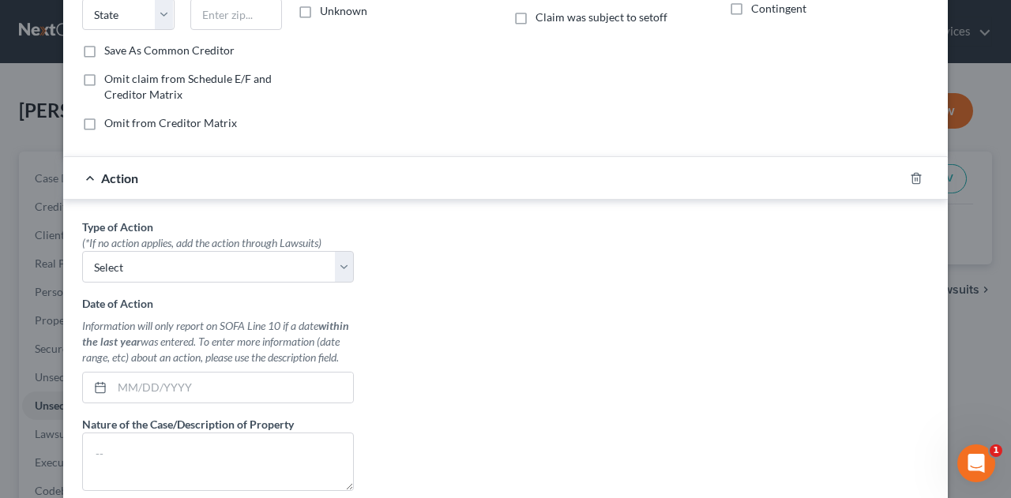
scroll to position [411, 0]
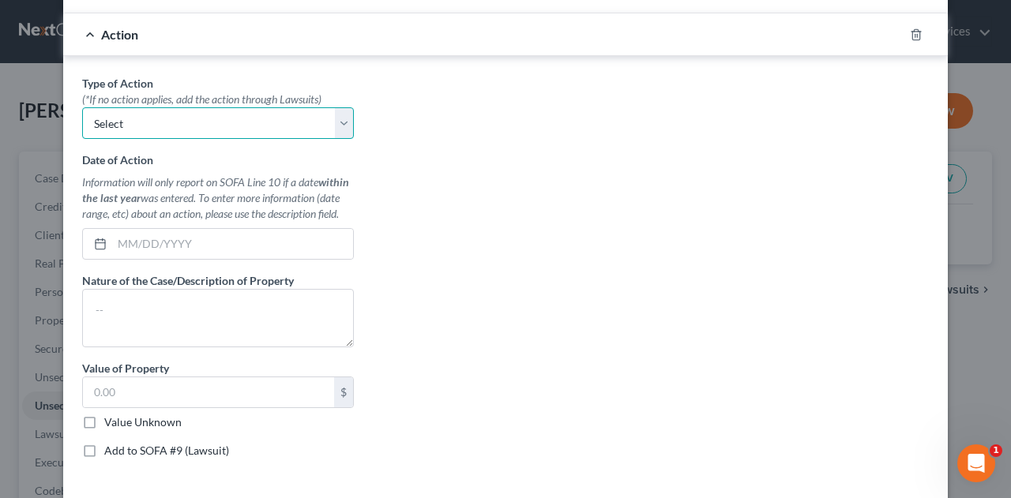
click at [232, 130] on select "Select Repossession Garnishment Foreclosure Personal Injury Attached, Seized, O…" at bounding box center [218, 123] width 272 height 32
click at [511, 209] on div "Type of Action * (*If no action applies, add the action through Lawsuits) Selec…" at bounding box center [505, 273] width 862 height 396
click at [917, 34] on line "button" at bounding box center [917, 35] width 0 height 3
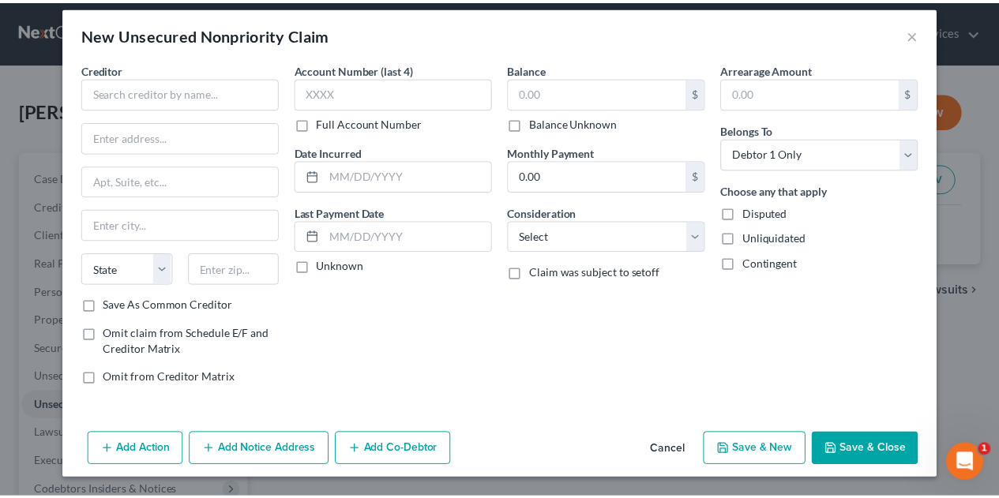
scroll to position [8, 0]
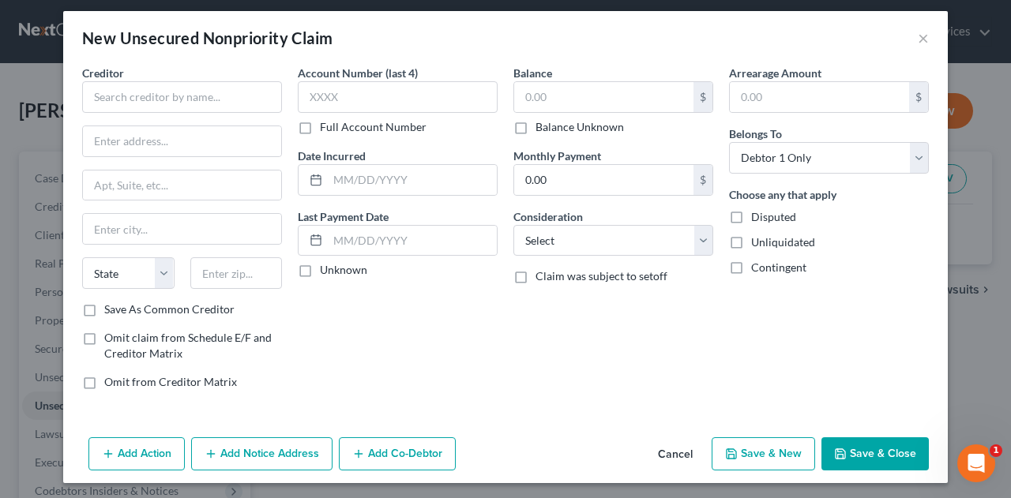
click at [682, 445] on button "Cancel" at bounding box center [675, 455] width 60 height 32
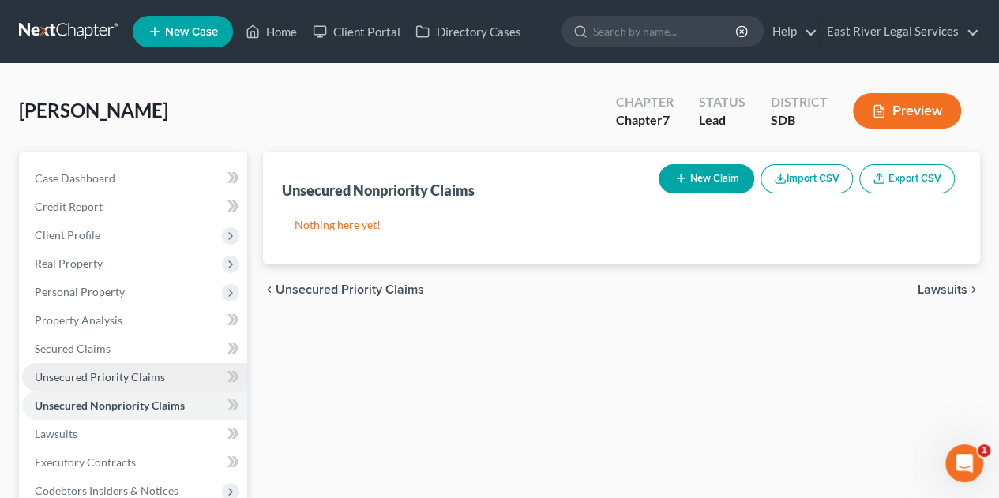
click at [108, 381] on span "Unsecured Priority Claims" at bounding box center [100, 376] width 130 height 13
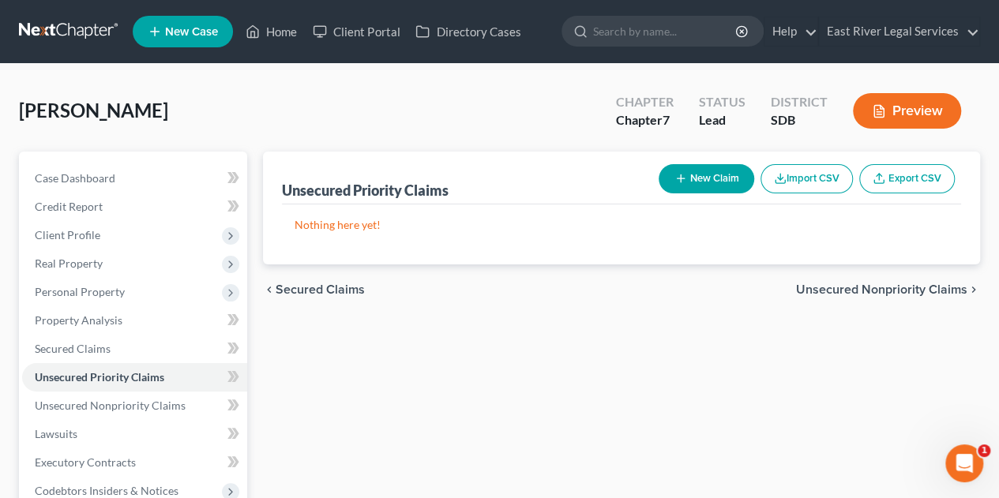
click at [726, 175] on button "New Claim" at bounding box center [707, 178] width 96 height 29
select select "0"
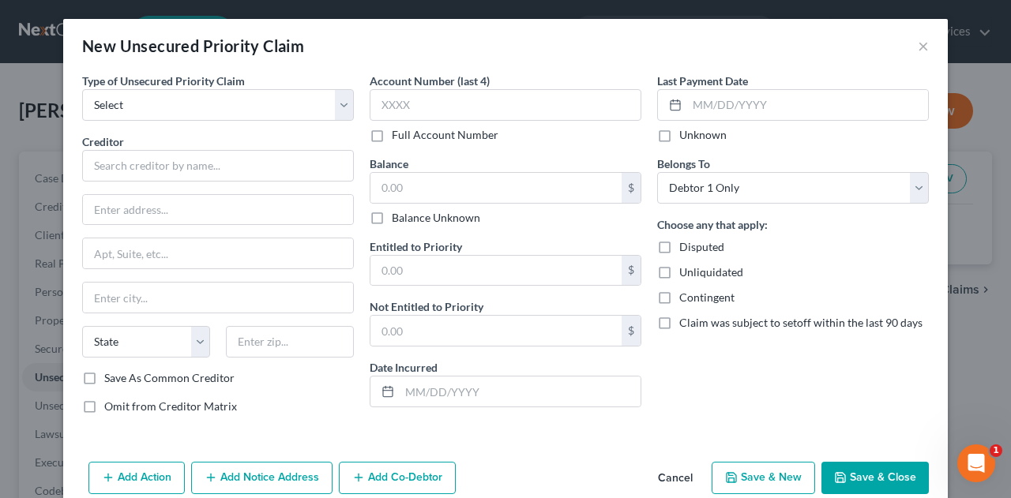
click at [421, 434] on div "Type of Unsecured Priority Claim * Select Taxes & Other Government Units Domest…" at bounding box center [505, 264] width 884 height 383
click at [918, 47] on button "×" at bounding box center [923, 45] width 11 height 19
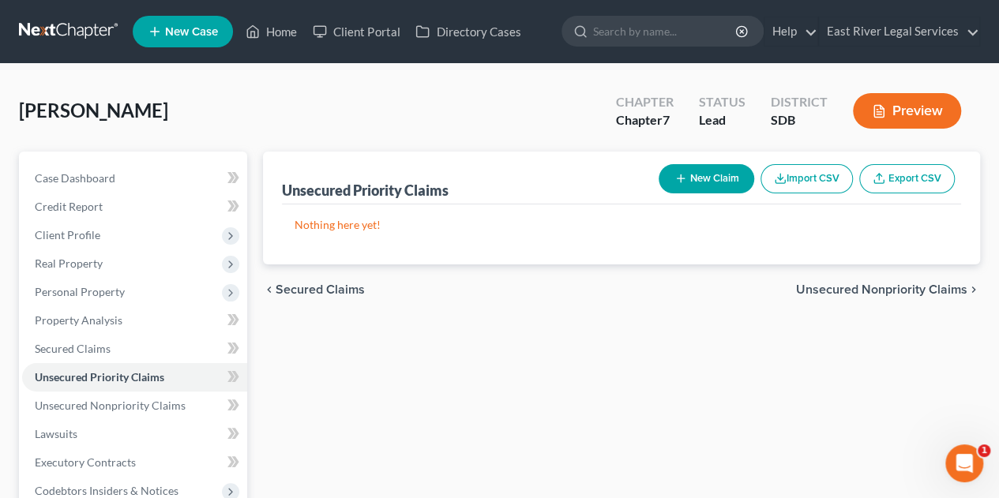
click at [344, 76] on div "[PERSON_NAME] Upgraded Chapter Chapter 7 Status Lead District SDB Preview Petit…" at bounding box center [499, 437] width 999 height 747
click at [75, 353] on span "Secured Claims" at bounding box center [73, 348] width 76 height 13
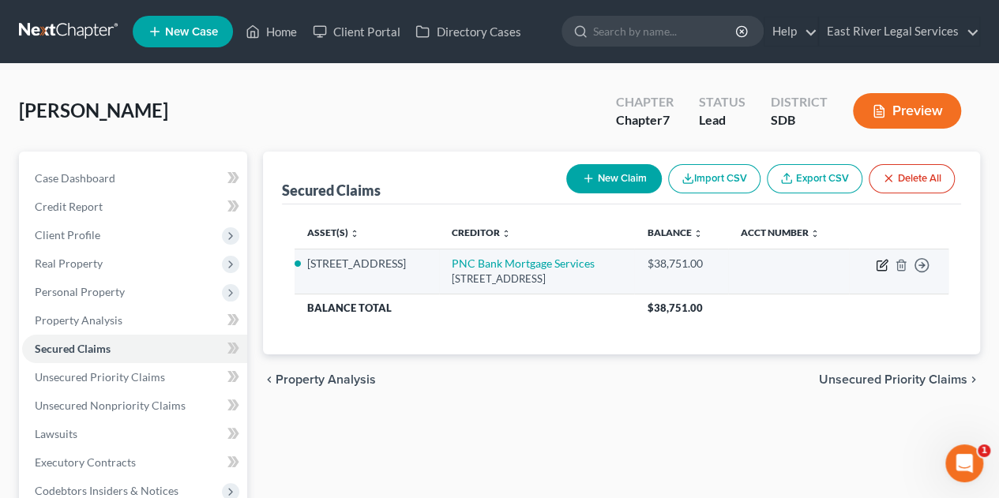
click at [885, 264] on icon "button" at bounding box center [882, 265] width 13 height 13
select select "36"
select select "0"
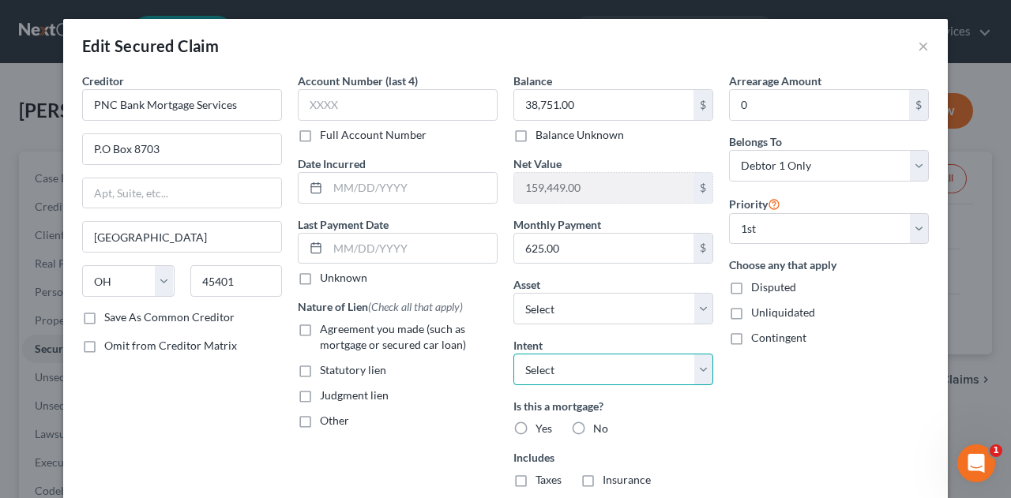
click at [539, 370] on select "Select Surrender Redeem Reaffirm Avoid Other" at bounding box center [613, 370] width 200 height 32
click at [562, 375] on select "Select Surrender Redeem Reaffirm Avoid Other" at bounding box center [613, 370] width 200 height 32
click at [918, 45] on button "×" at bounding box center [923, 45] width 11 height 19
